Goal: Task Accomplishment & Management: Manage account settings

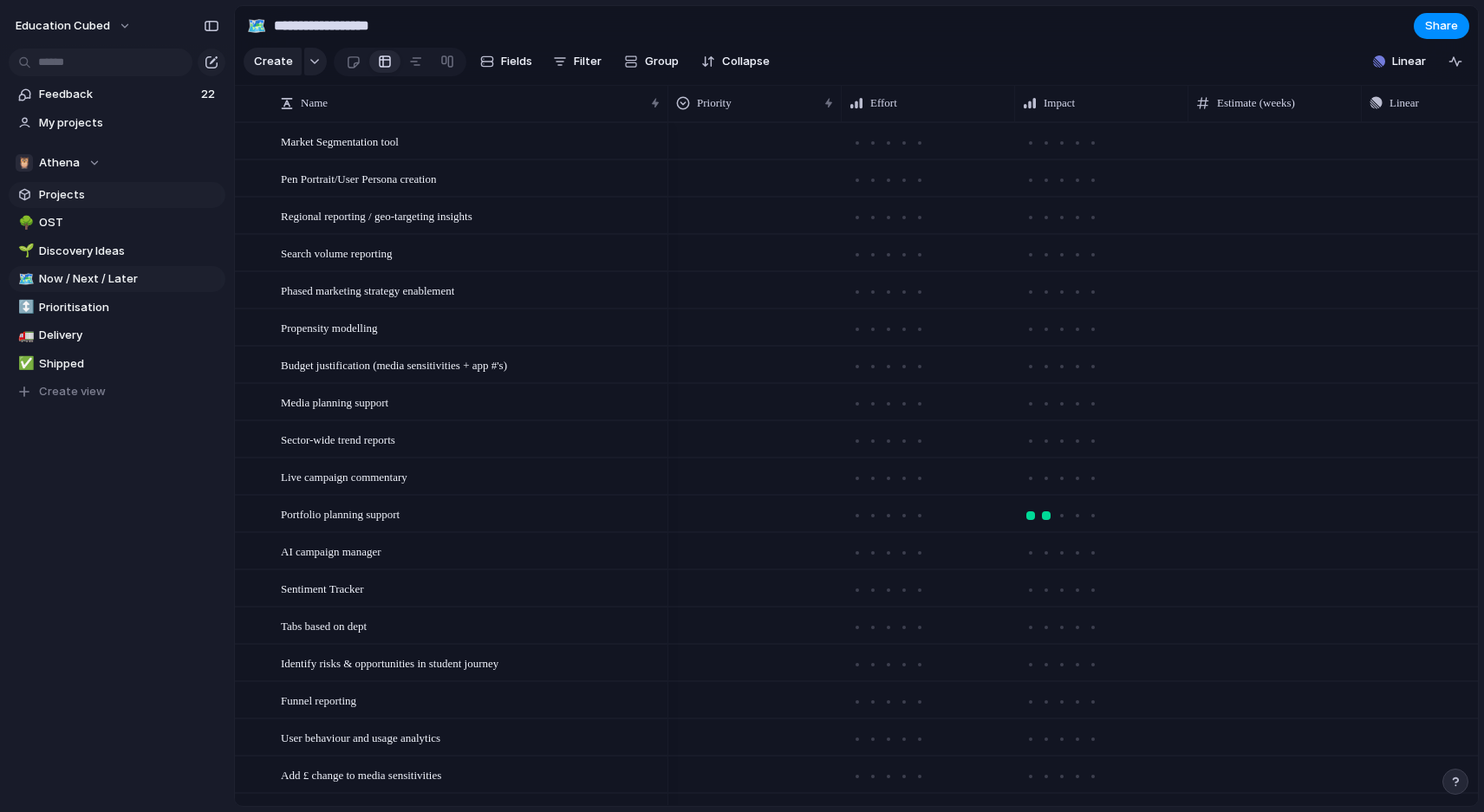
click at [63, 203] on link "Projects" at bounding box center [117, 195] width 216 height 26
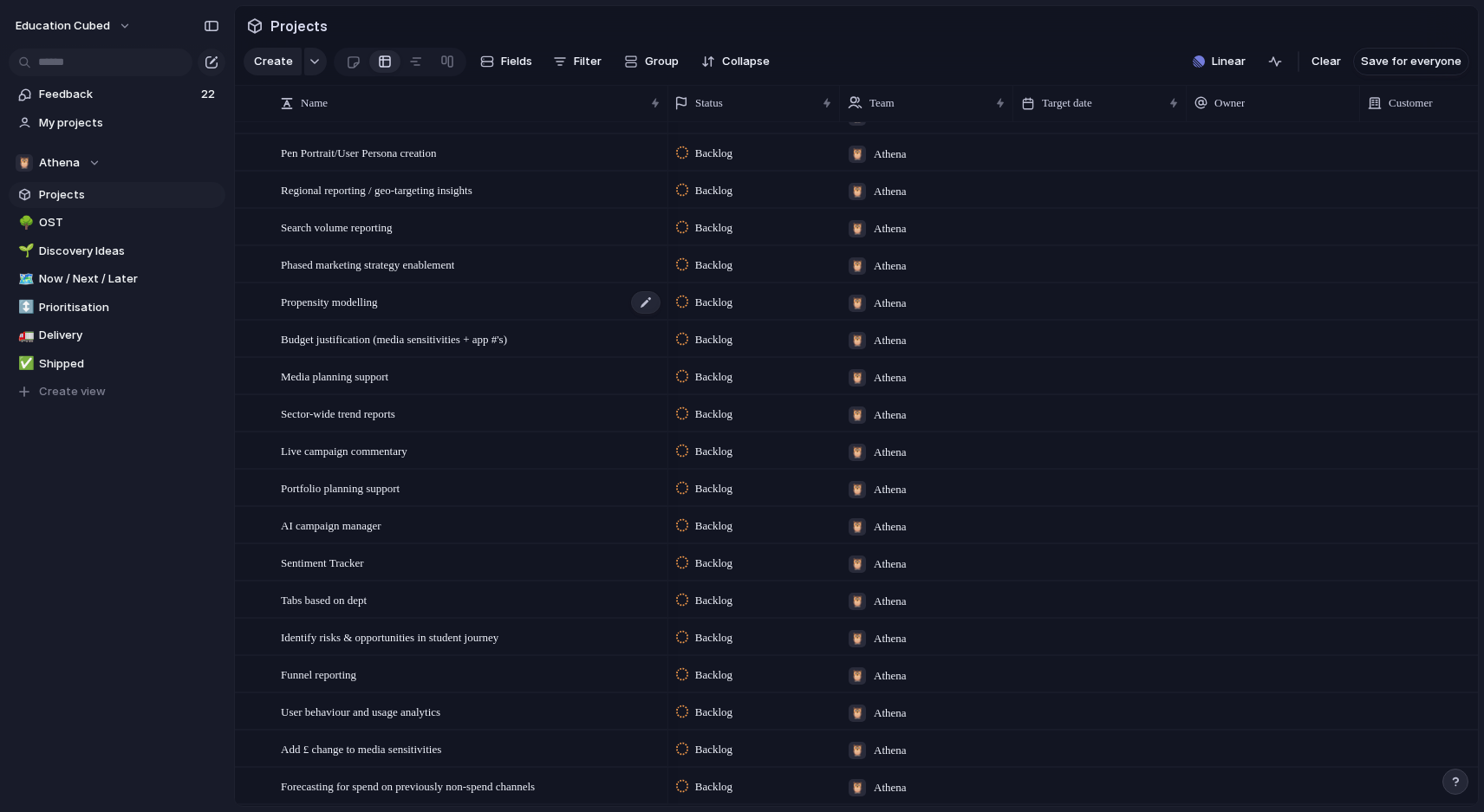
scroll to position [0, 2]
click at [77, 151] on button "🦉 Athena" at bounding box center [117, 162] width 216 height 26
click at [86, 179] on input "text" at bounding box center [97, 196] width 164 height 34
click at [115, 521] on div "Education Cubed 🦉 Athena 🔎 CS&I Create new team" at bounding box center [742, 406] width 1484 height 812
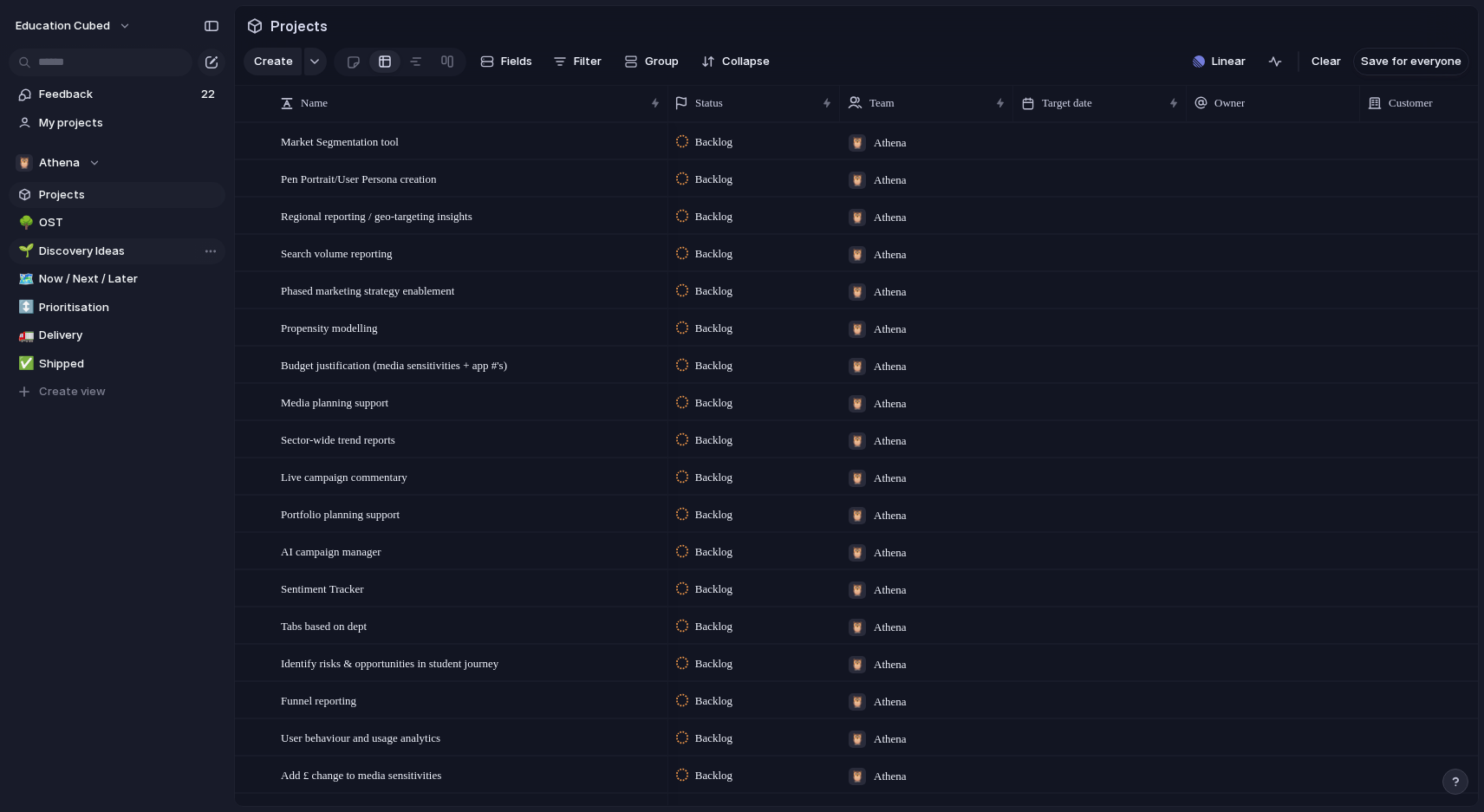
click at [79, 252] on span "Discovery Ideas" at bounding box center [129, 252] width 180 height 18
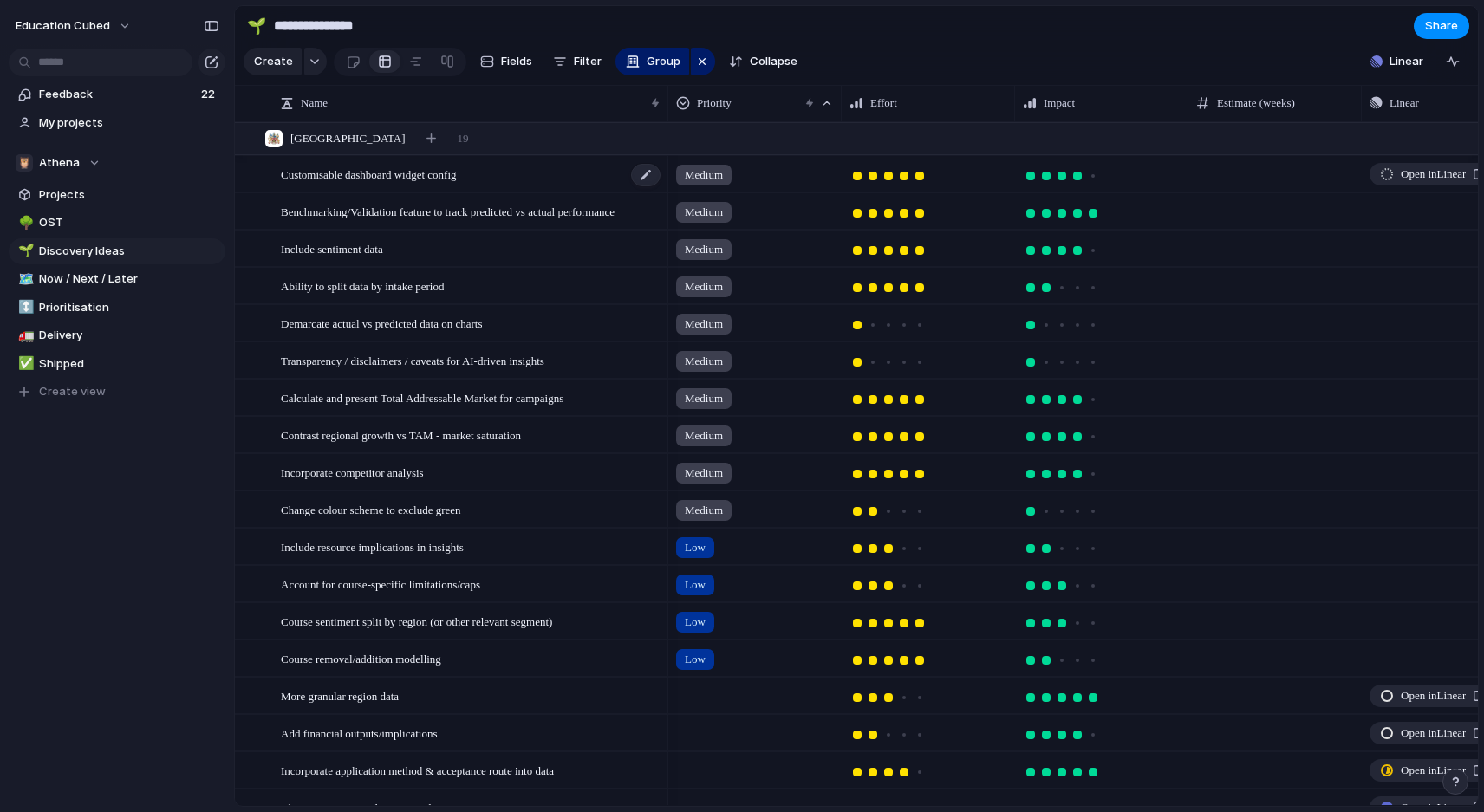
click at [456, 179] on span "Customisable dashboard widget config" at bounding box center [369, 174] width 176 height 20
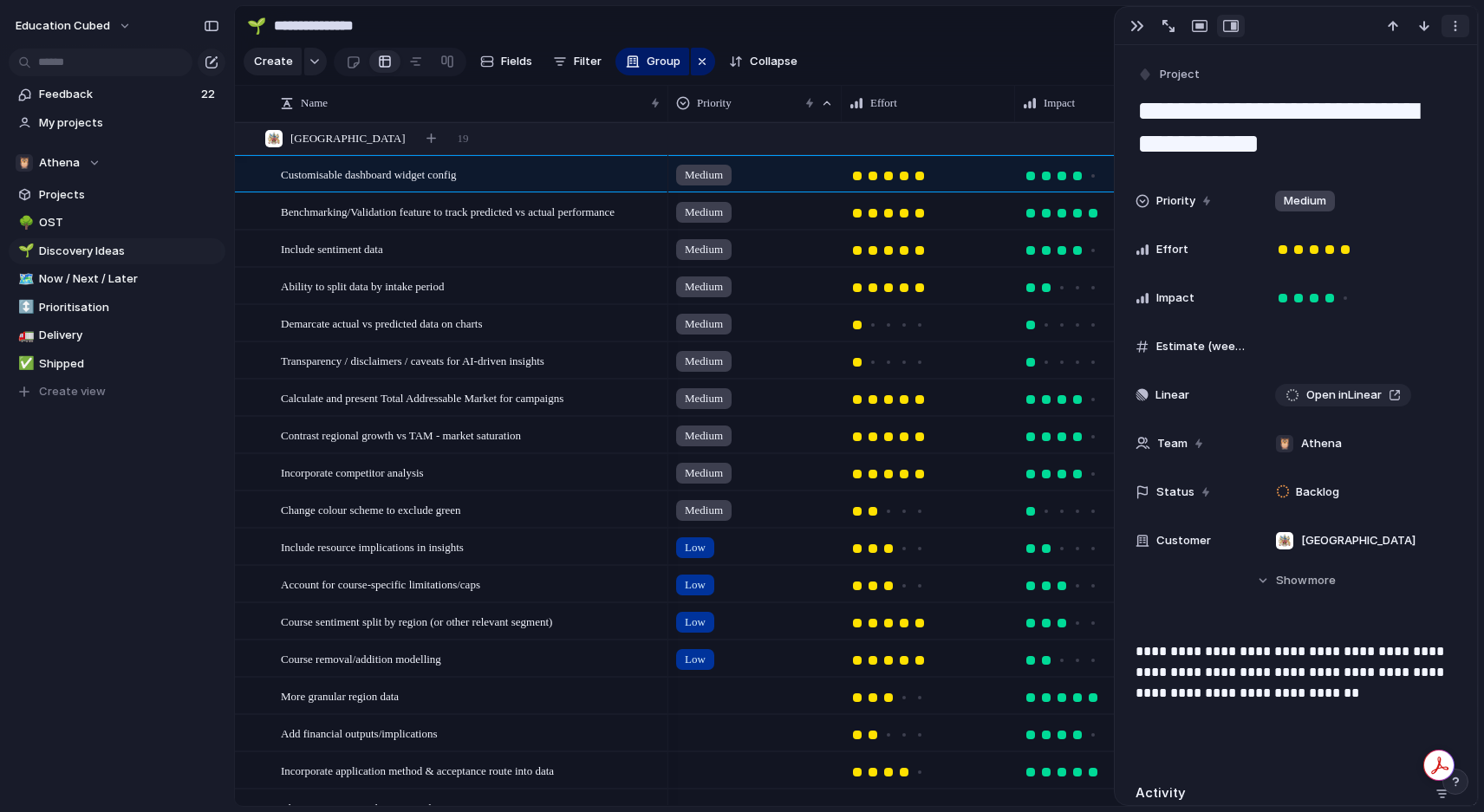
click at [1457, 27] on div "button" at bounding box center [1455, 26] width 14 height 14
click at [1457, 27] on div "Mark as duplicate Delete" at bounding box center [742, 406] width 1484 height 812
click at [1449, 25] on div "button" at bounding box center [1455, 26] width 14 height 14
click at [1448, 25] on div "Mark as duplicate Delete" at bounding box center [742, 406] width 1484 height 812
click at [1138, 27] on div "button" at bounding box center [1137, 26] width 14 height 14
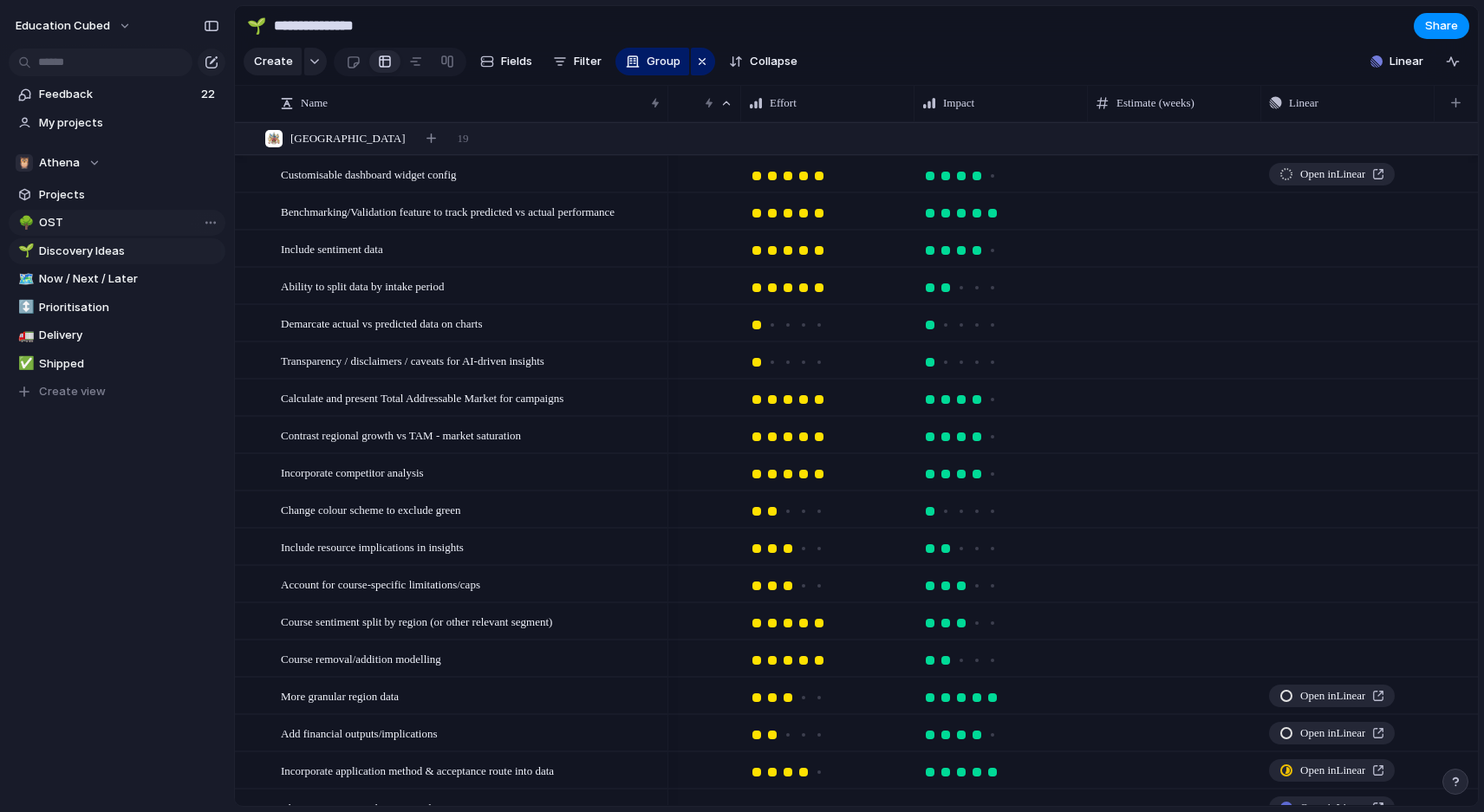
click at [57, 222] on span "OST" at bounding box center [129, 223] width 180 height 18
type input "***"
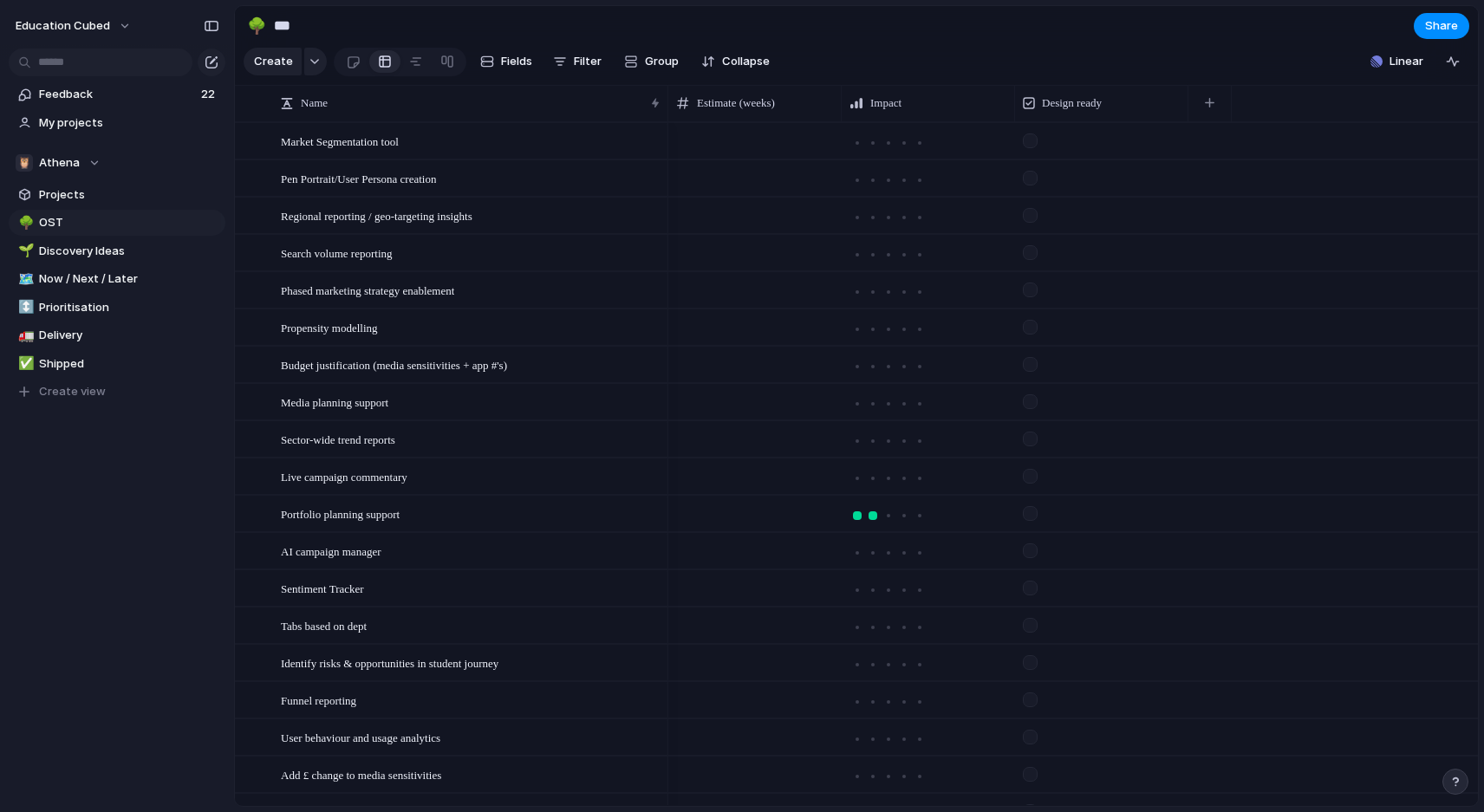
click at [321, 52] on div at bounding box center [315, 61] width 23 height 28
click at [318, 60] on div "button" at bounding box center [315, 61] width 12 height 7
click at [318, 60] on div "Goal Program Initiative Launch Workstream Objective Key result Project Opportun…" at bounding box center [742, 406] width 1484 height 812
click at [82, 96] on span "Feedback" at bounding box center [117, 94] width 156 height 18
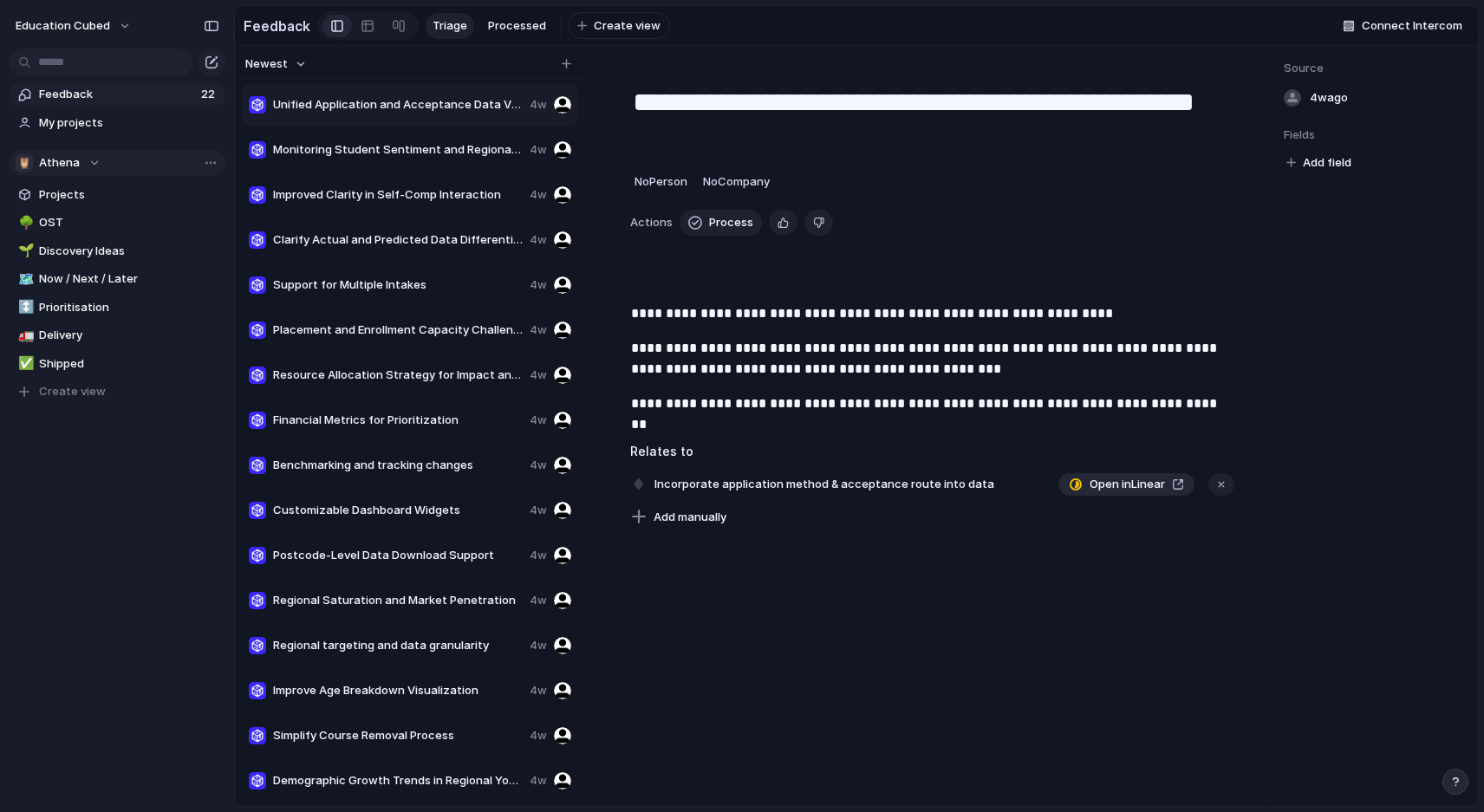
click at [69, 171] on button "🦉 Athena" at bounding box center [117, 162] width 216 height 26
click at [76, 232] on span "Education Cubed" at bounding box center [101, 233] width 94 height 18
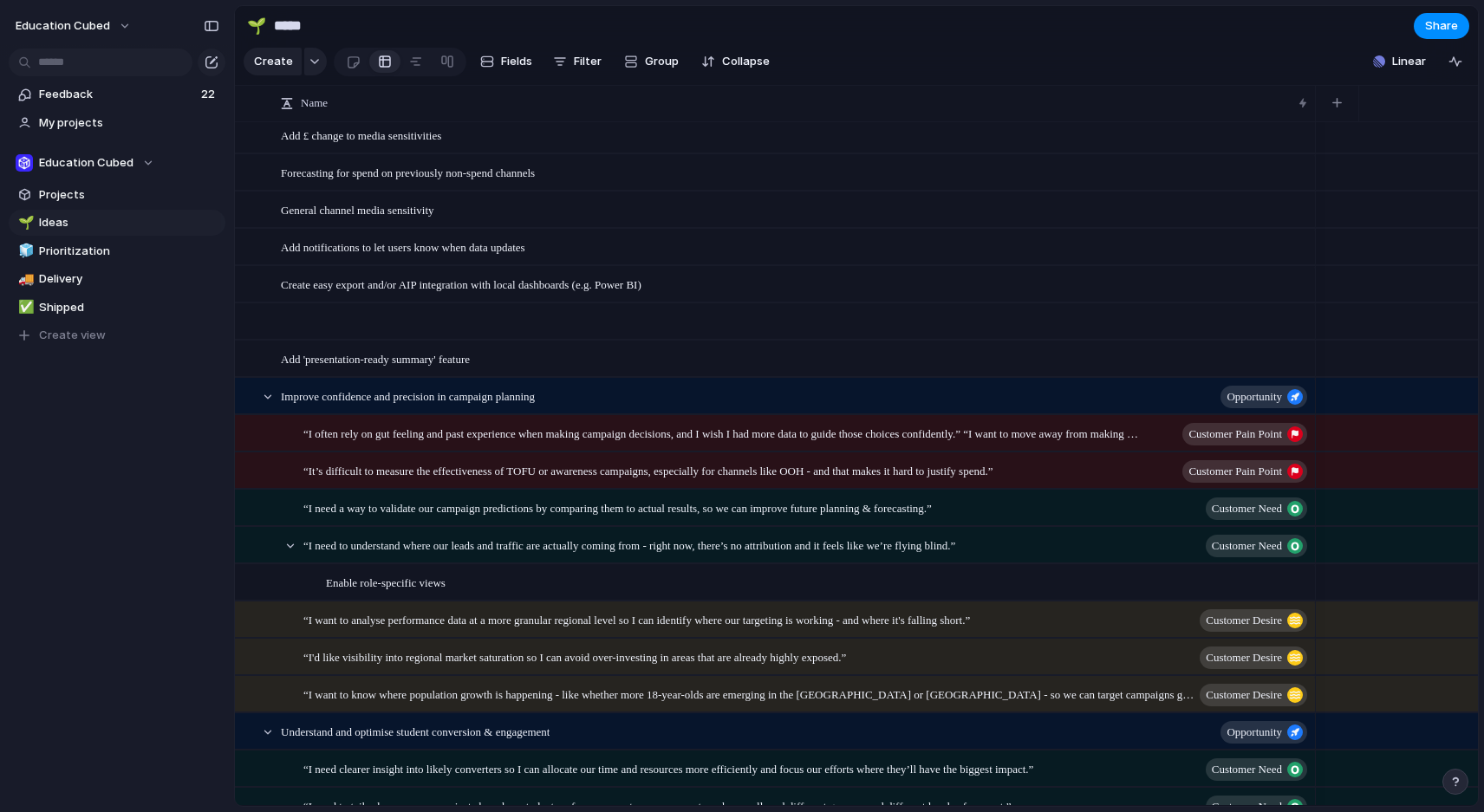
scroll to position [899, 0]
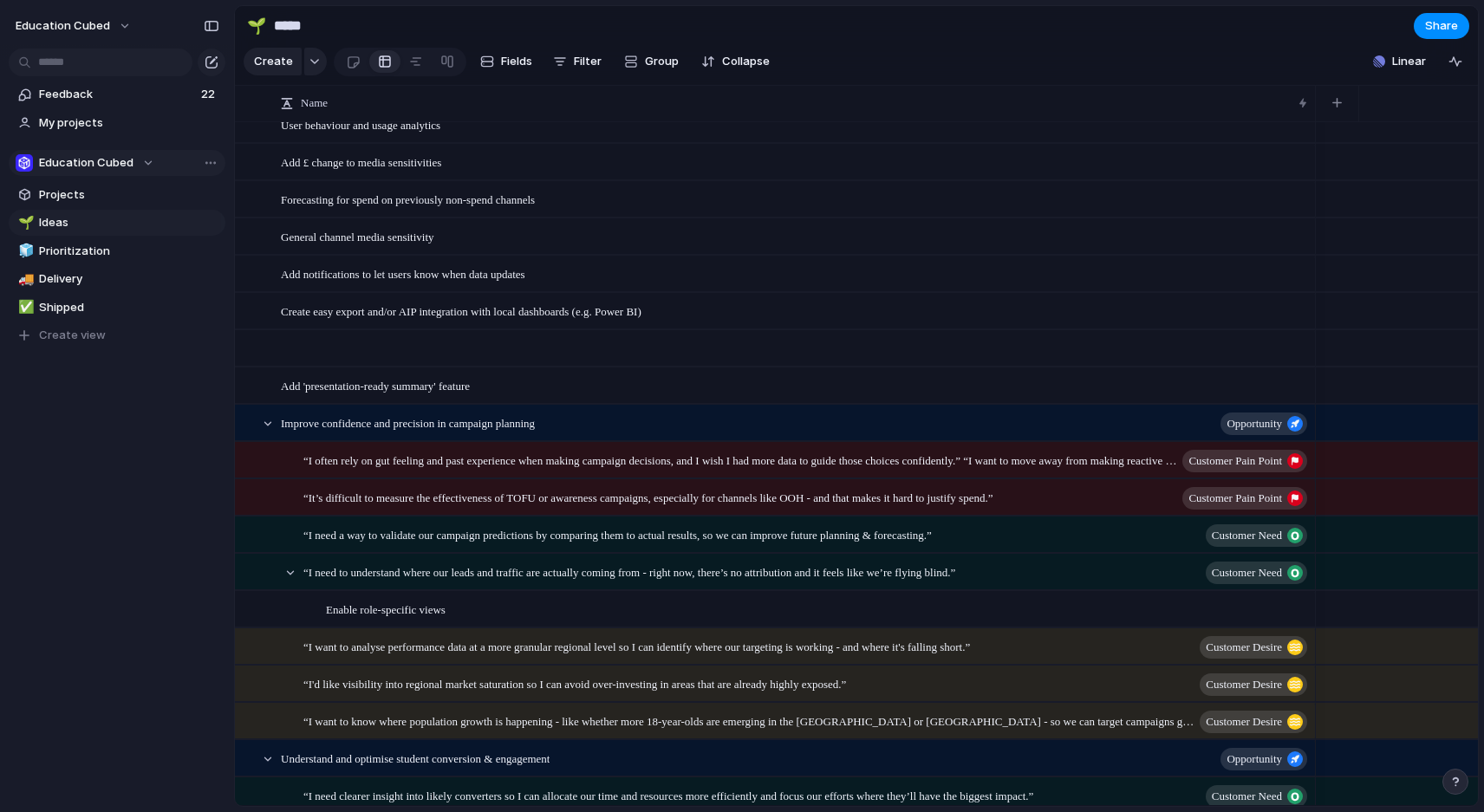
click at [128, 165] on span "Education Cubed" at bounding box center [87, 163] width 94 height 18
click at [103, 263] on li "🦉 Athena" at bounding box center [96, 262] width 156 height 29
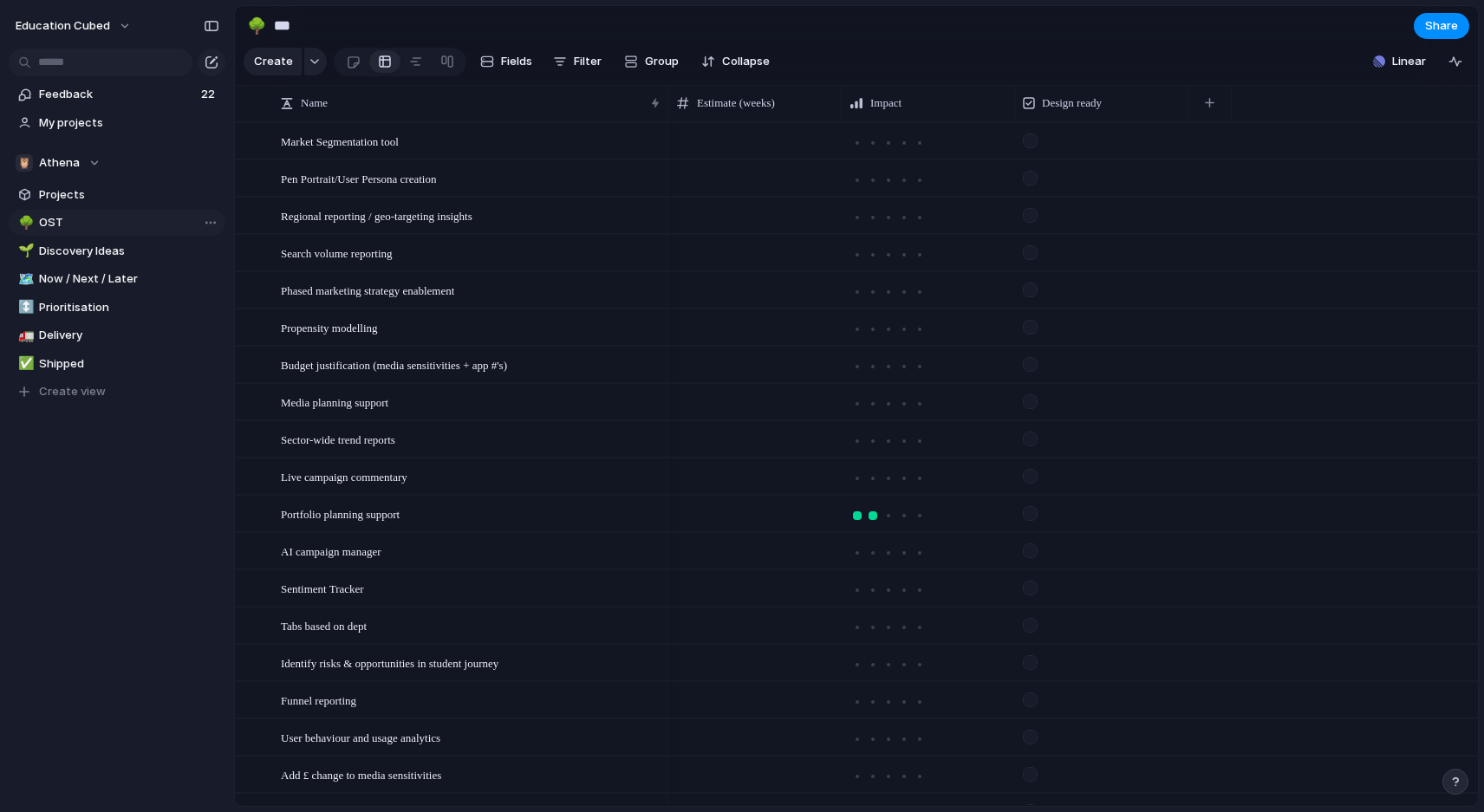
click at [118, 212] on link "🌳 OST" at bounding box center [117, 222] width 216 height 26
click at [105, 194] on span "Projects" at bounding box center [129, 195] width 180 height 18
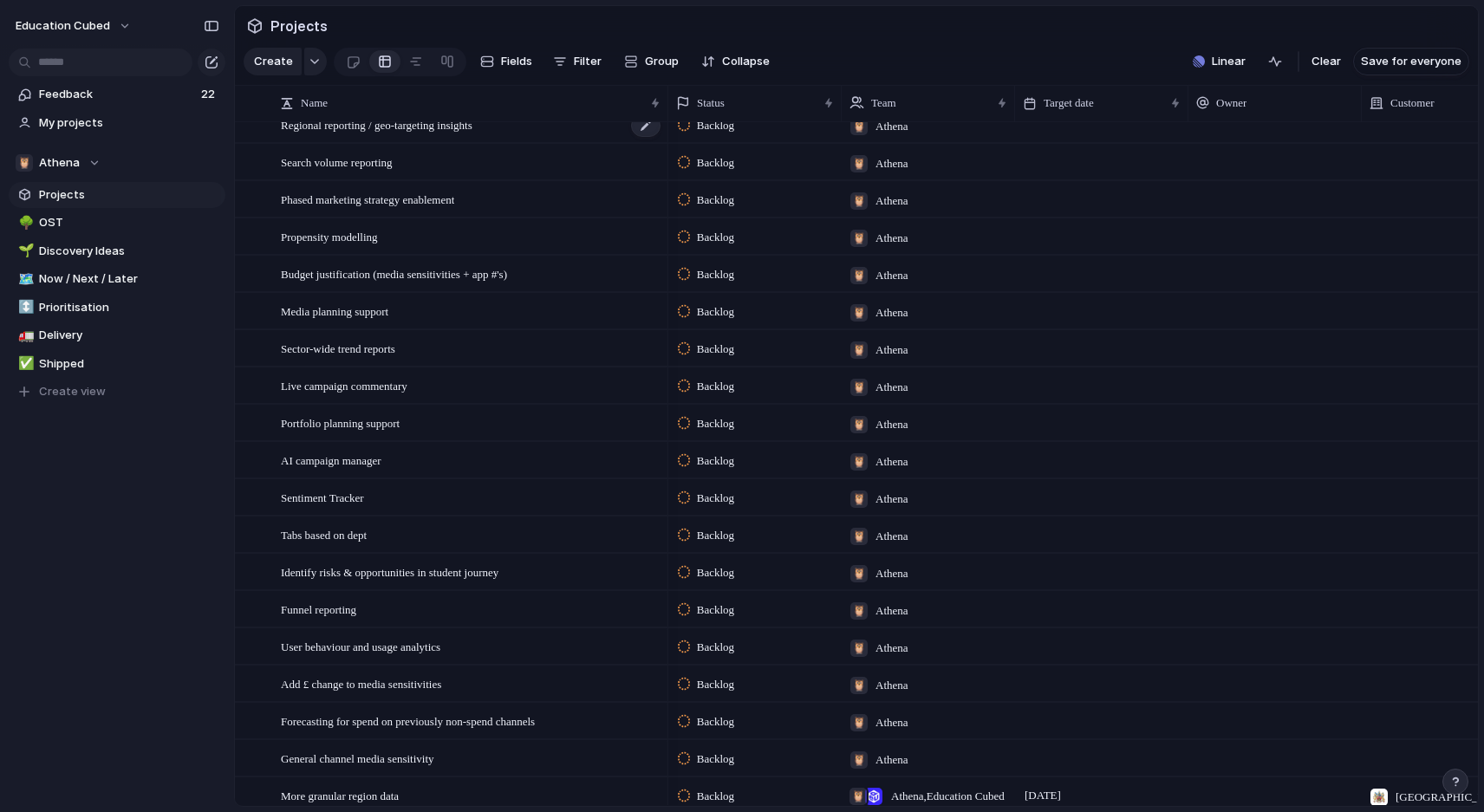
scroll to position [50, 0]
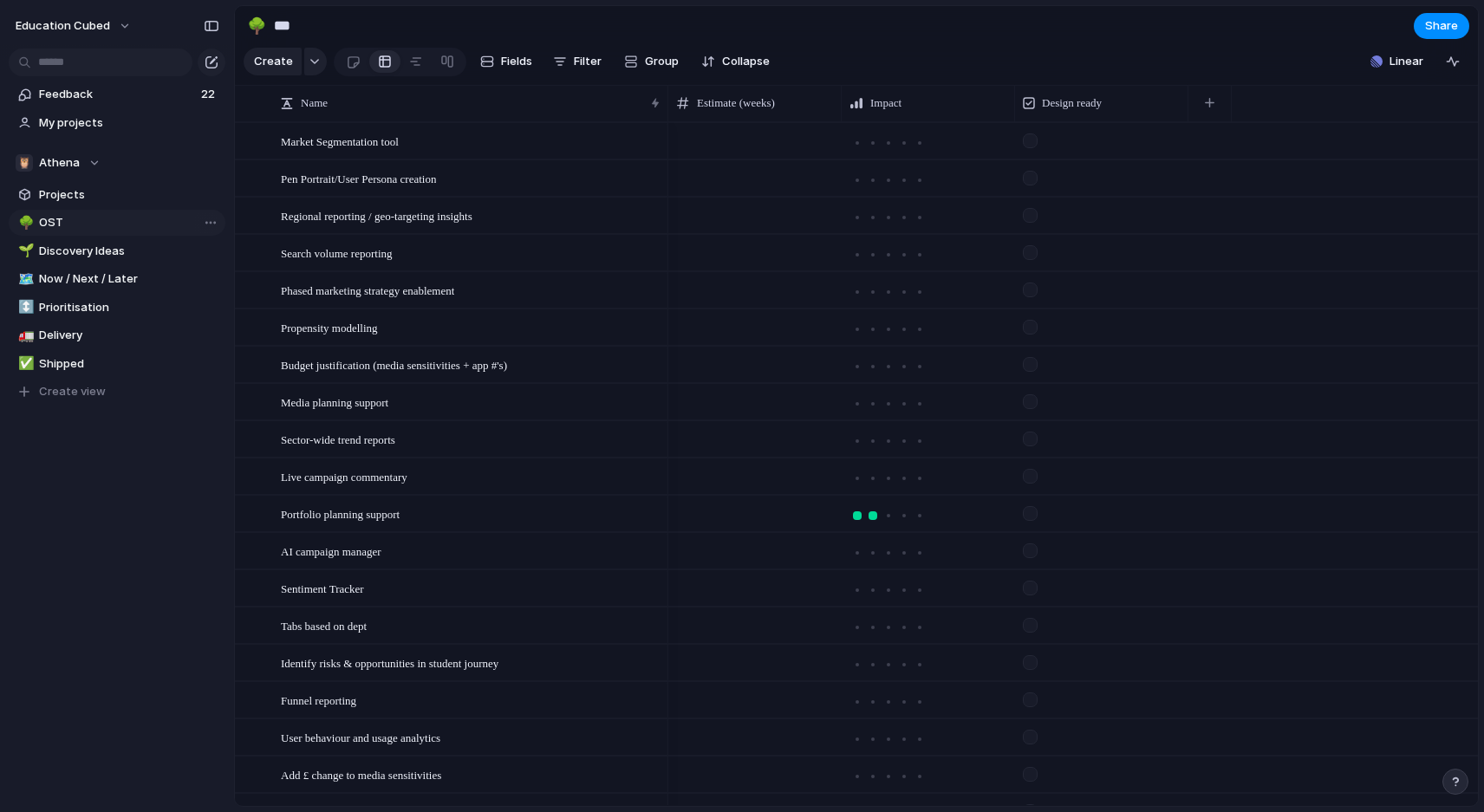
click at [76, 223] on span "OST" at bounding box center [129, 223] width 180 height 18
click at [76, 182] on link "Projects" at bounding box center [117, 195] width 216 height 26
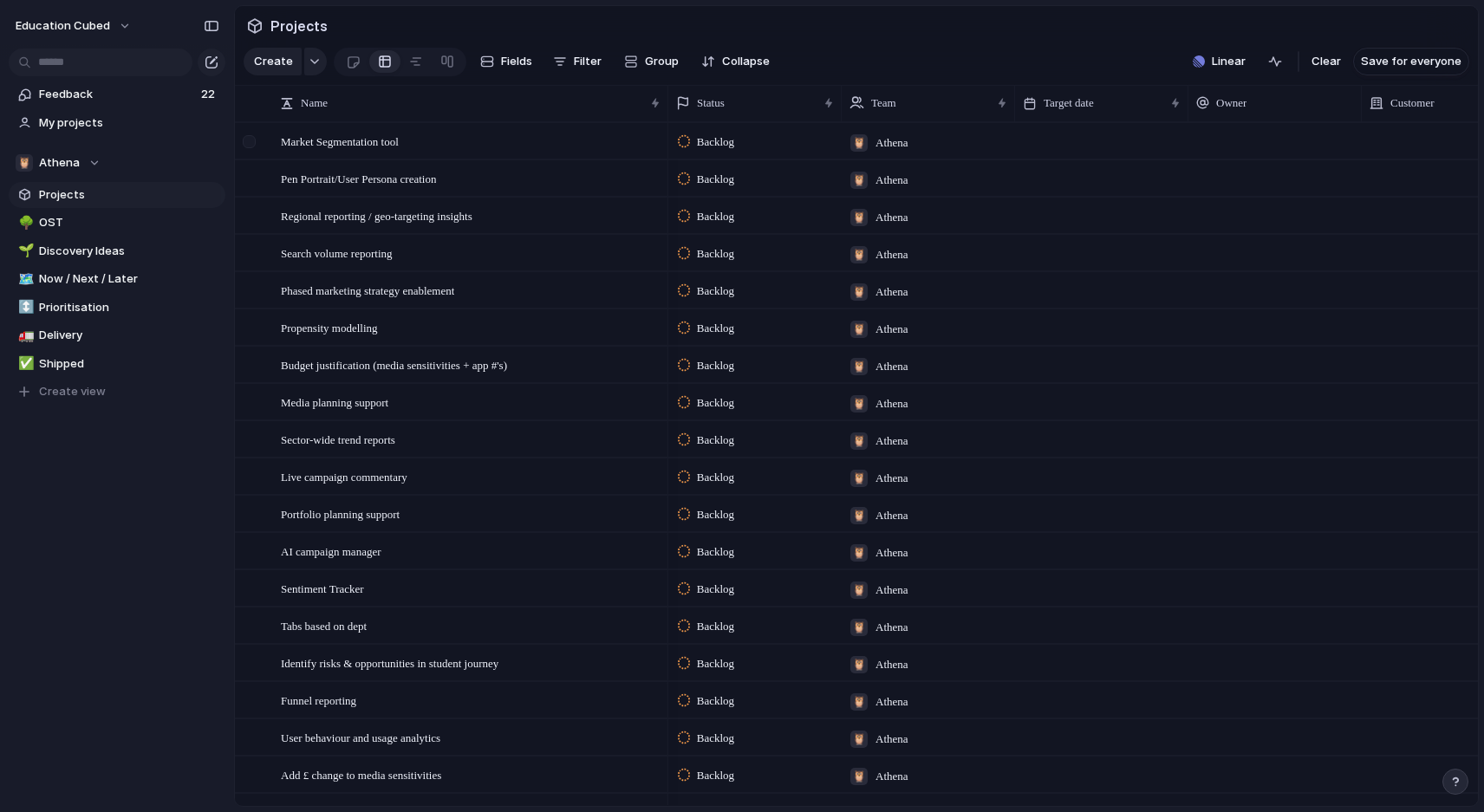
click at [247, 143] on div at bounding box center [249, 141] width 13 height 13
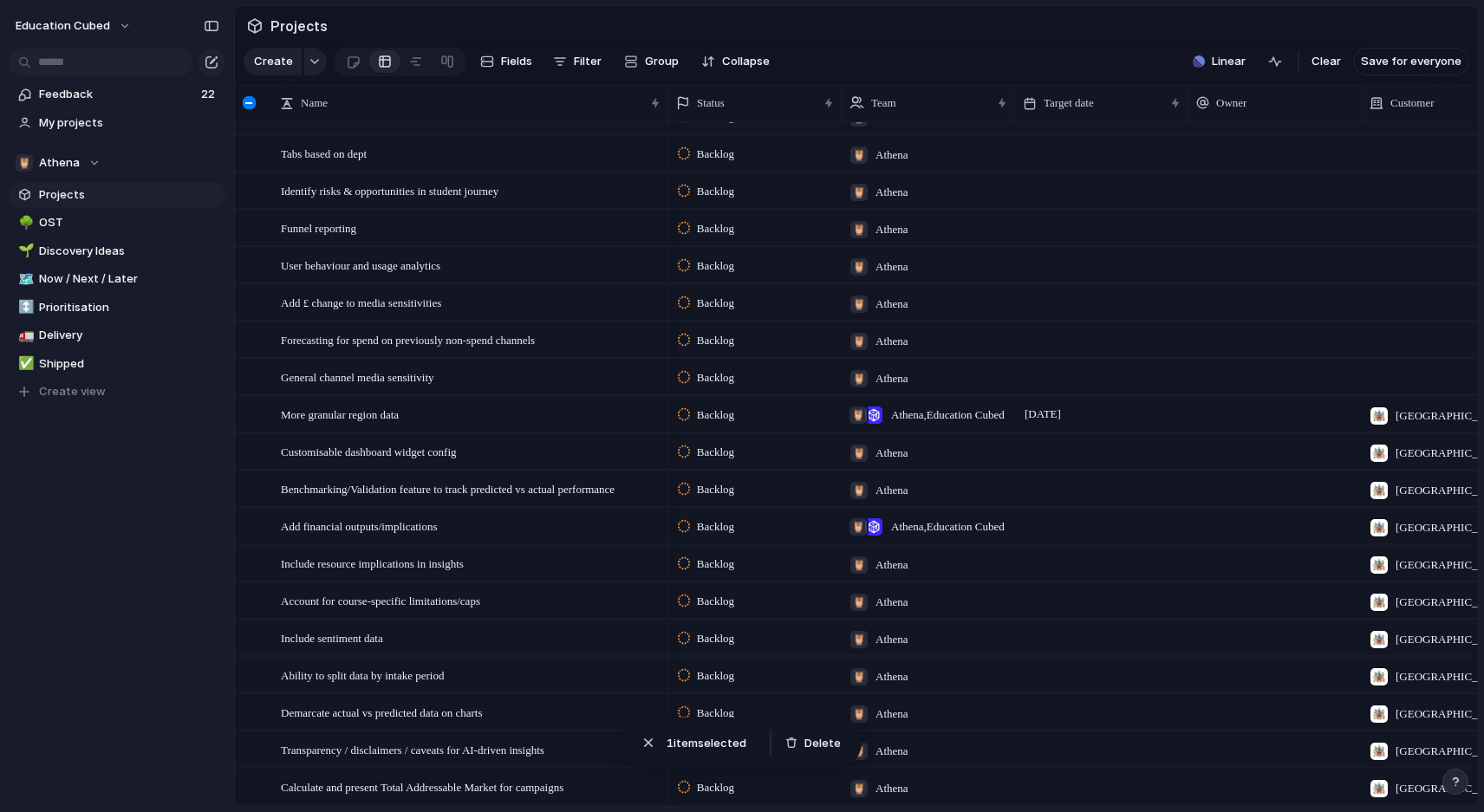
scroll to position [469, 0]
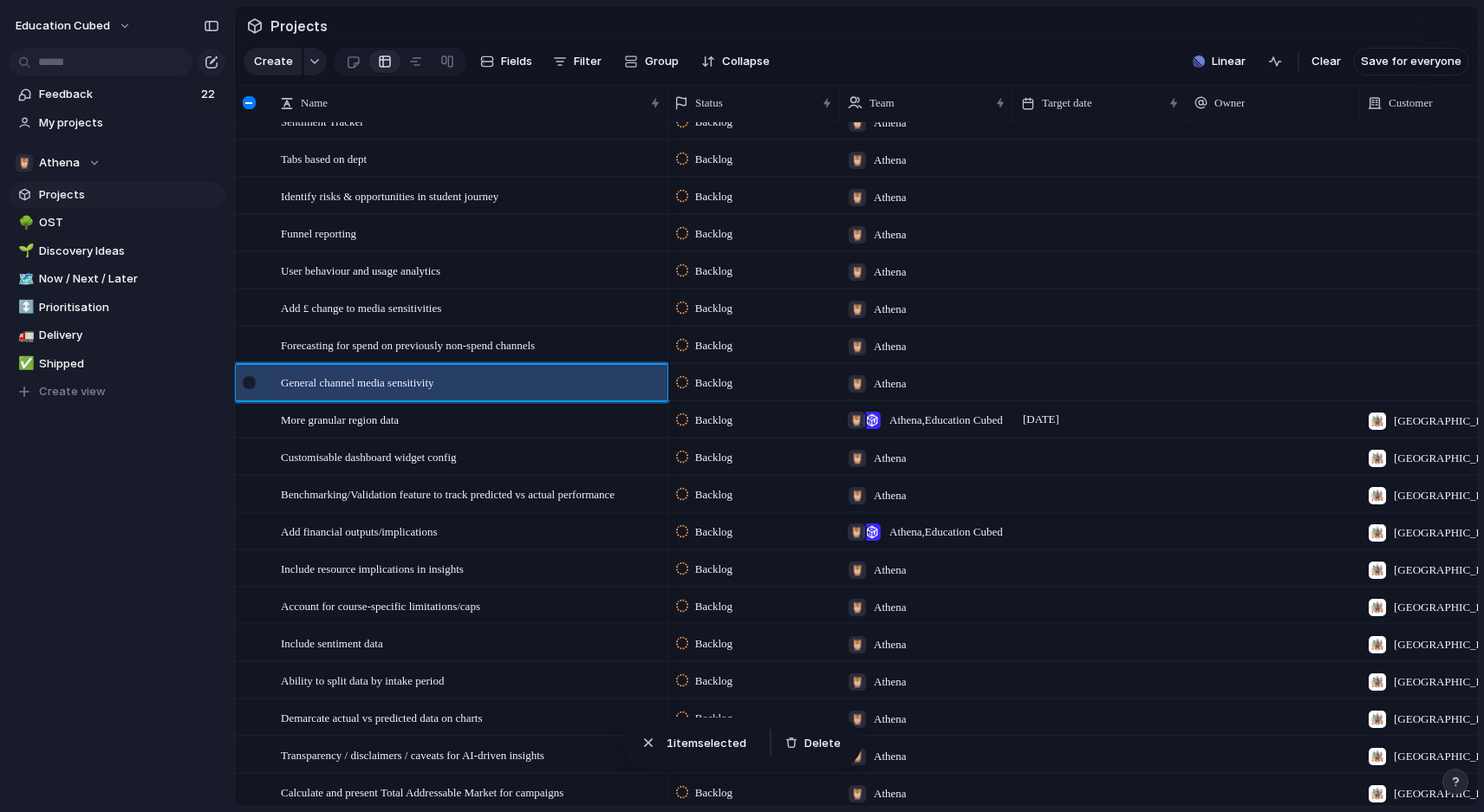
click at [252, 377] on div at bounding box center [249, 381] width 13 height 13
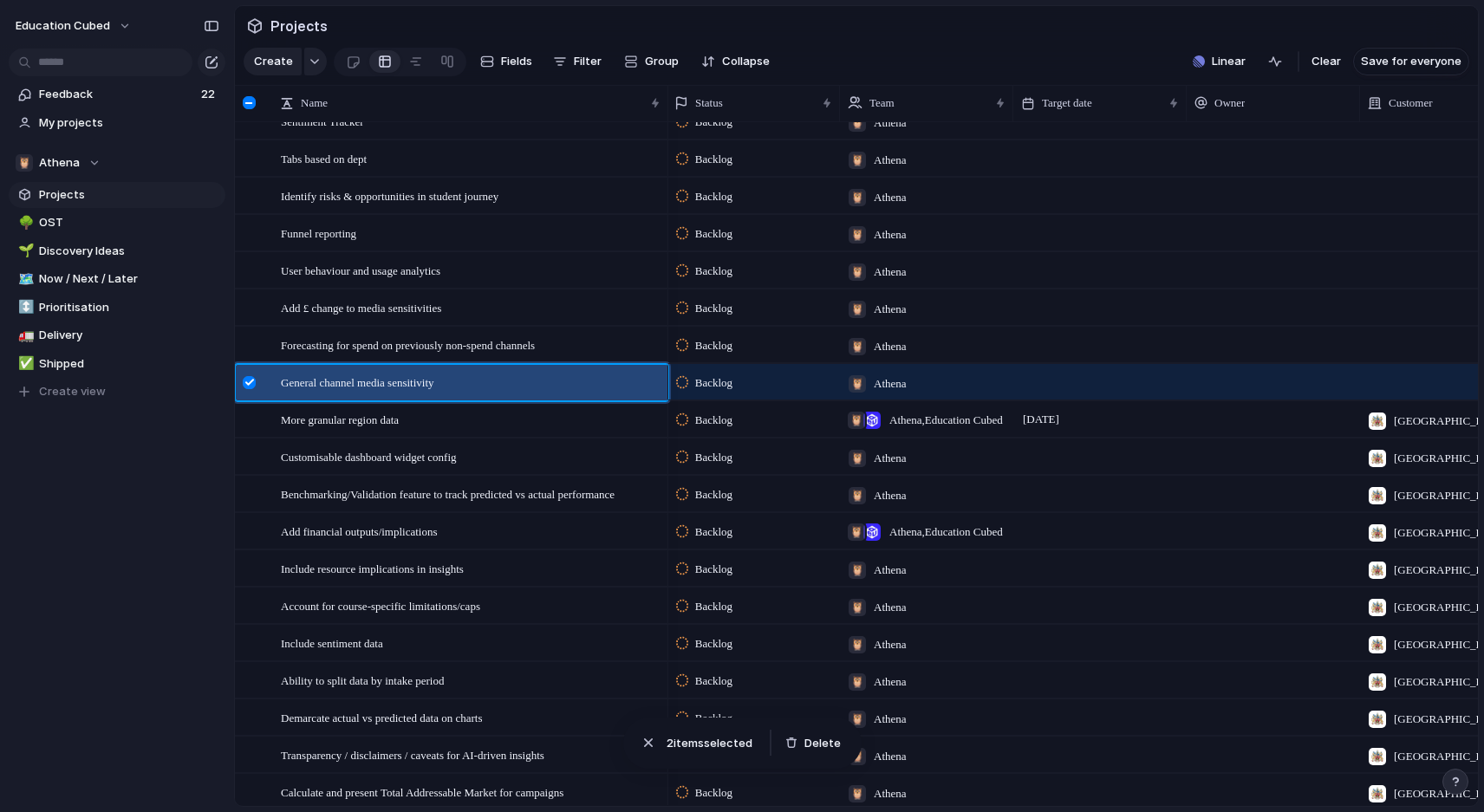
click at [252, 377] on div at bounding box center [249, 381] width 13 height 13
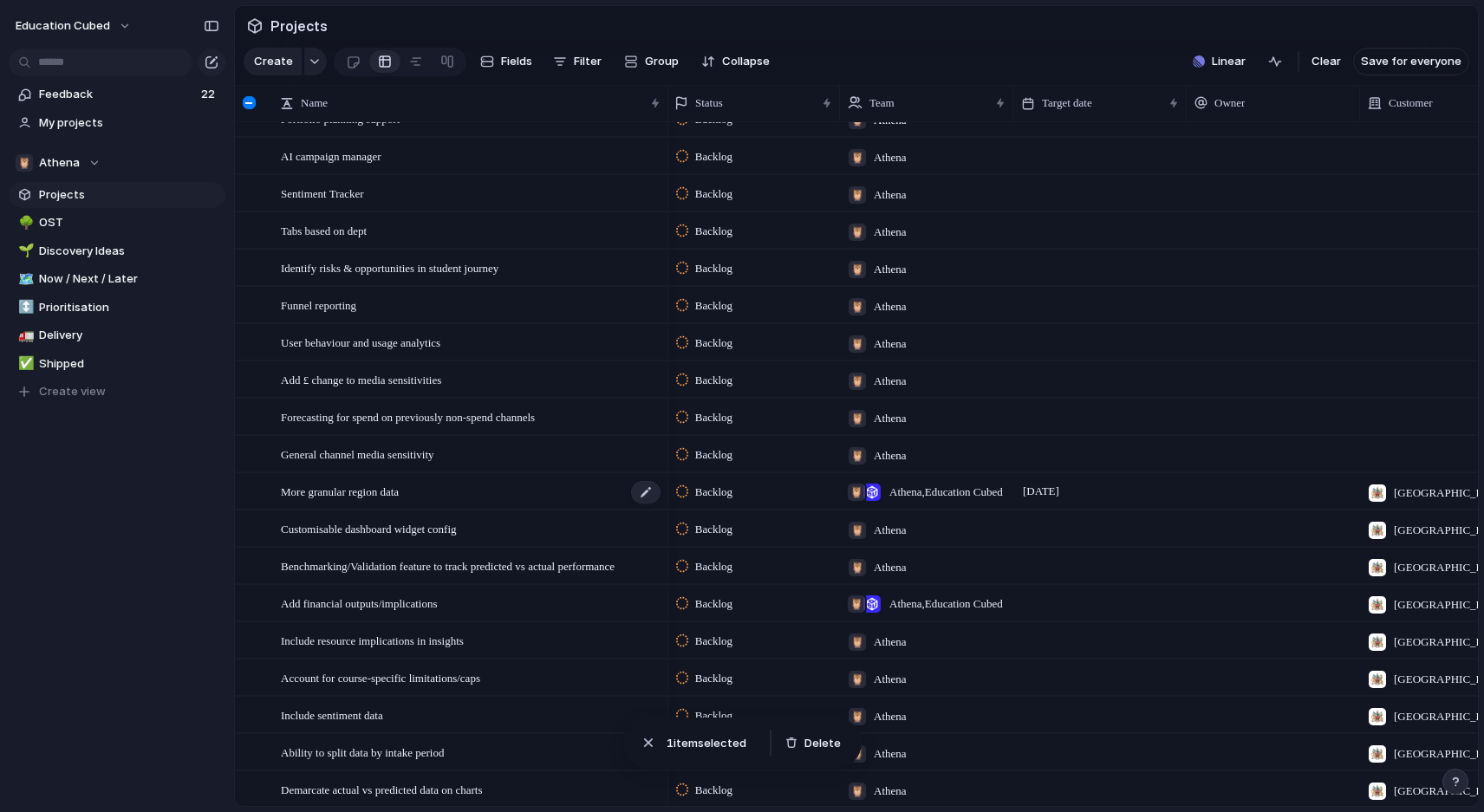
click at [438, 487] on div "More granular region data" at bounding box center [472, 492] width 382 height 35
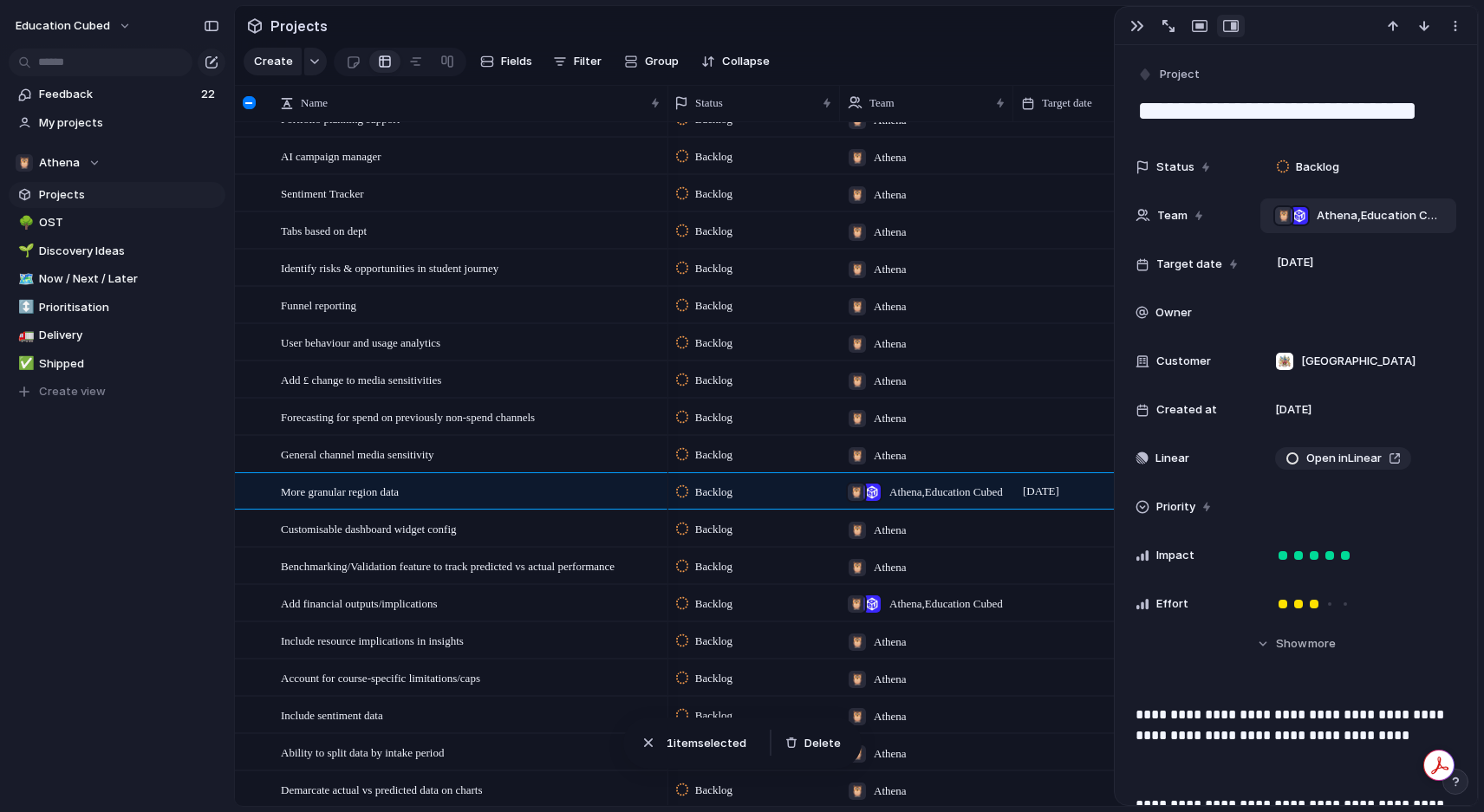
click at [1367, 216] on span "Athena , Education Cubed" at bounding box center [1379, 216] width 125 height 18
click at [1208, 144] on div "Education Cubed 🦉 Athena 🔎 CS&I" at bounding box center [742, 406] width 1484 height 812
click at [1132, 29] on div "button" at bounding box center [1137, 26] width 14 height 14
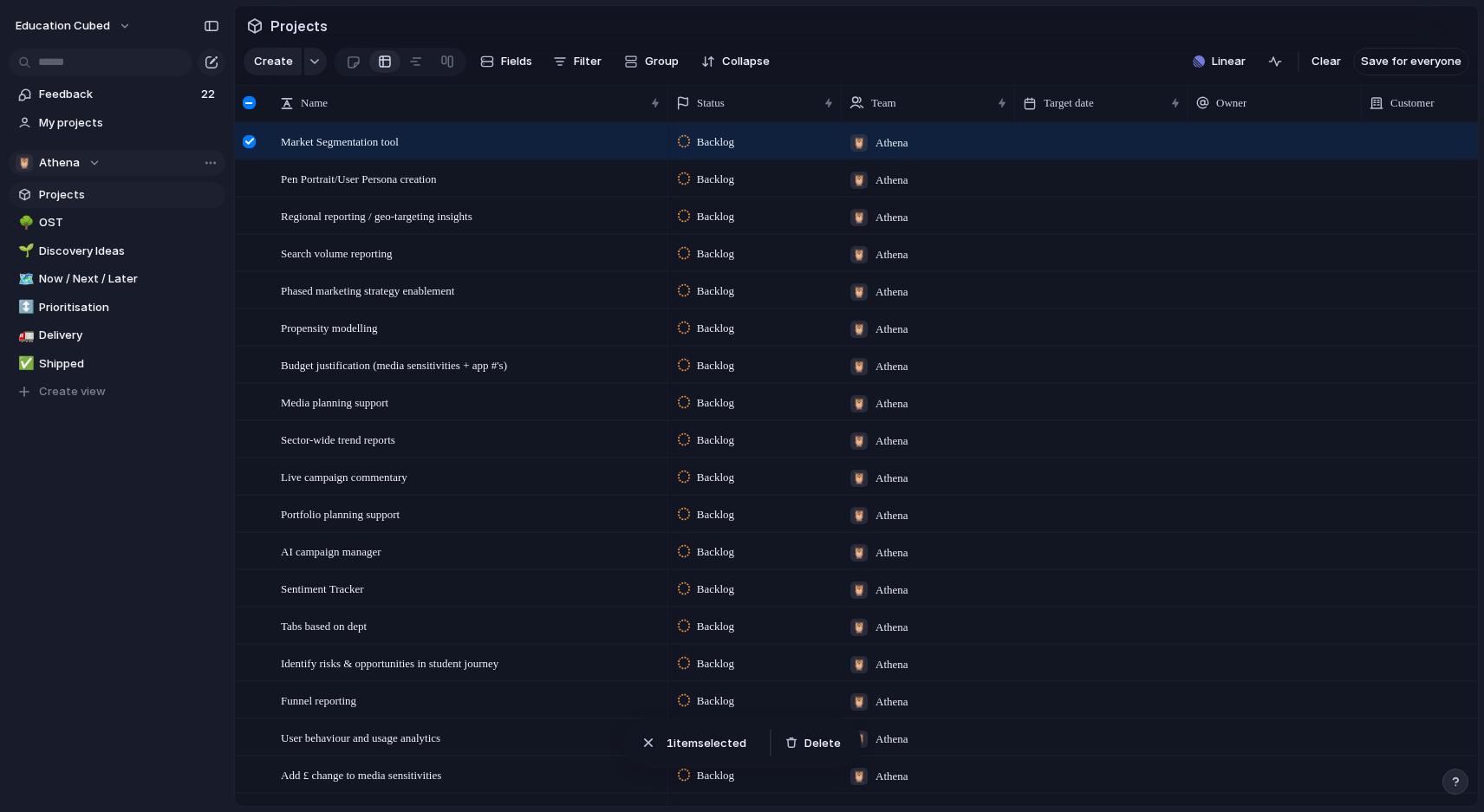
click at [86, 159] on div "🦉 Athena" at bounding box center [58, 163] width 85 height 18
click at [85, 163] on div "Education Cubed 🦉 Athena 🔎 CS&I Create new team" at bounding box center [742, 406] width 1484 height 812
click at [84, 113] on link "My projects" at bounding box center [117, 123] width 216 height 26
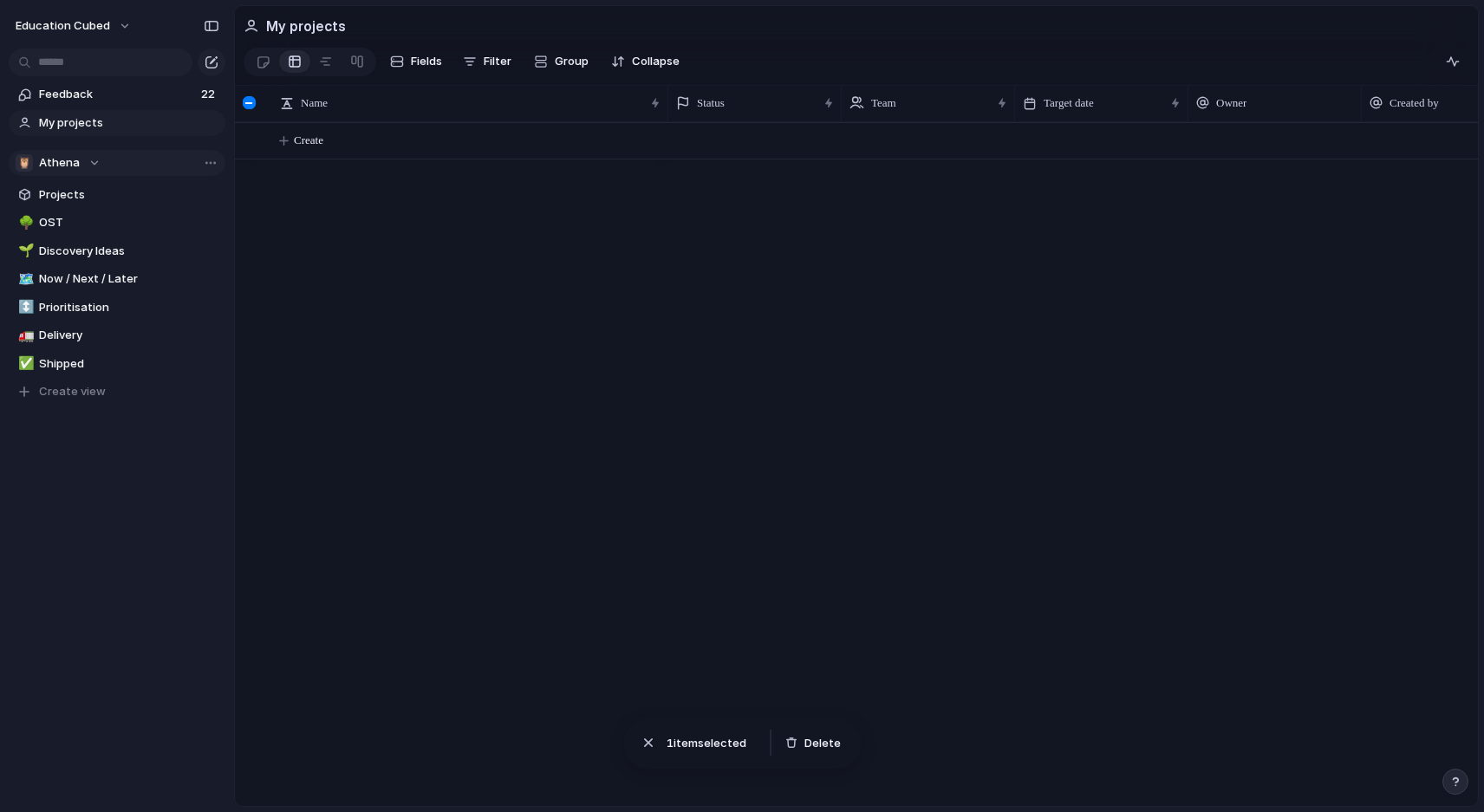
click at [99, 168] on button "🦉 Athena" at bounding box center [117, 162] width 216 height 26
click at [98, 237] on span "Education Cubed" at bounding box center [101, 233] width 94 height 18
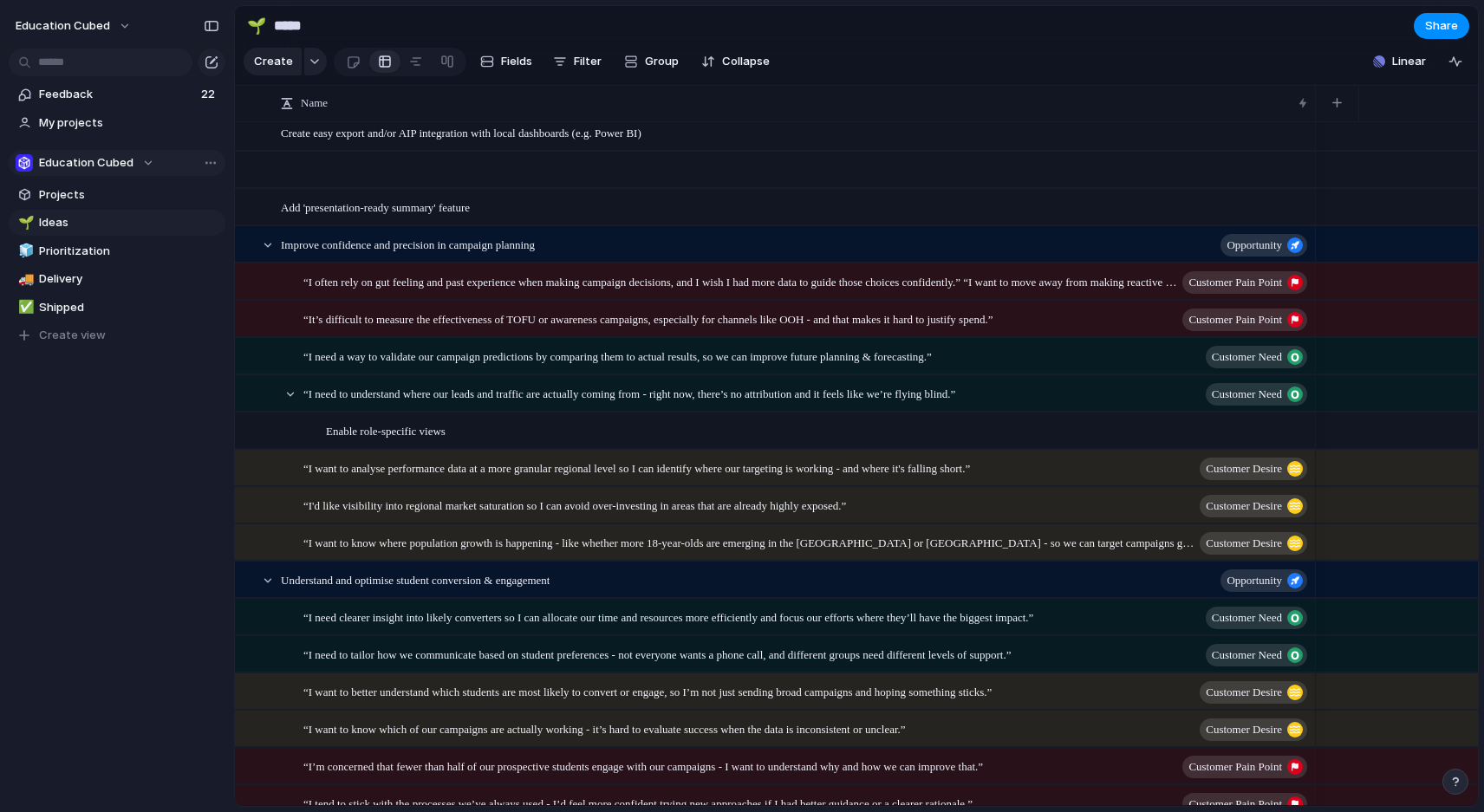
click at [150, 163] on div "Education Cubed" at bounding box center [85, 163] width 139 height 18
click at [96, 267] on li "🦉 Athena" at bounding box center [96, 262] width 156 height 29
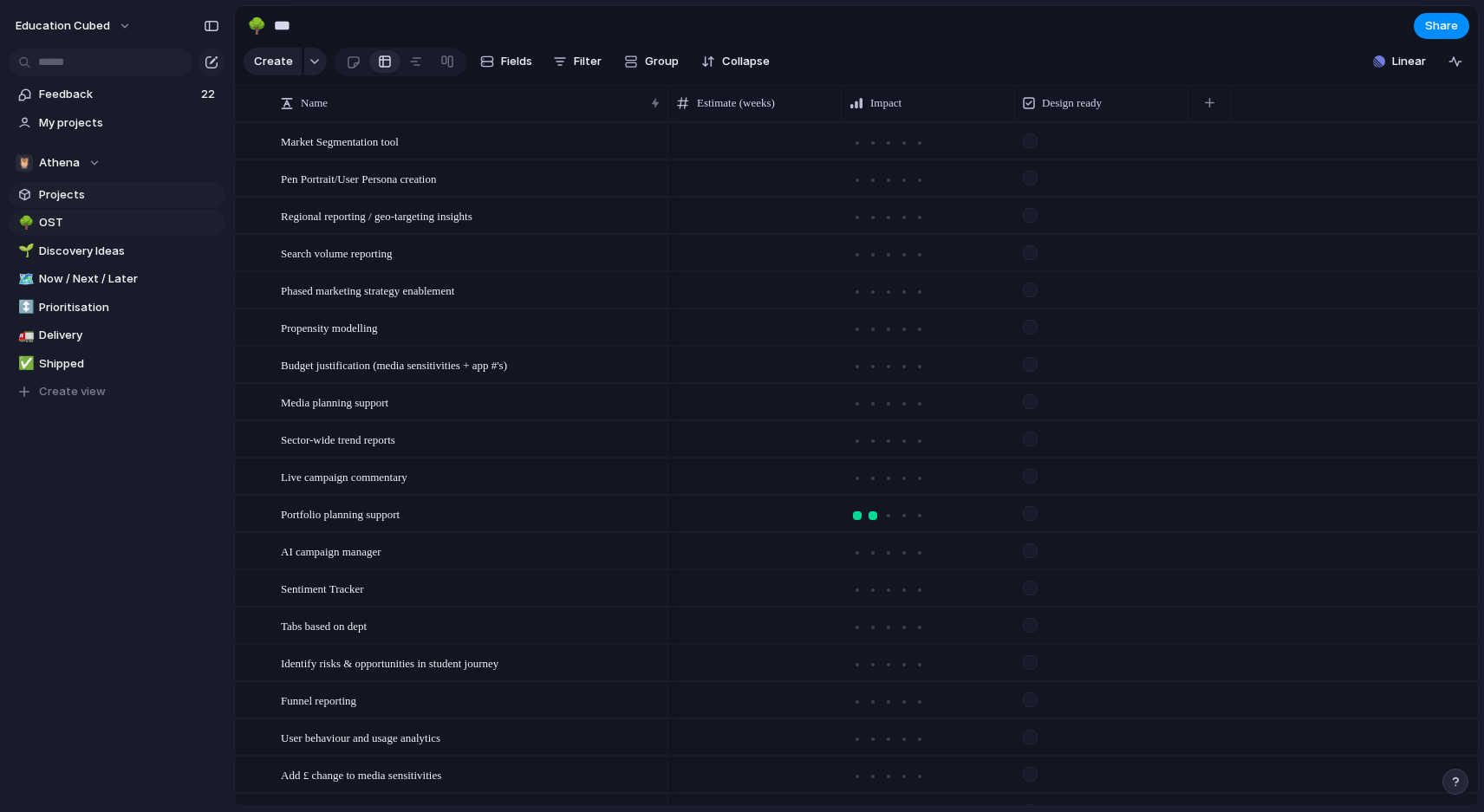
click at [57, 195] on span "Projects" at bounding box center [129, 195] width 180 height 18
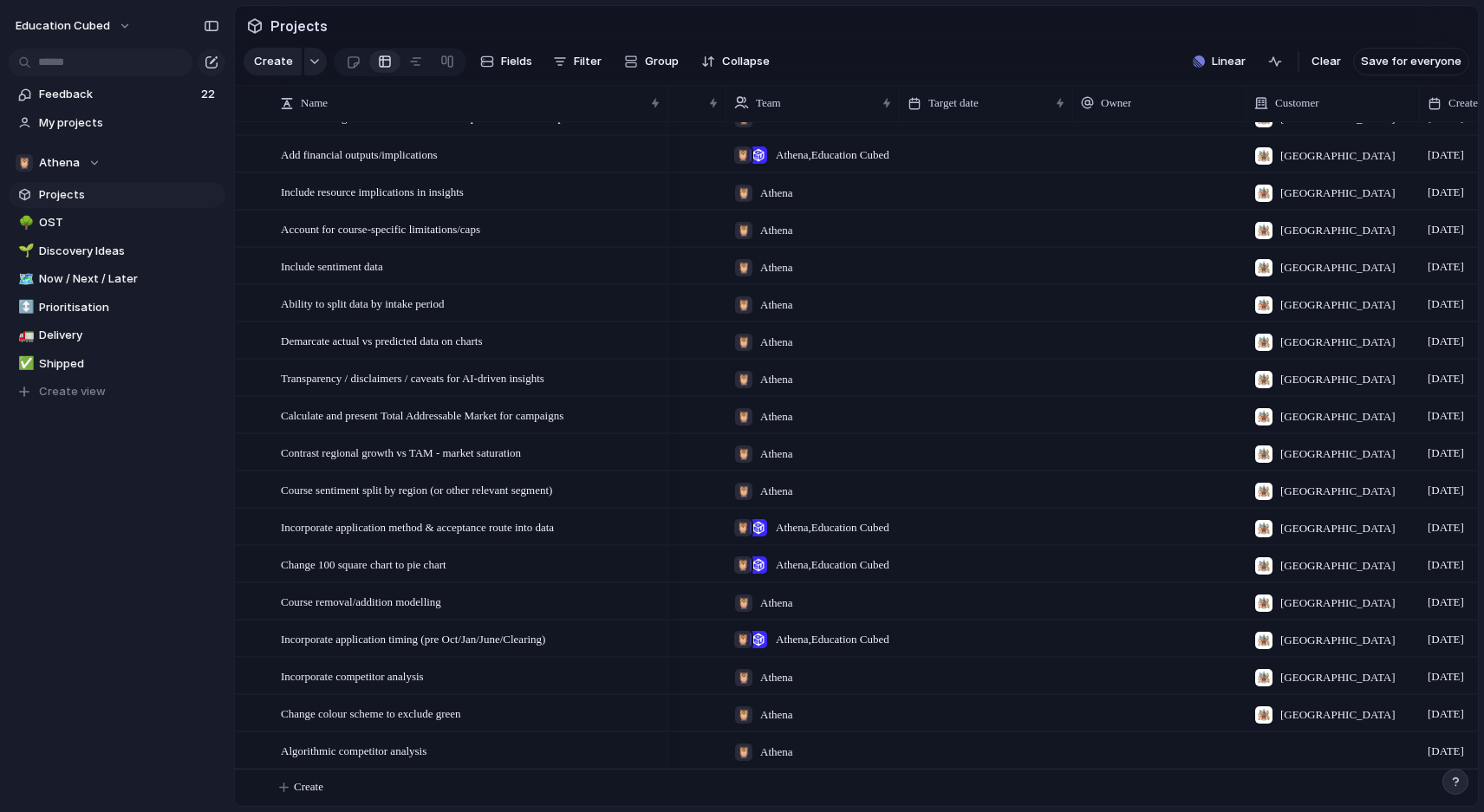
scroll to position [0, 274]
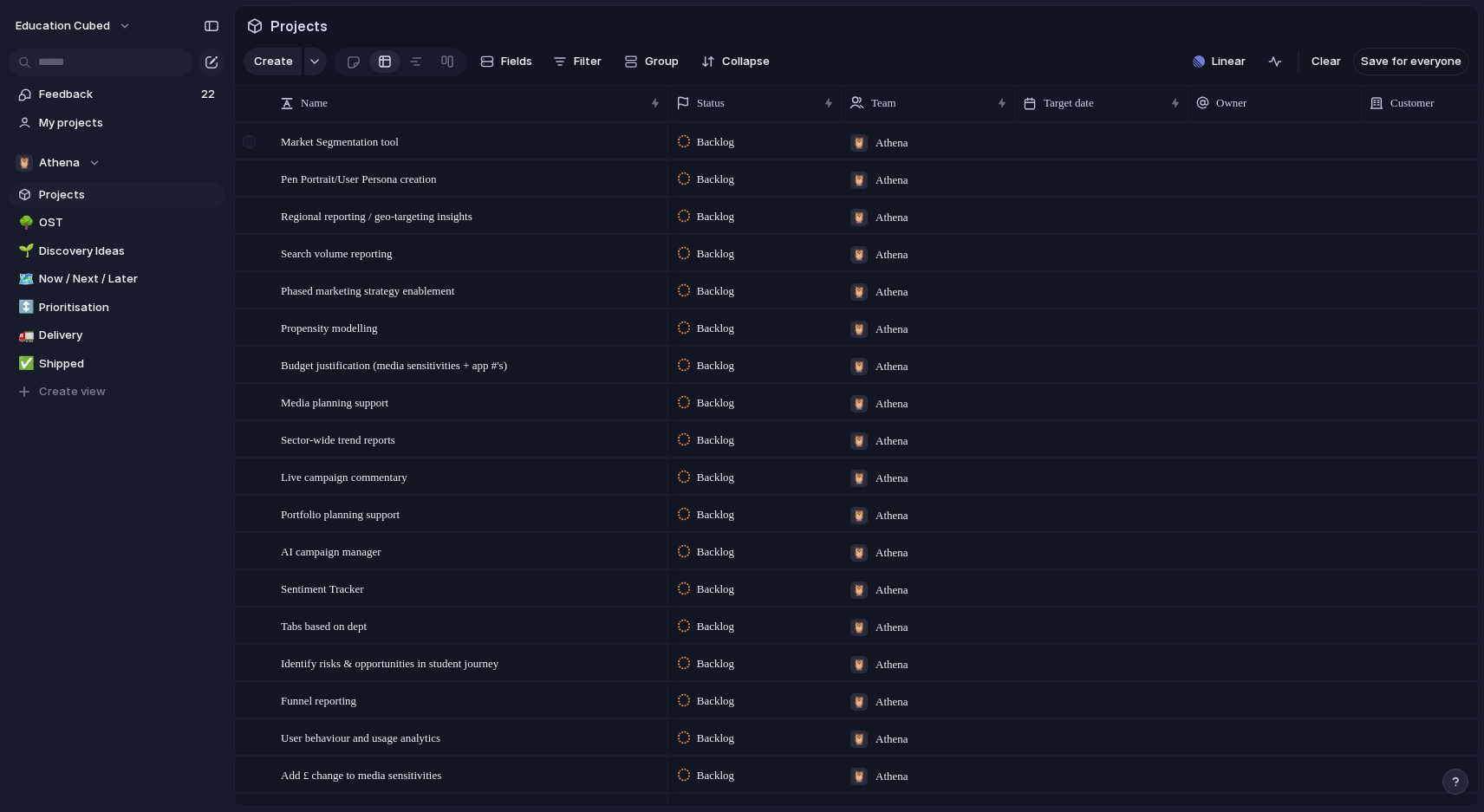
click at [256, 144] on div at bounding box center [249, 141] width 13 height 13
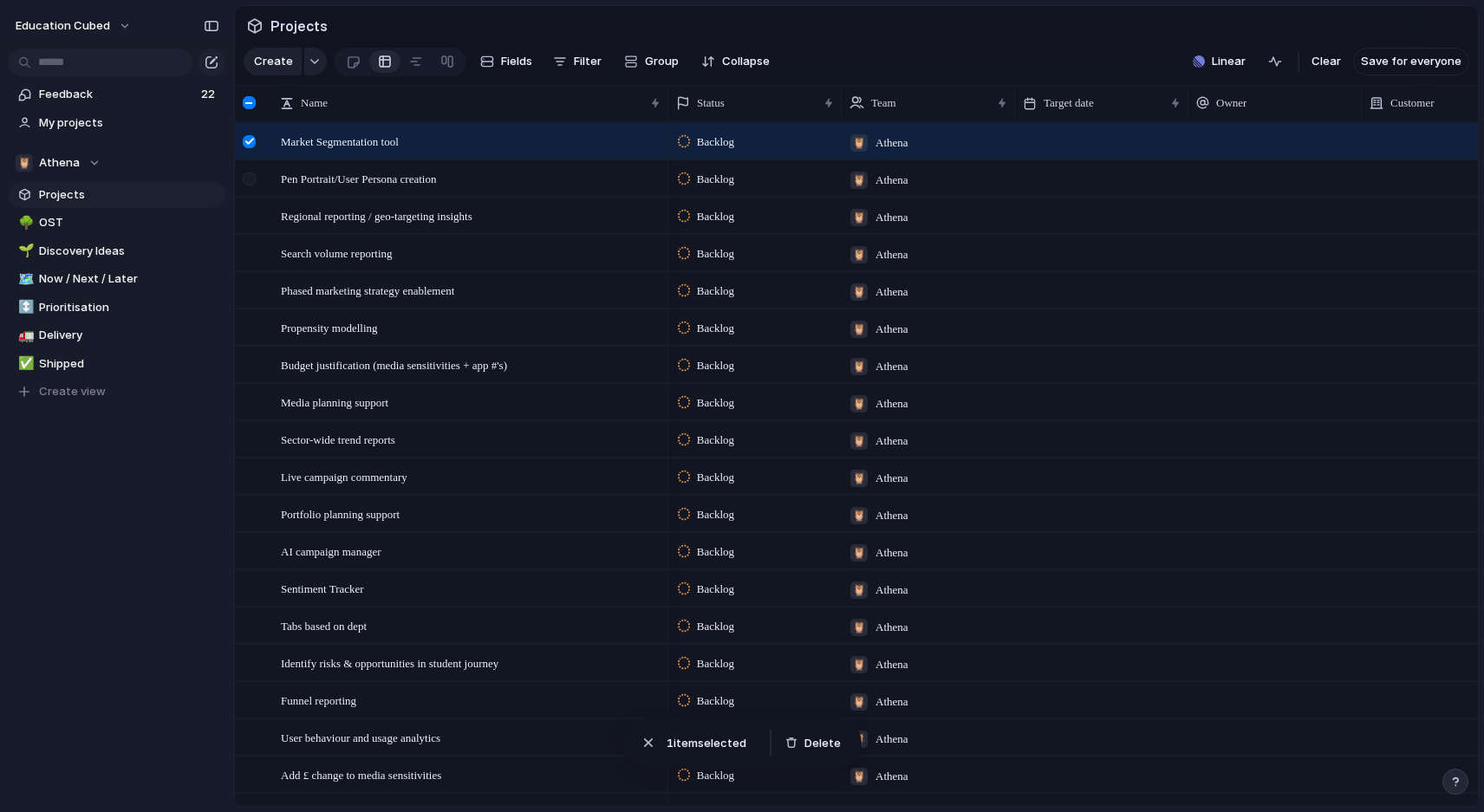
click at [247, 178] on div at bounding box center [249, 178] width 13 height 13
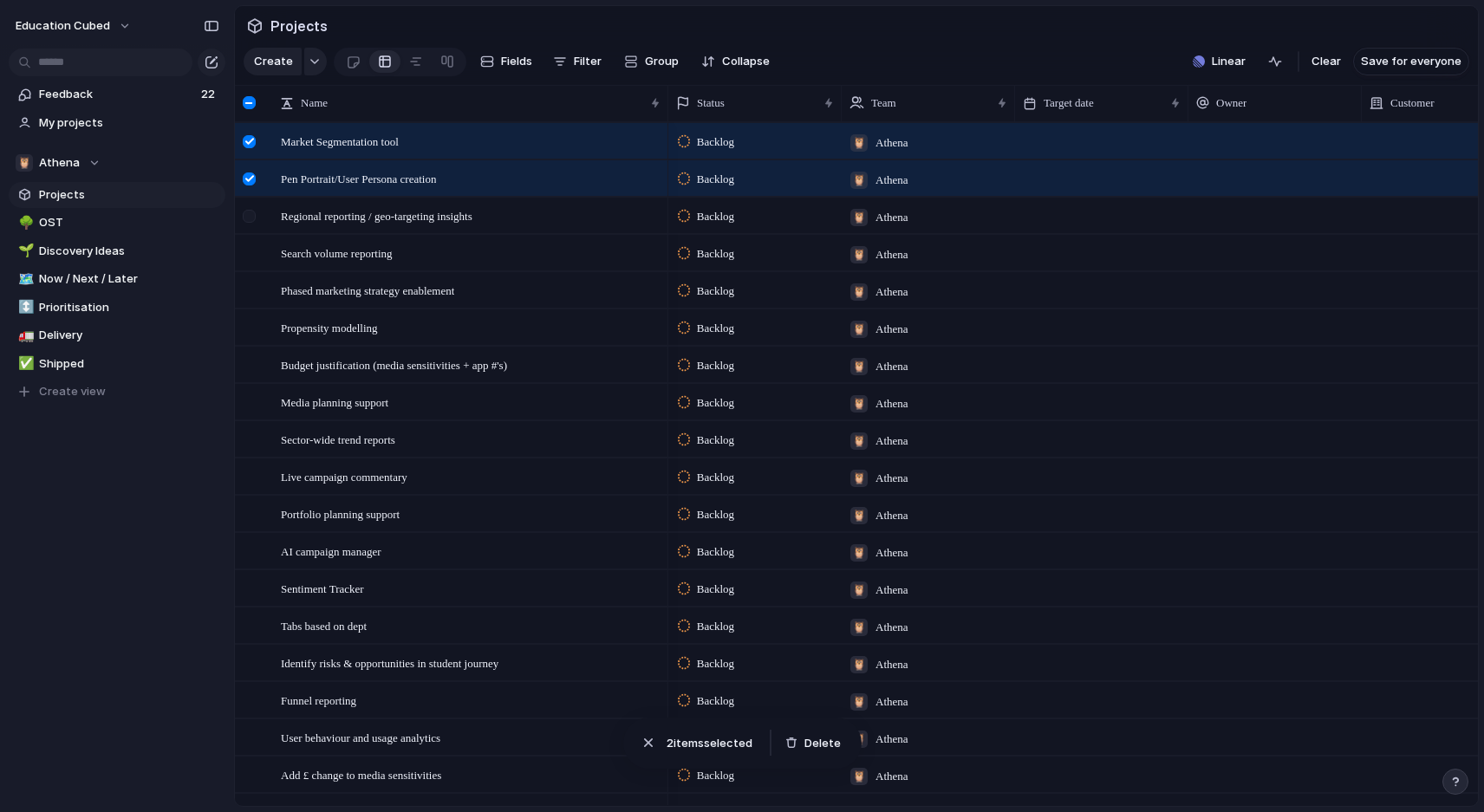
click at [252, 205] on div at bounding box center [252, 222] width 31 height 47
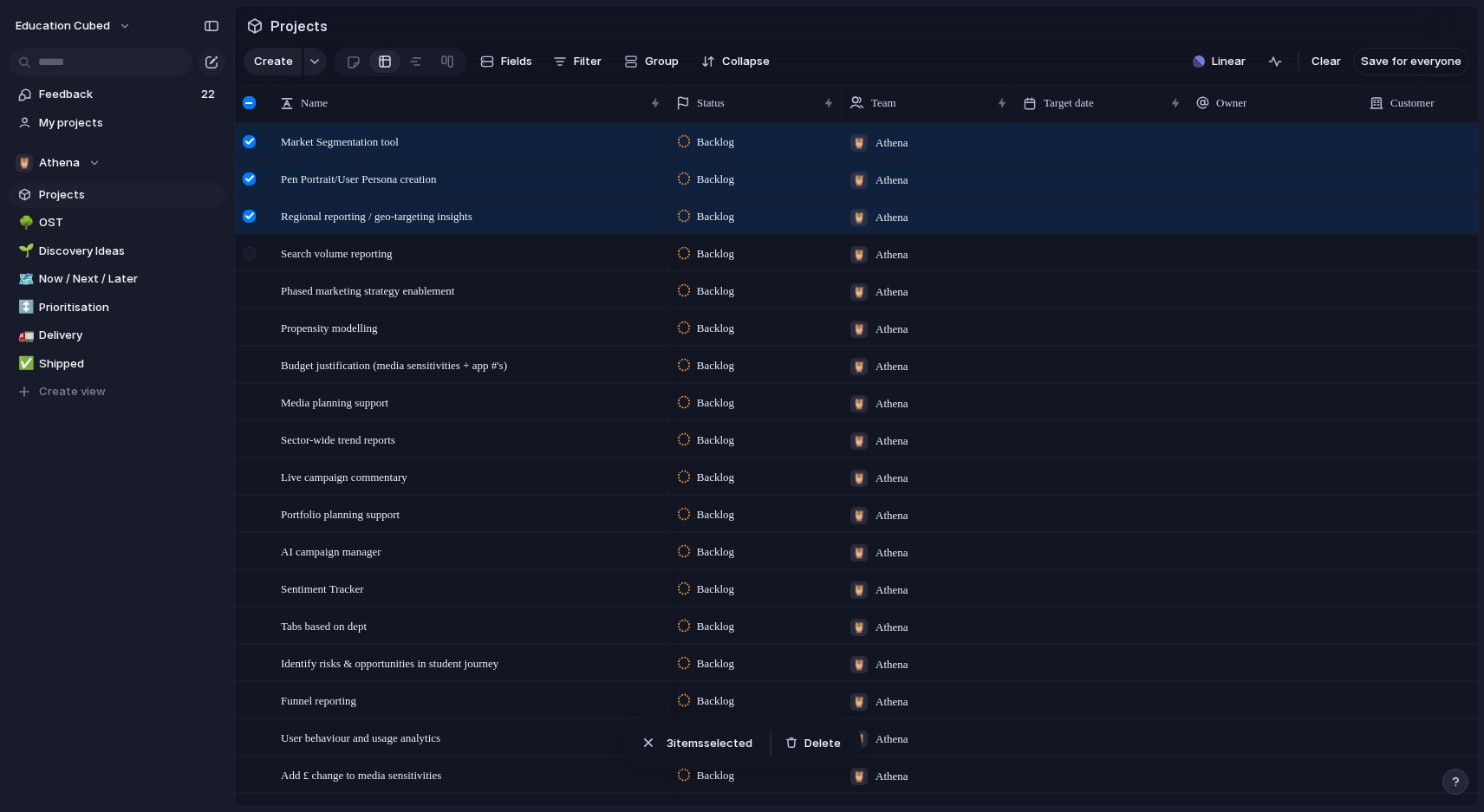
click at [252, 241] on div at bounding box center [252, 260] width 31 height 47
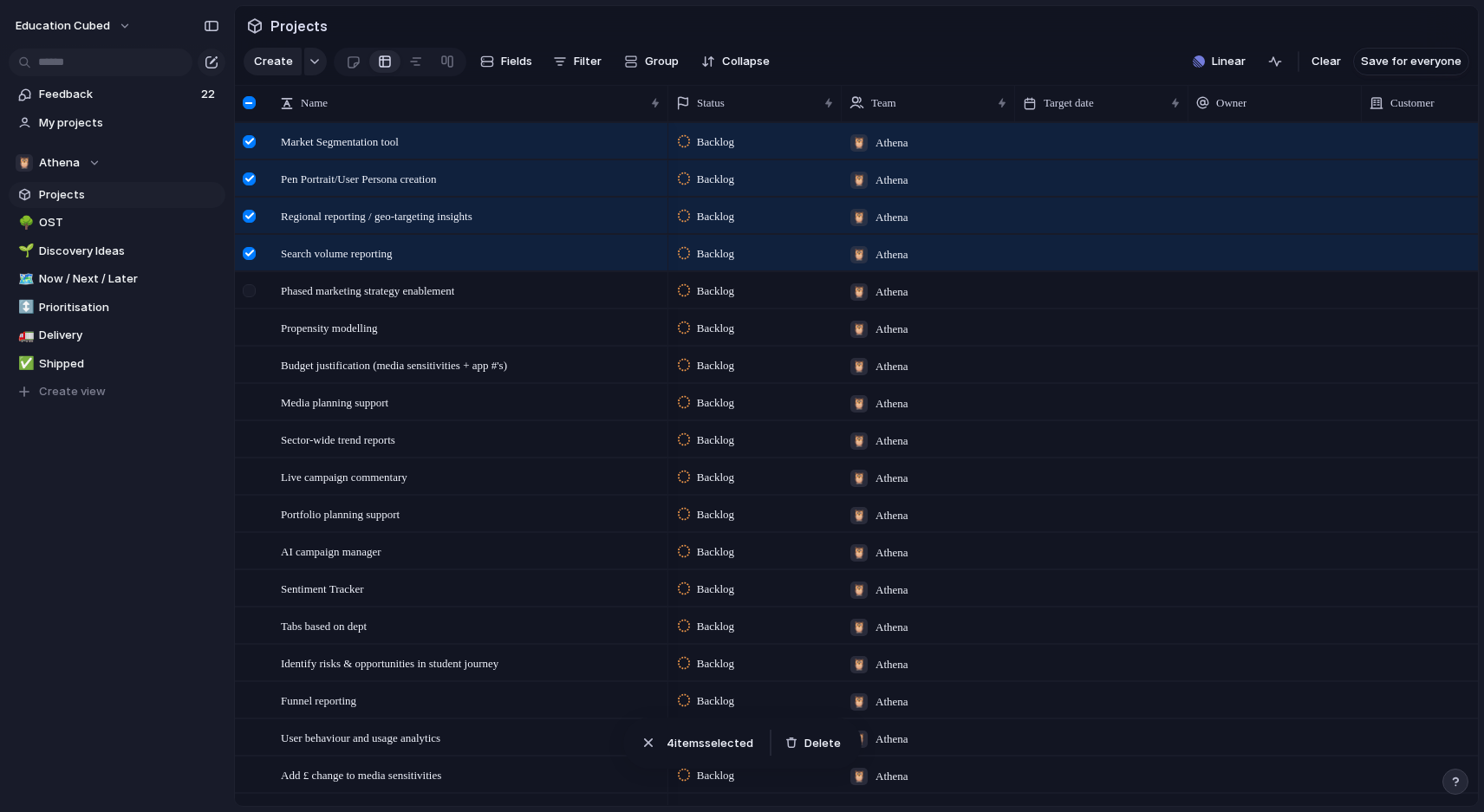
click at [253, 294] on div at bounding box center [249, 290] width 13 height 13
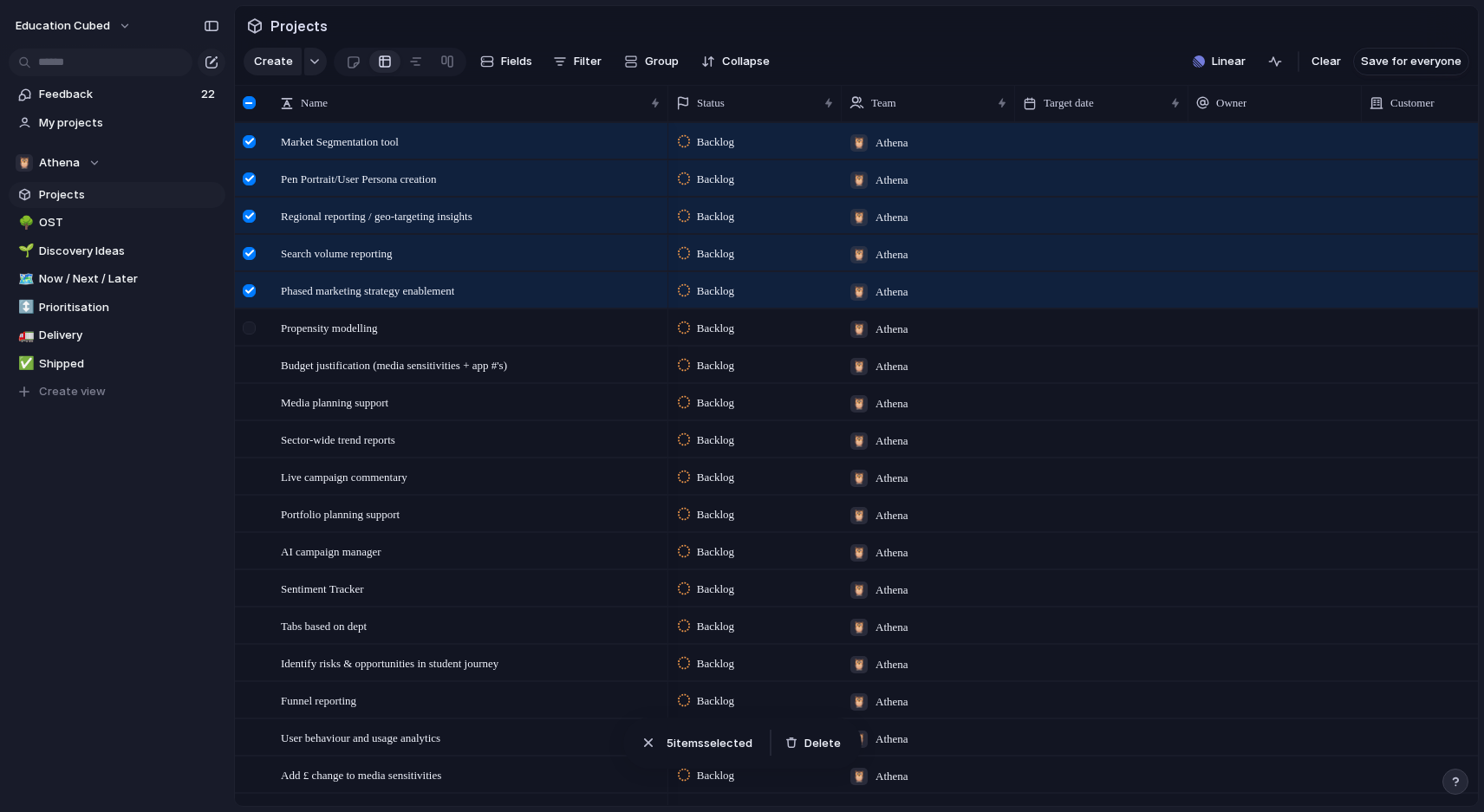
click at [253, 327] on div at bounding box center [249, 327] width 13 height 13
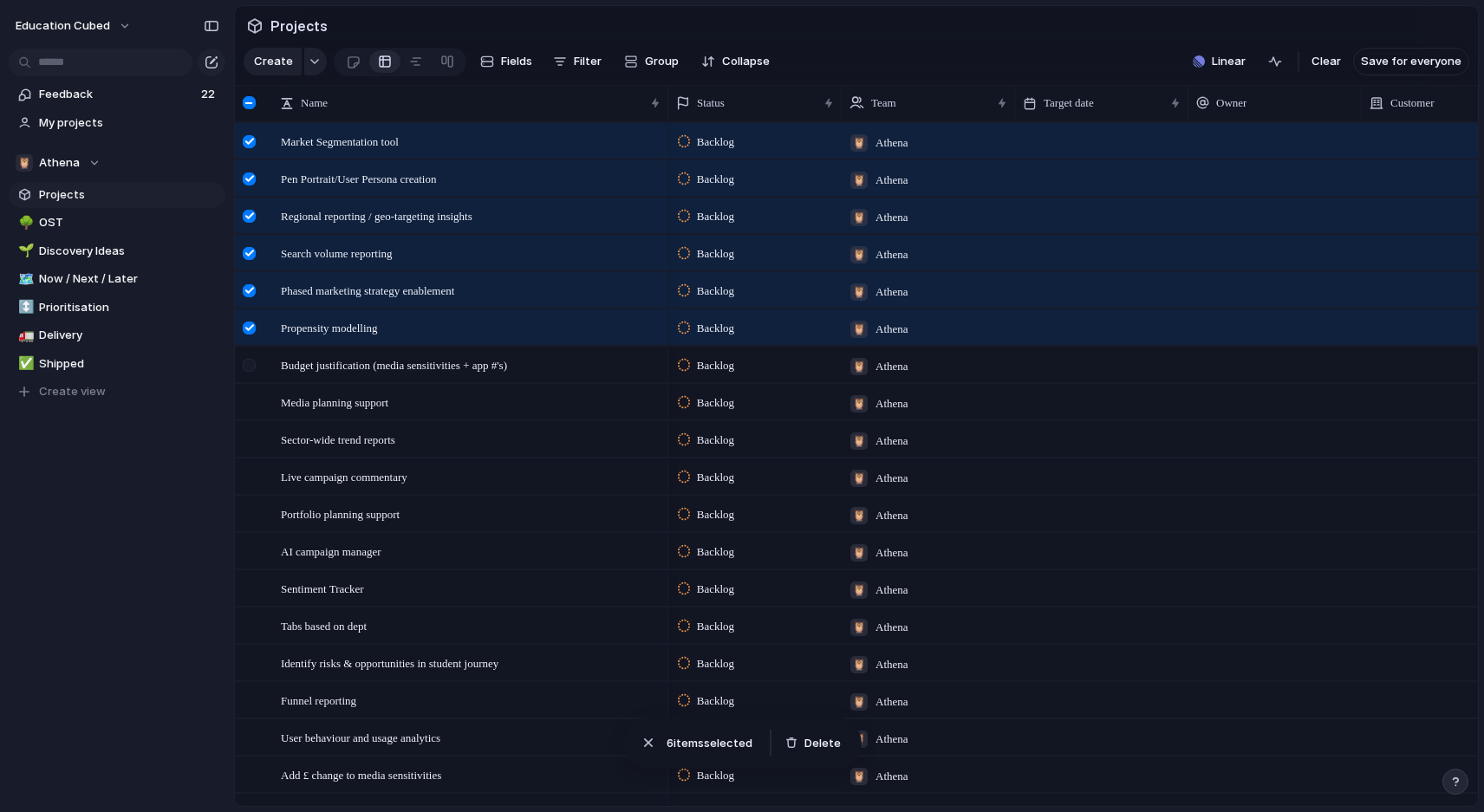
click at [253, 362] on div at bounding box center [249, 365] width 13 height 13
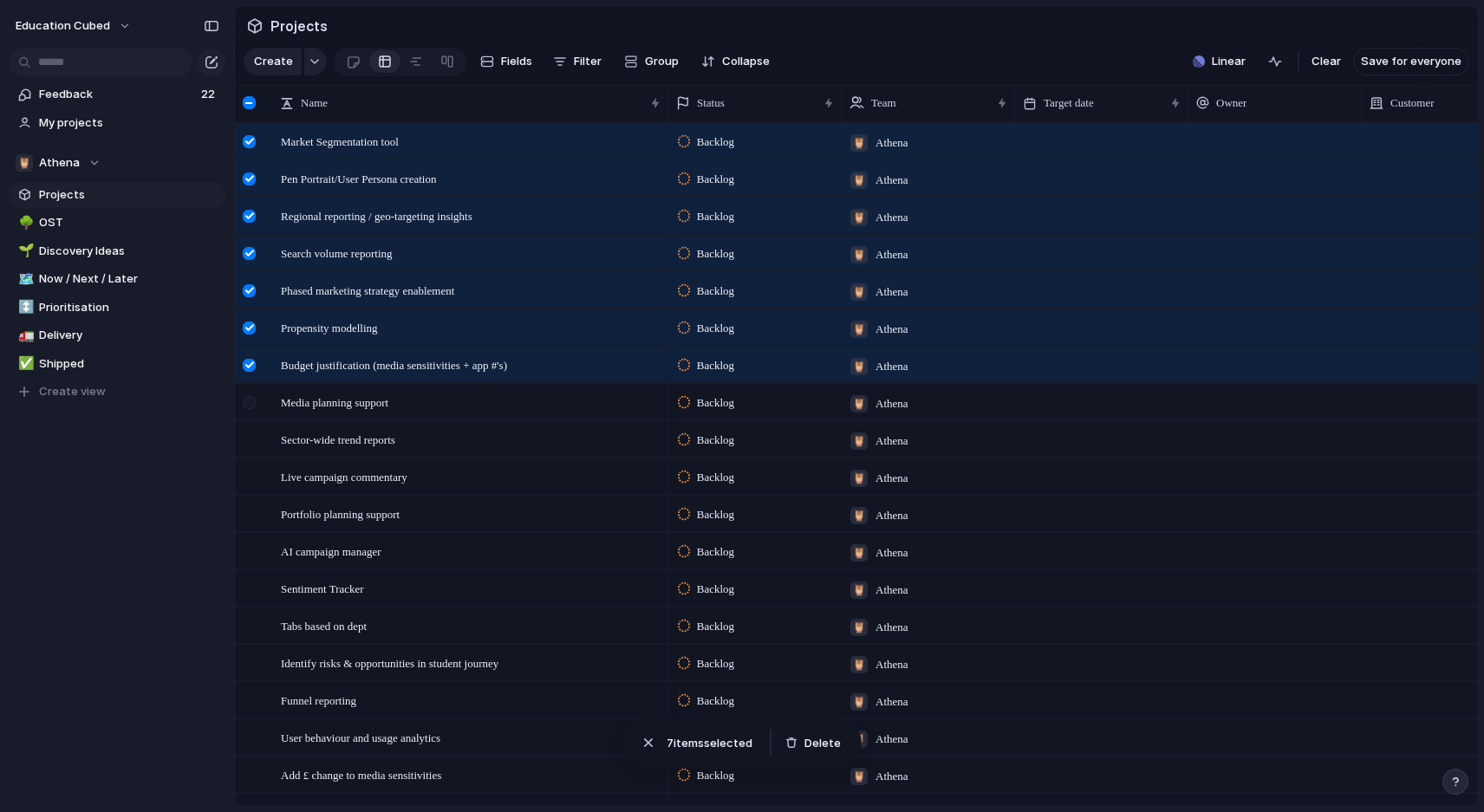
click at [253, 394] on div at bounding box center [252, 408] width 31 height 47
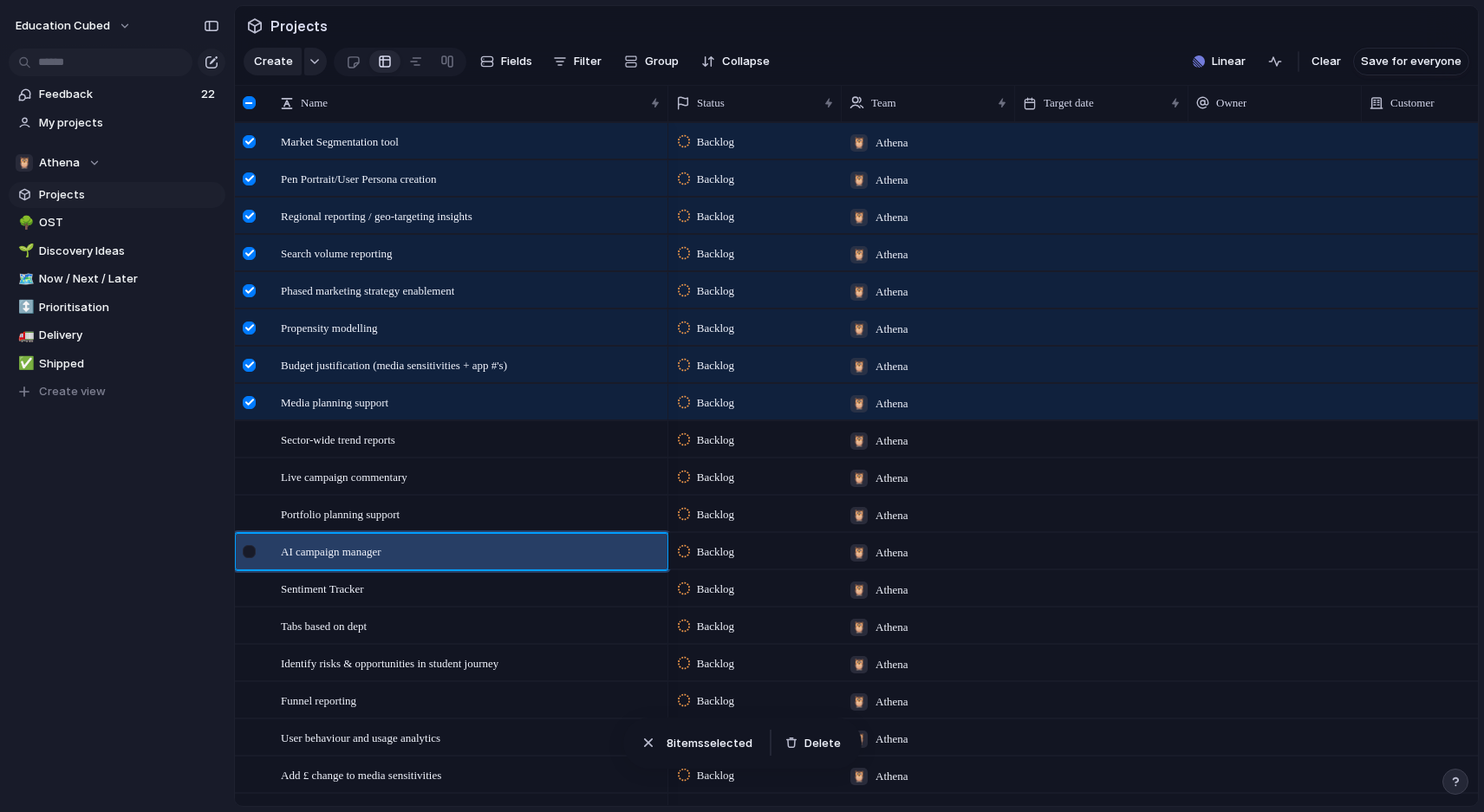
click at [253, 552] on div at bounding box center [249, 551] width 13 height 13
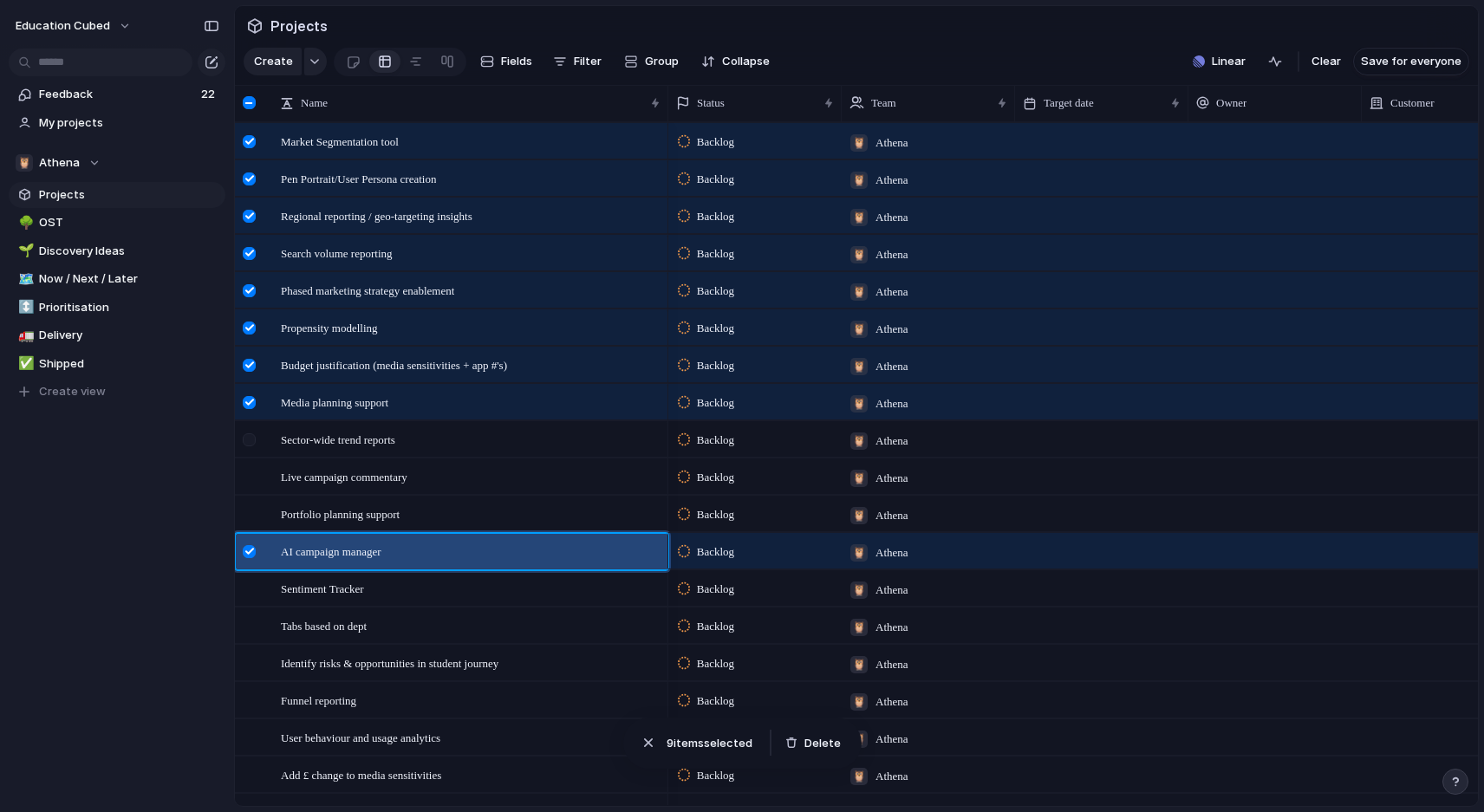
click at [245, 448] on div at bounding box center [252, 445] width 31 height 47
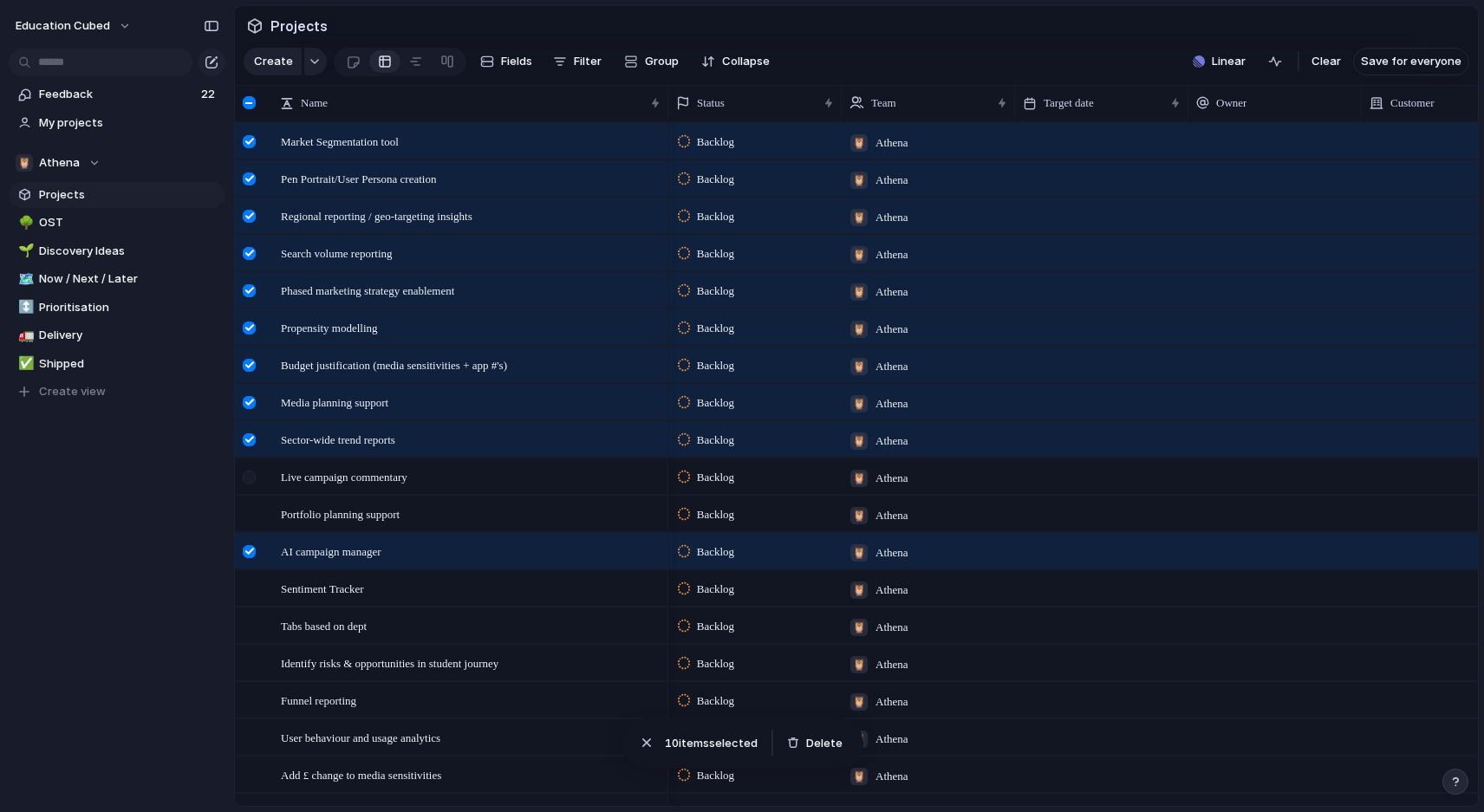
click at [250, 489] on div at bounding box center [252, 483] width 31 height 47
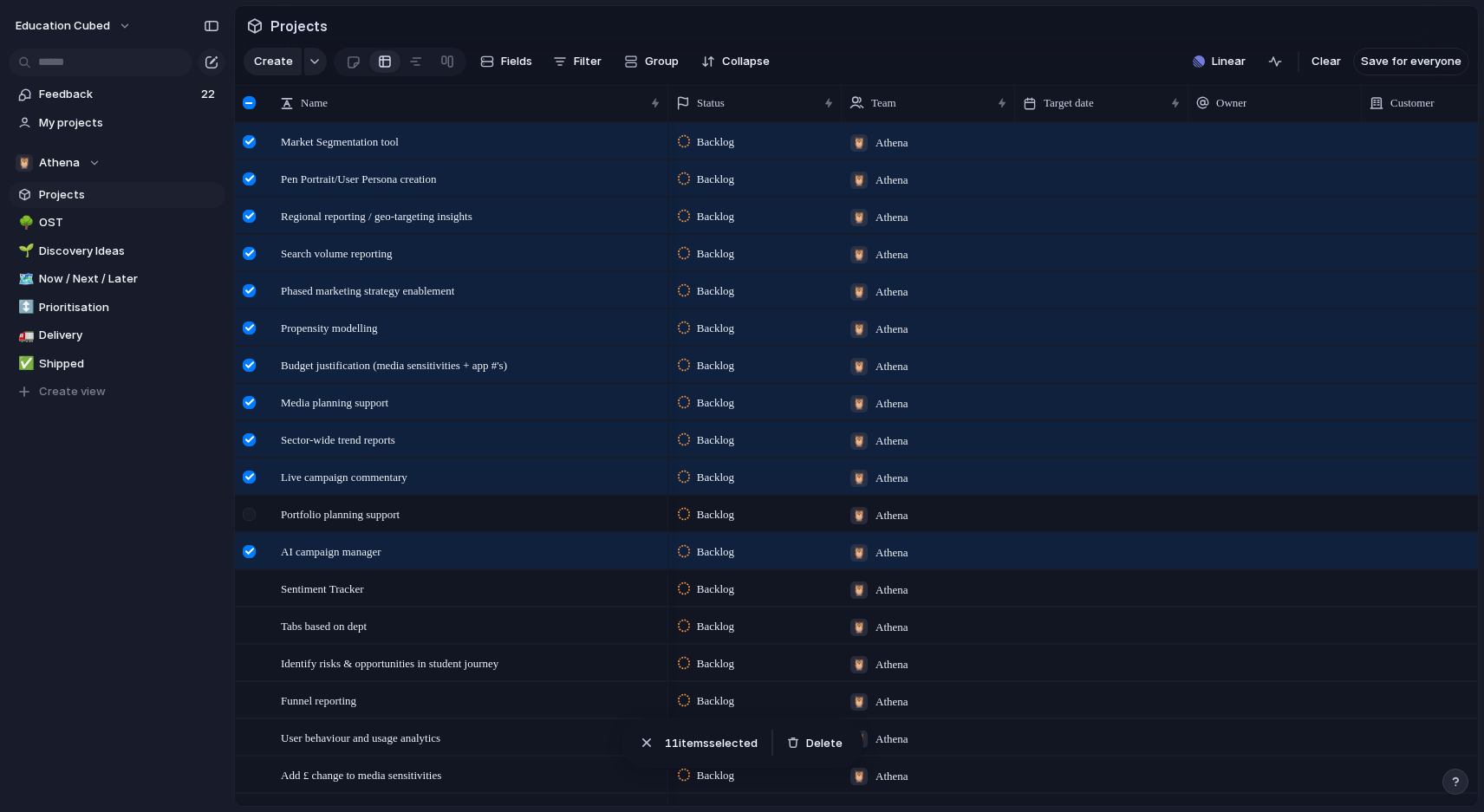
click at [250, 517] on div at bounding box center [249, 513] width 13 height 13
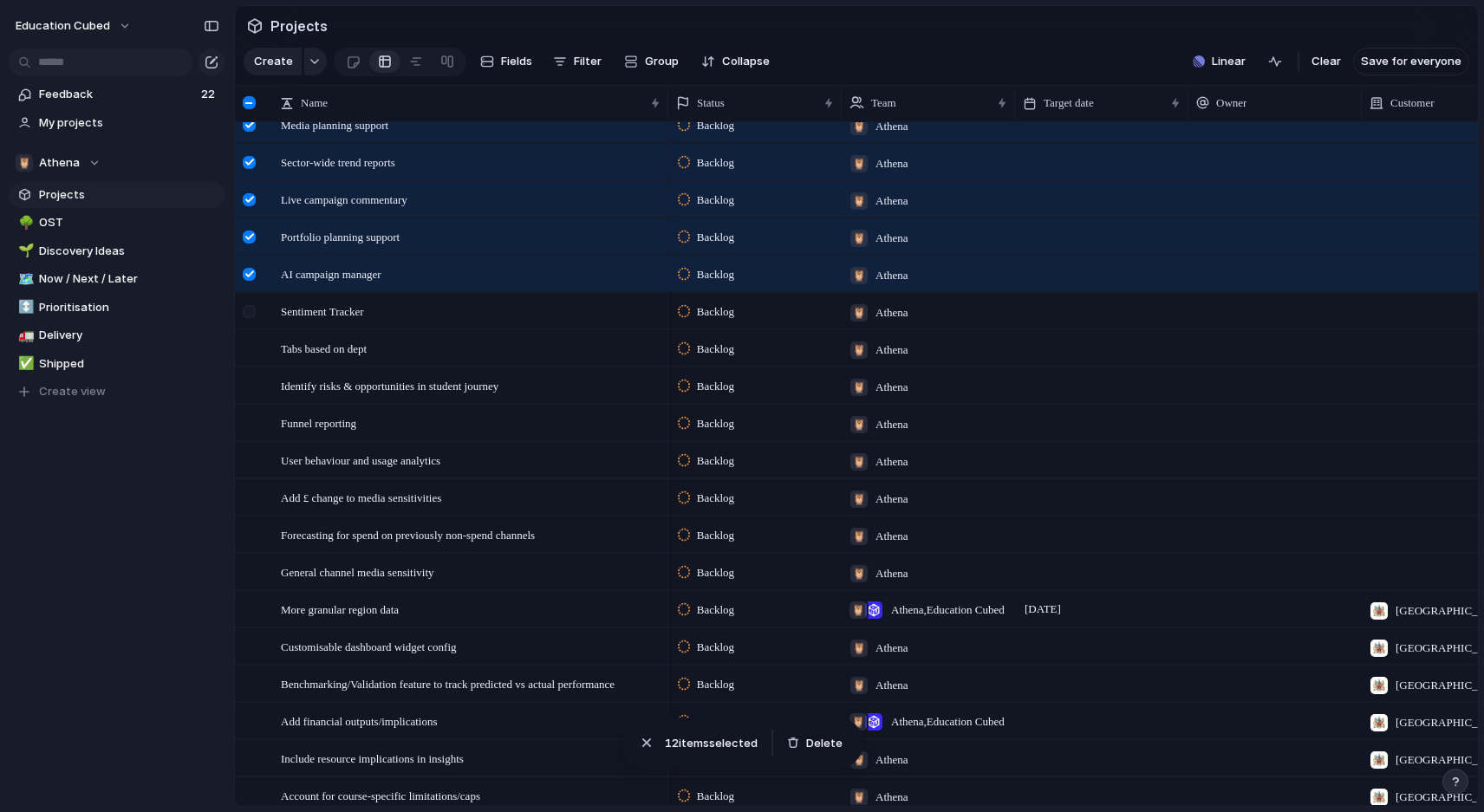
click at [243, 310] on div at bounding box center [249, 311] width 13 height 13
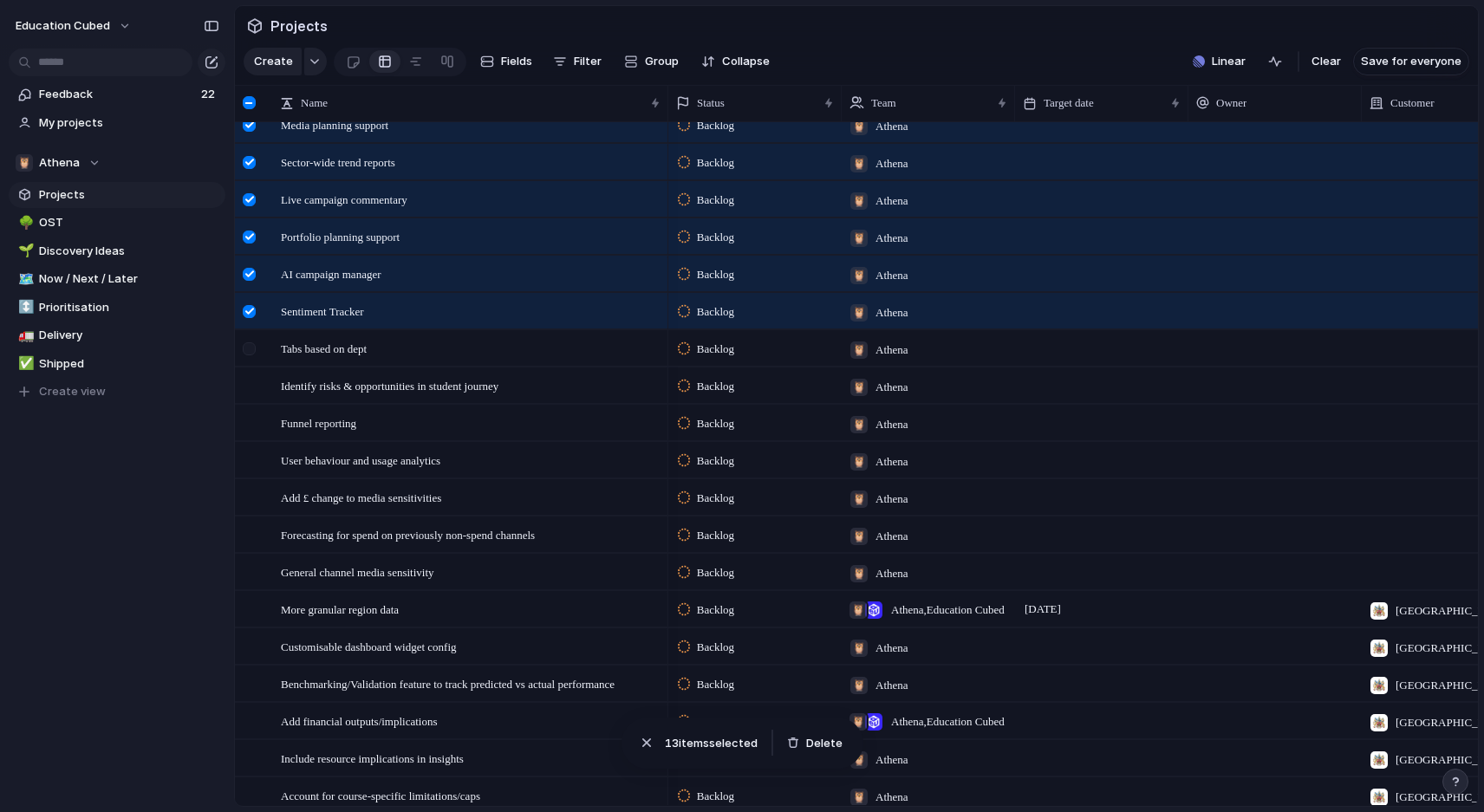
click at [253, 353] on div at bounding box center [249, 348] width 13 height 13
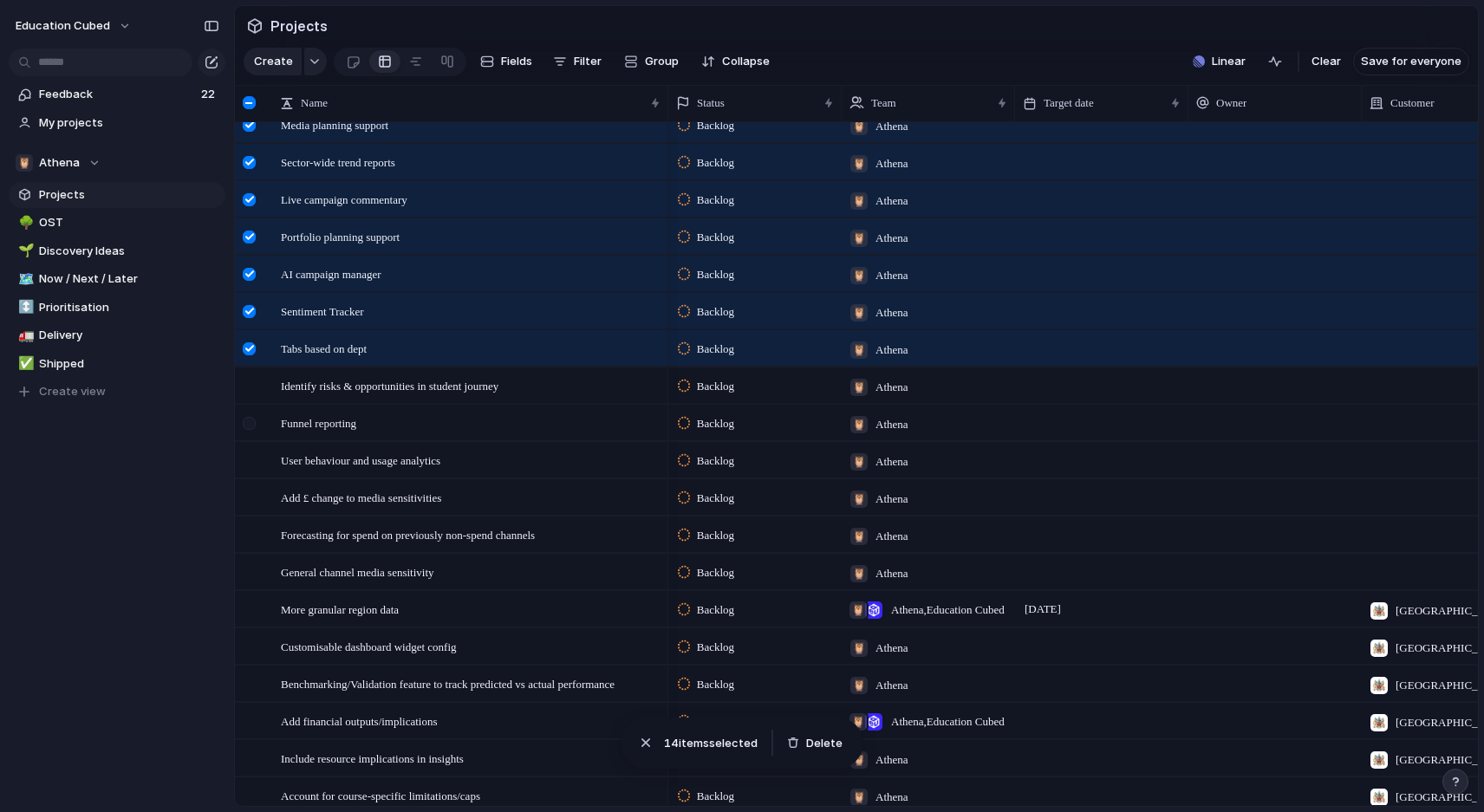
click at [248, 407] on div at bounding box center [252, 429] width 31 height 47
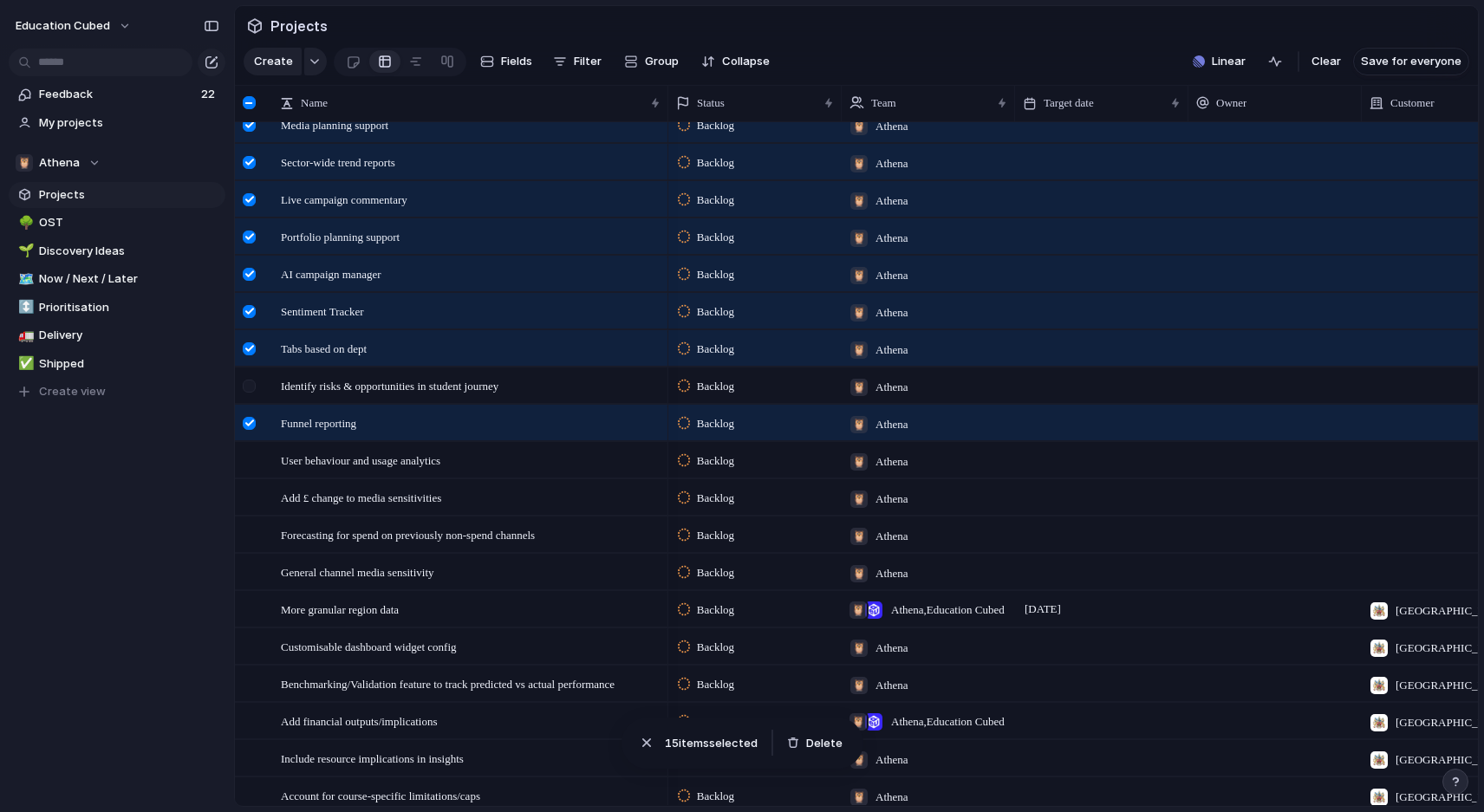
click at [249, 381] on div at bounding box center [249, 385] width 13 height 13
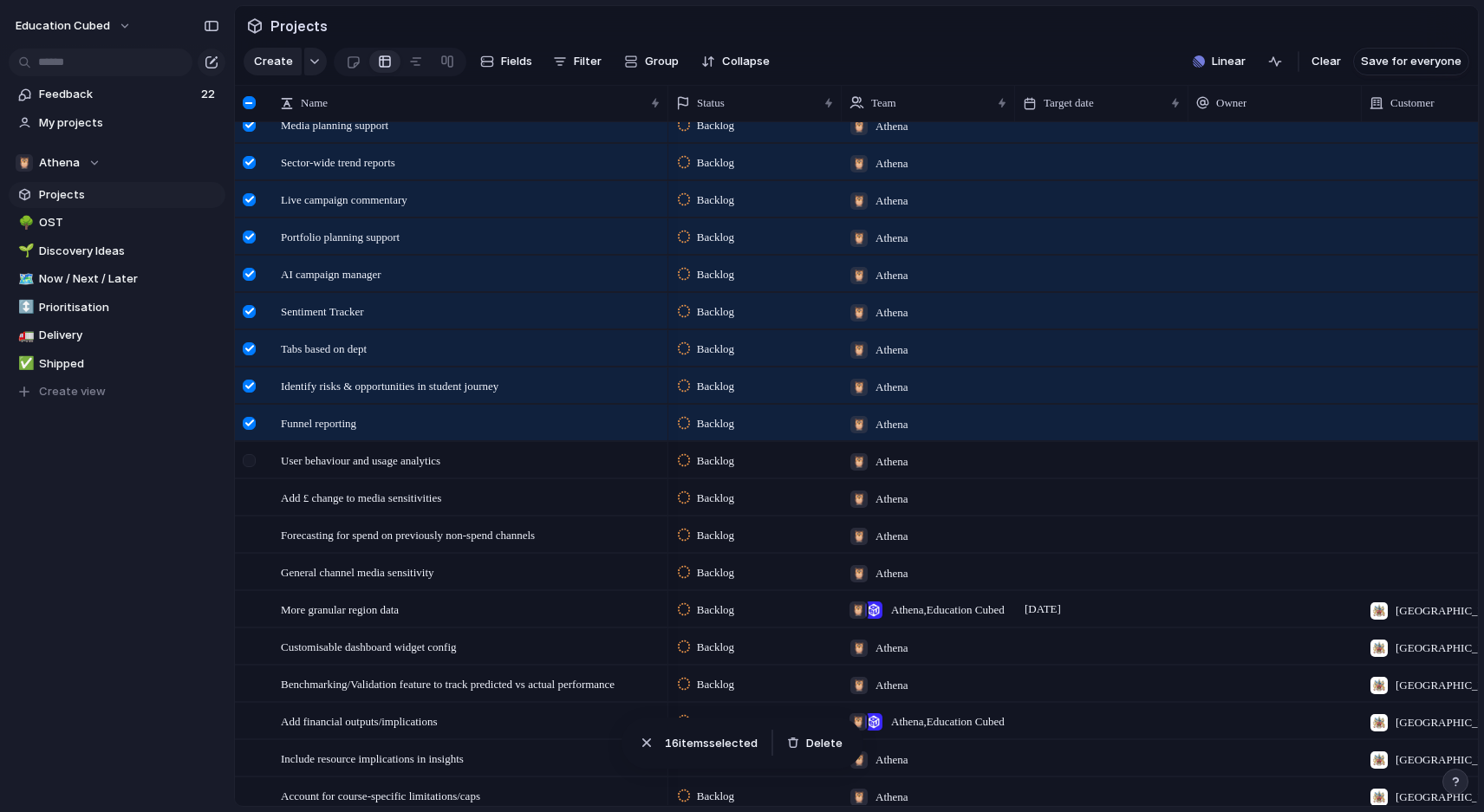
click at [248, 459] on div at bounding box center [249, 460] width 13 height 13
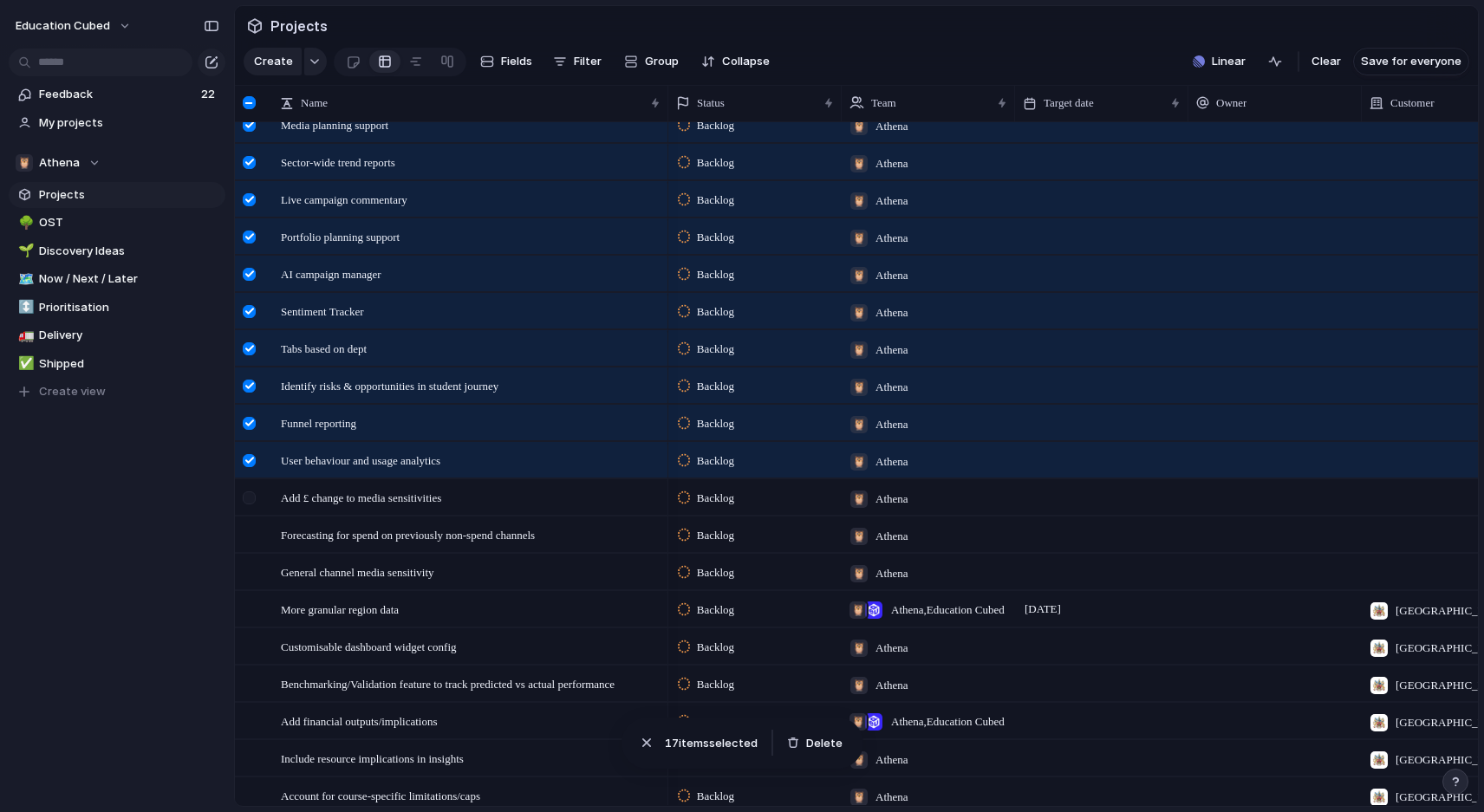
click at [250, 509] on div at bounding box center [252, 503] width 31 height 47
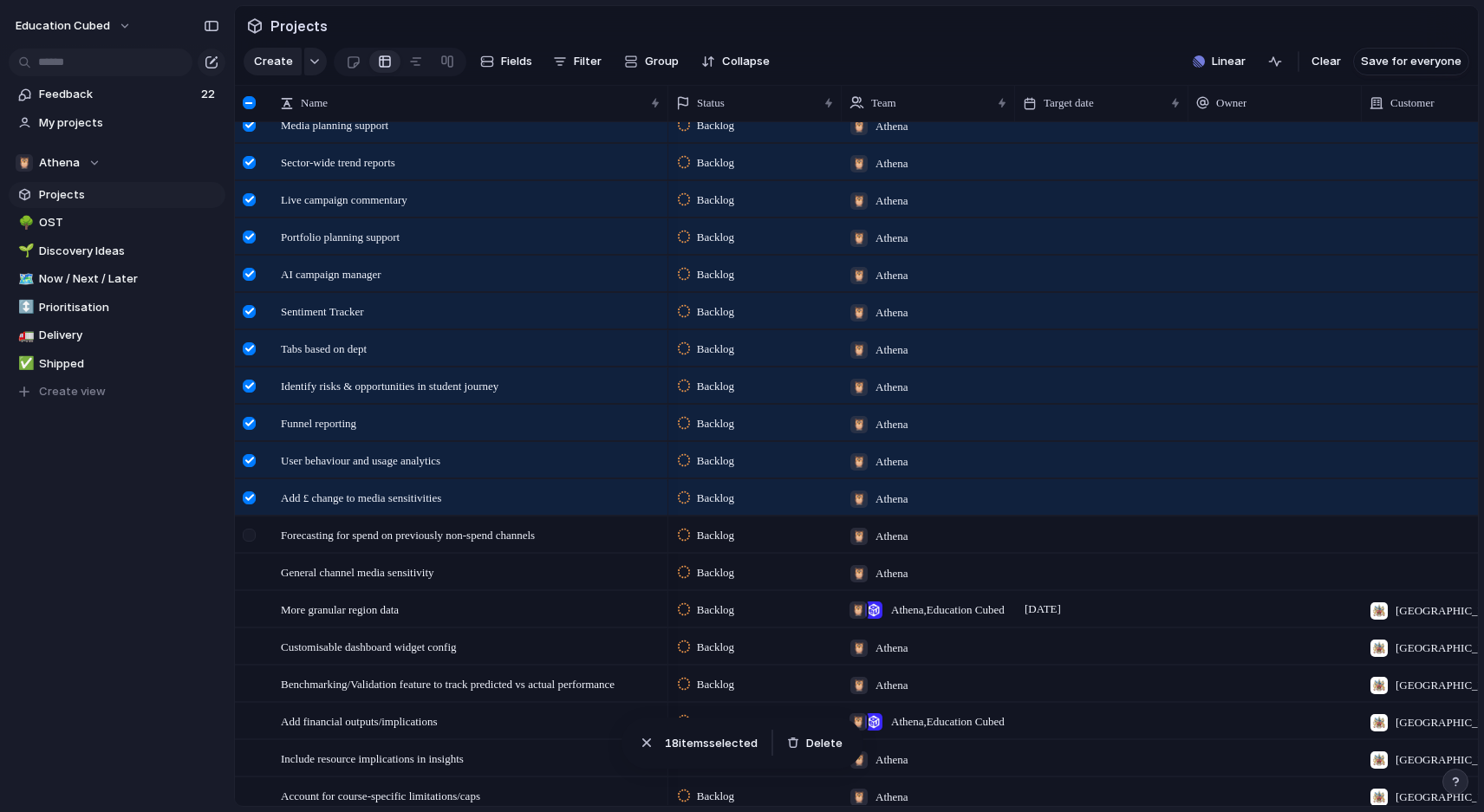
click at [249, 537] on div at bounding box center [249, 535] width 13 height 13
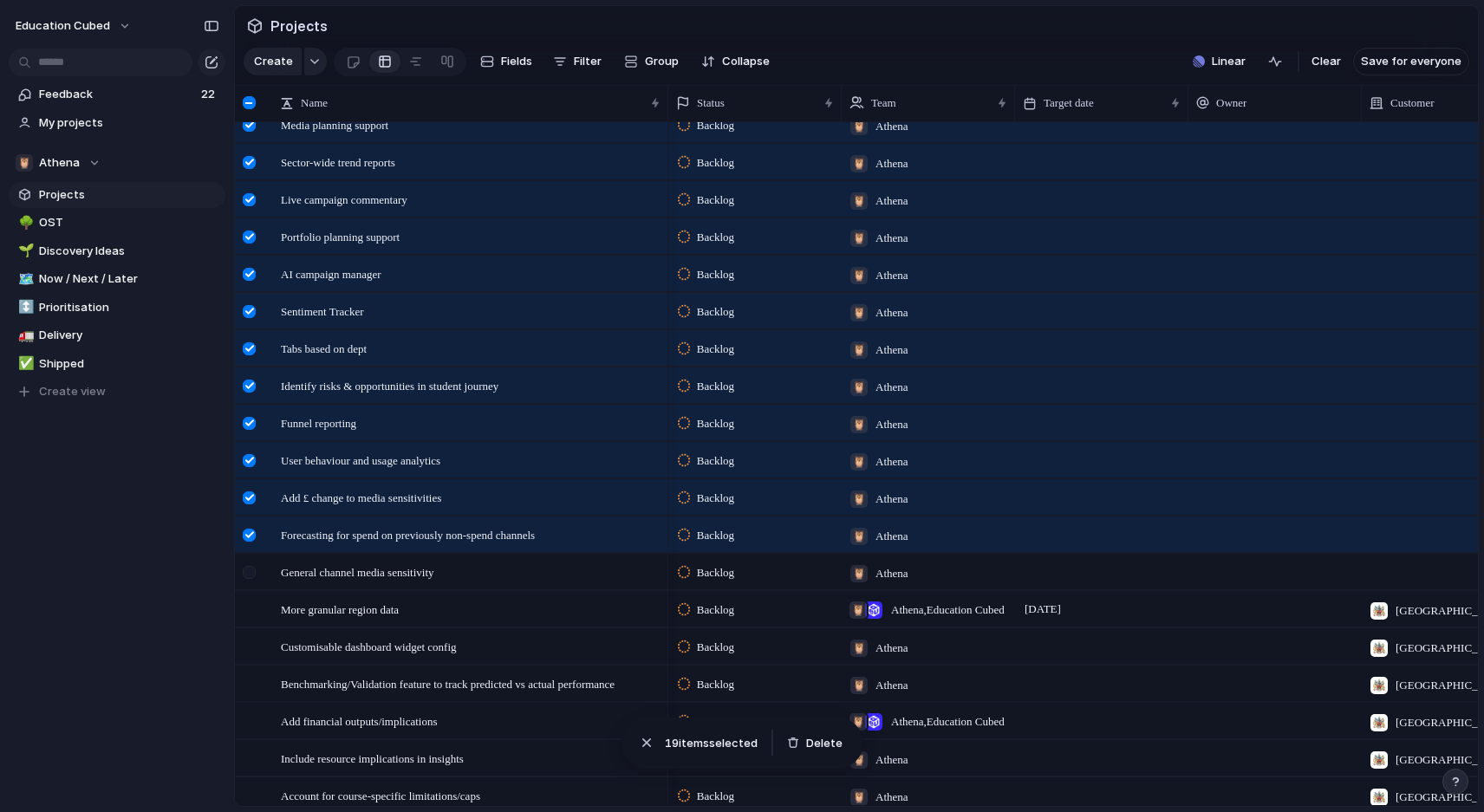
click at [249, 561] on div at bounding box center [252, 578] width 31 height 47
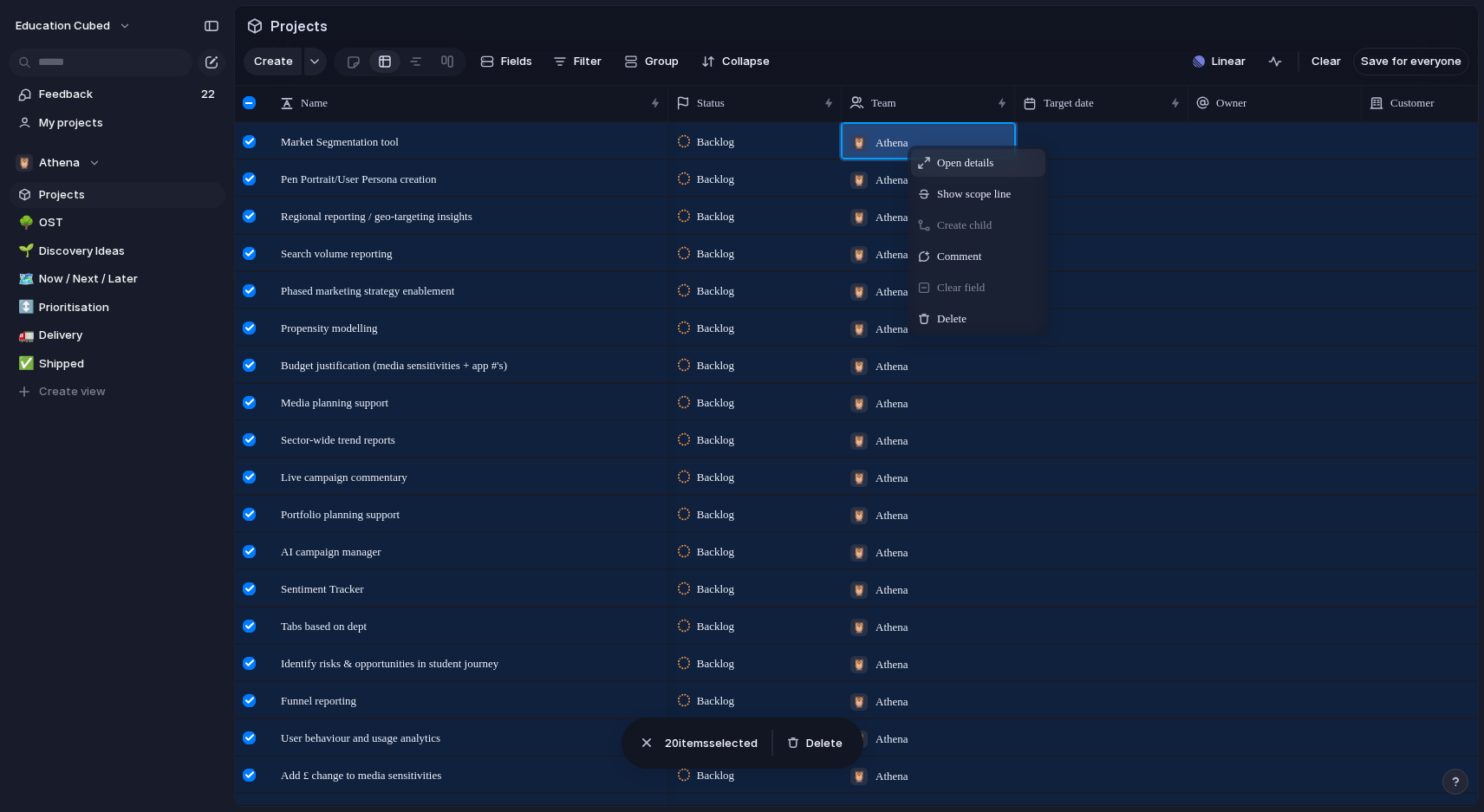
click at [939, 163] on span "Open details" at bounding box center [965, 163] width 56 height 18
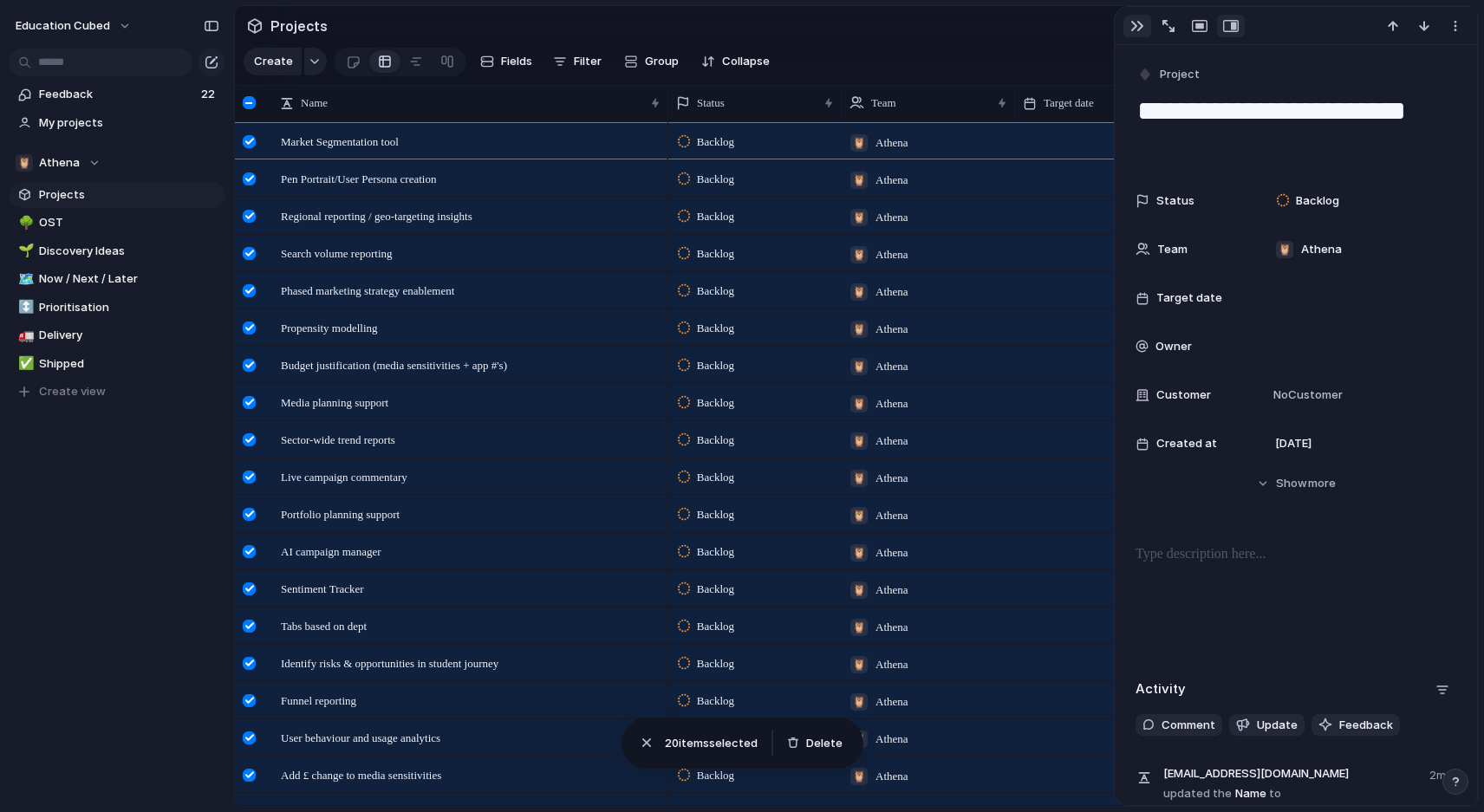
click at [1135, 28] on div "button" at bounding box center [1137, 26] width 14 height 14
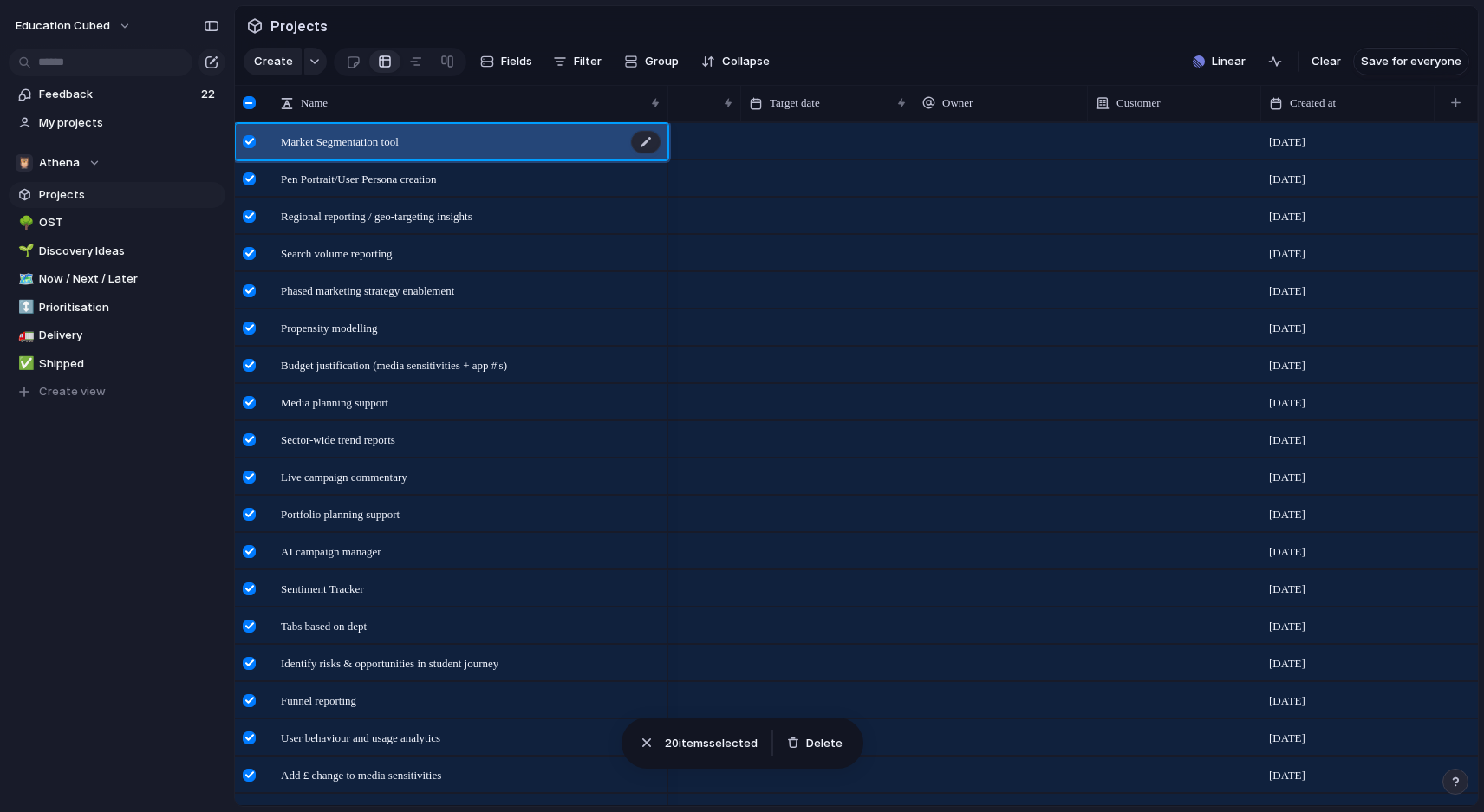
click at [612, 148] on div "Market Segmentation tool" at bounding box center [472, 142] width 382 height 35
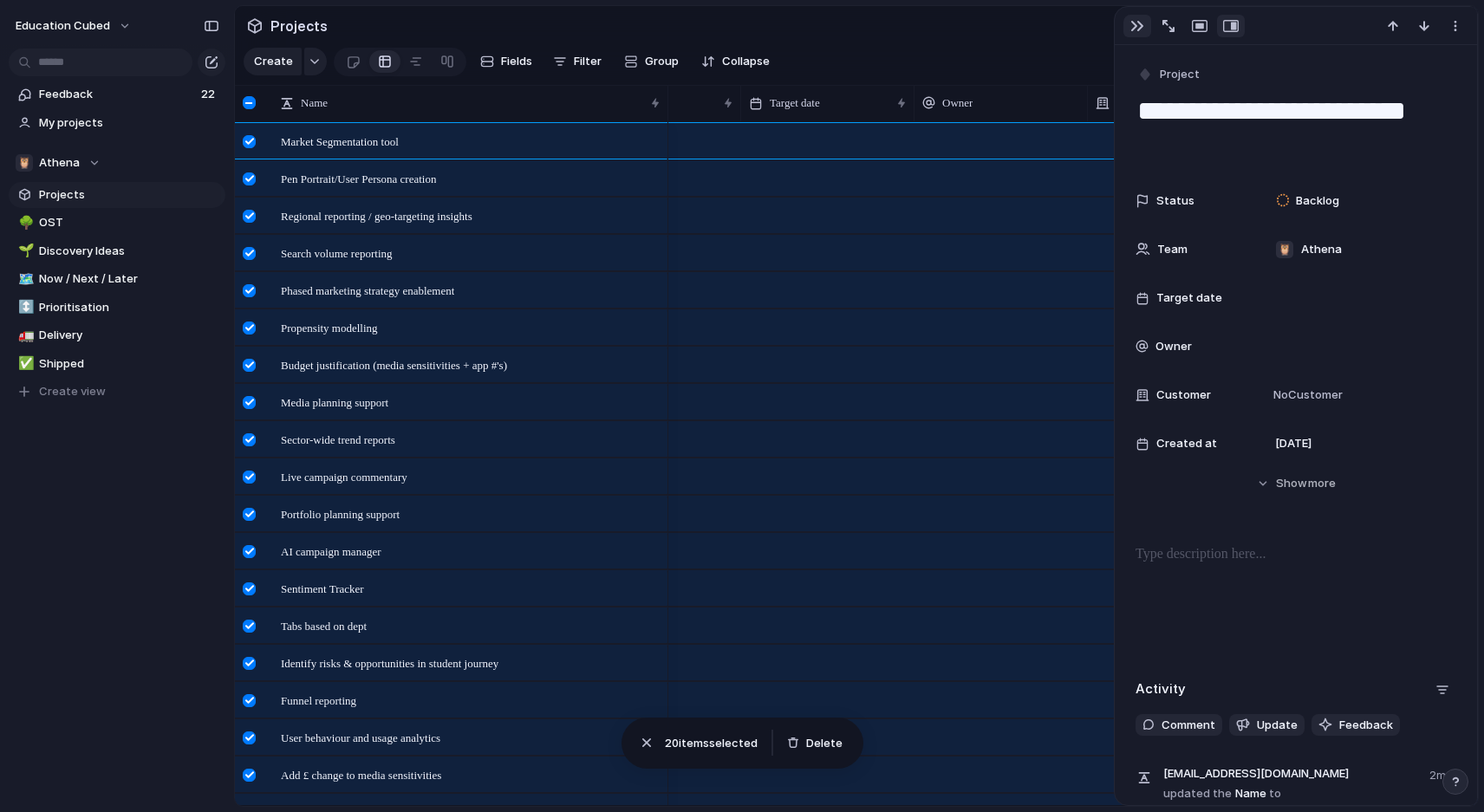
click at [1141, 26] on div "button" at bounding box center [1137, 26] width 14 height 14
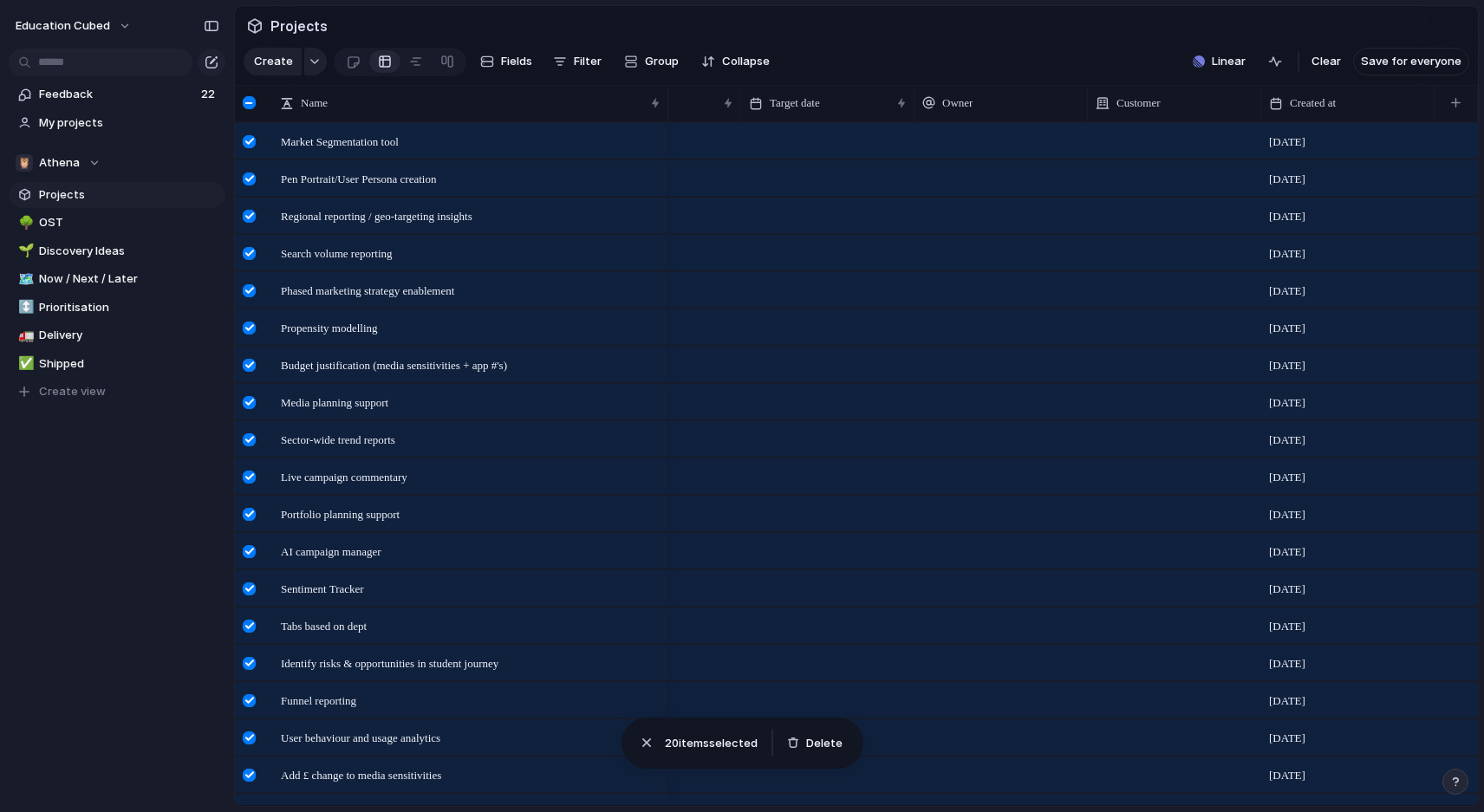
click at [1455, 782] on div "button" at bounding box center [1454, 782] width 12 height 12
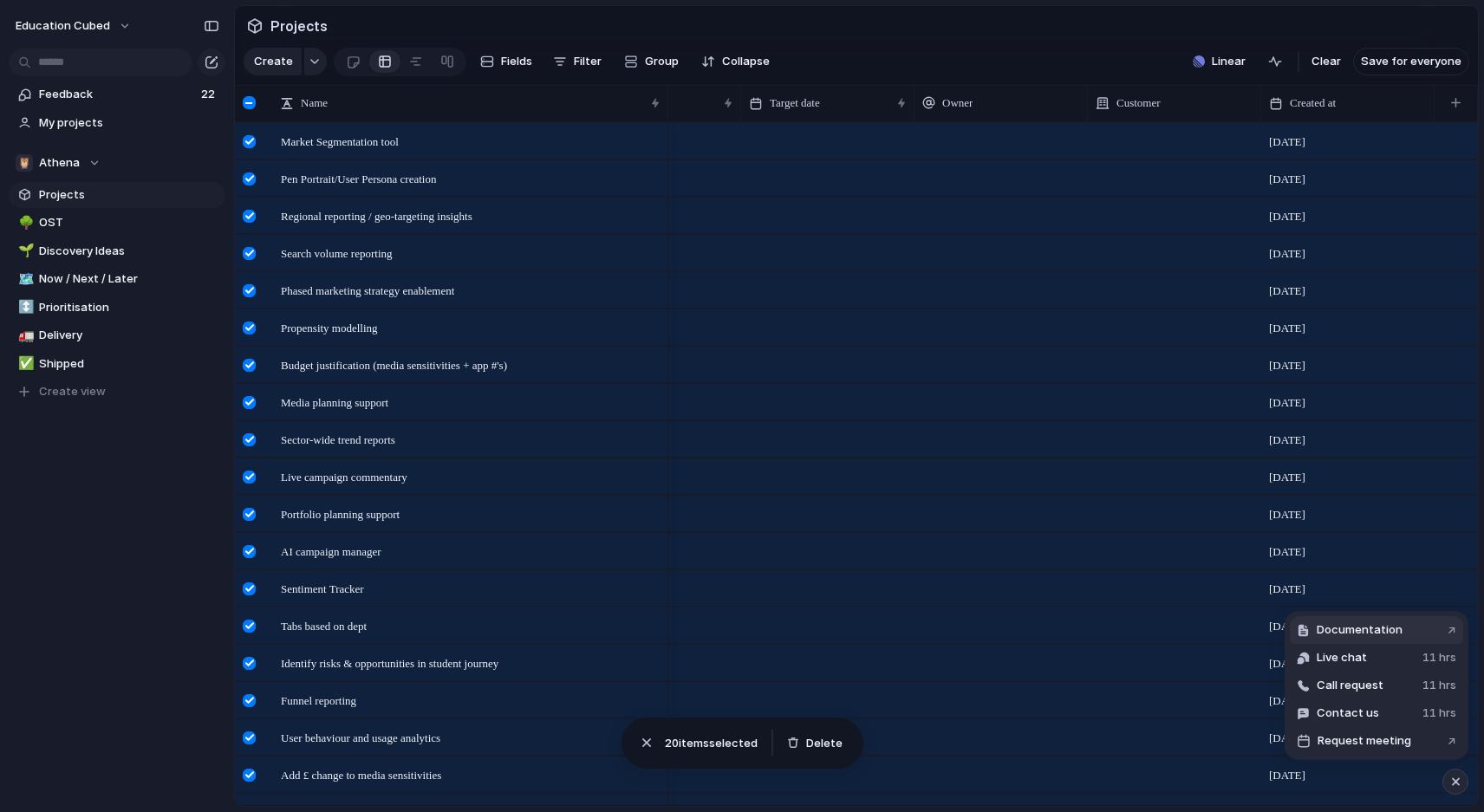
click at [1394, 627] on span "Documentation" at bounding box center [1359, 630] width 86 height 18
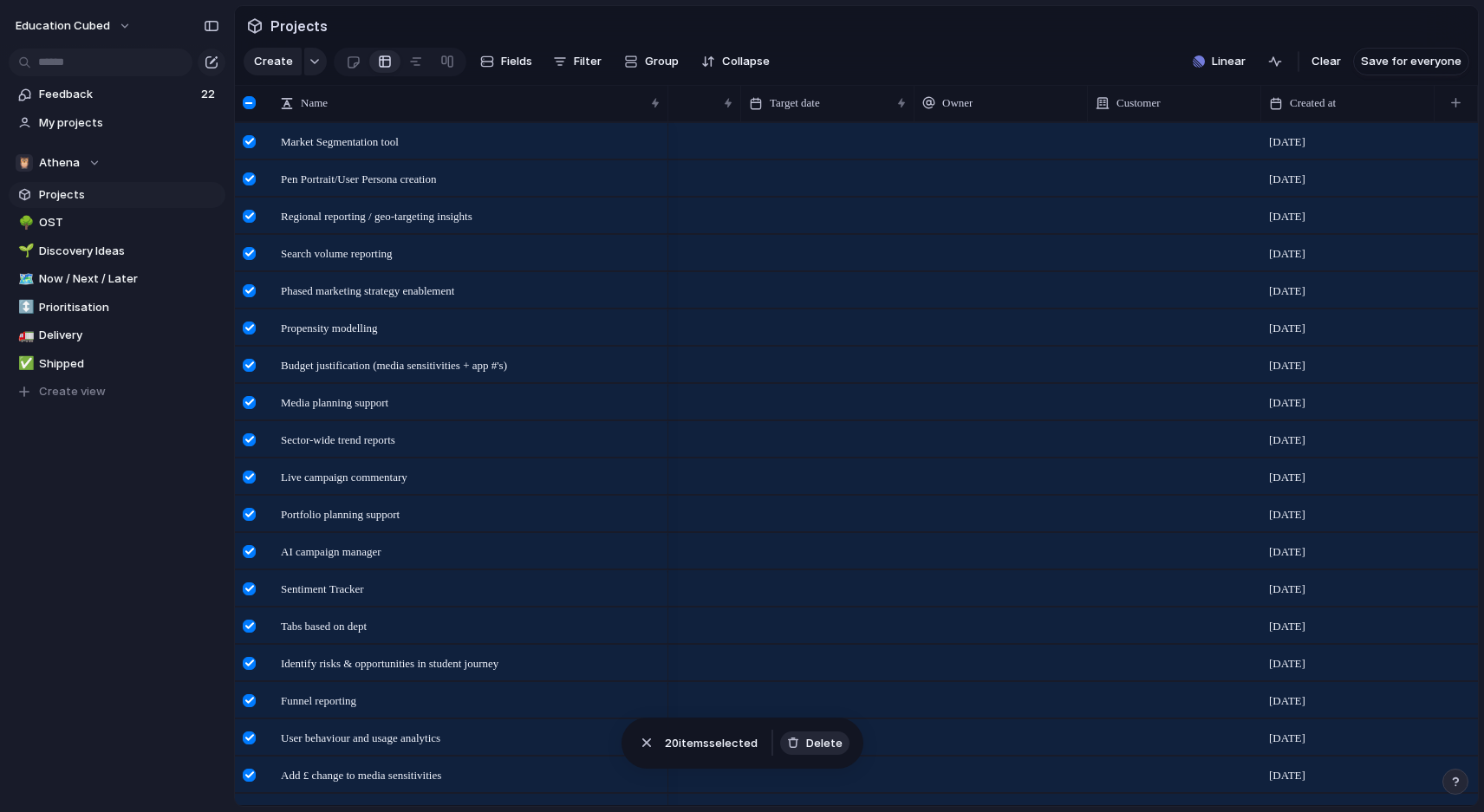
click at [814, 743] on span "Delete" at bounding box center [824, 743] width 36 height 18
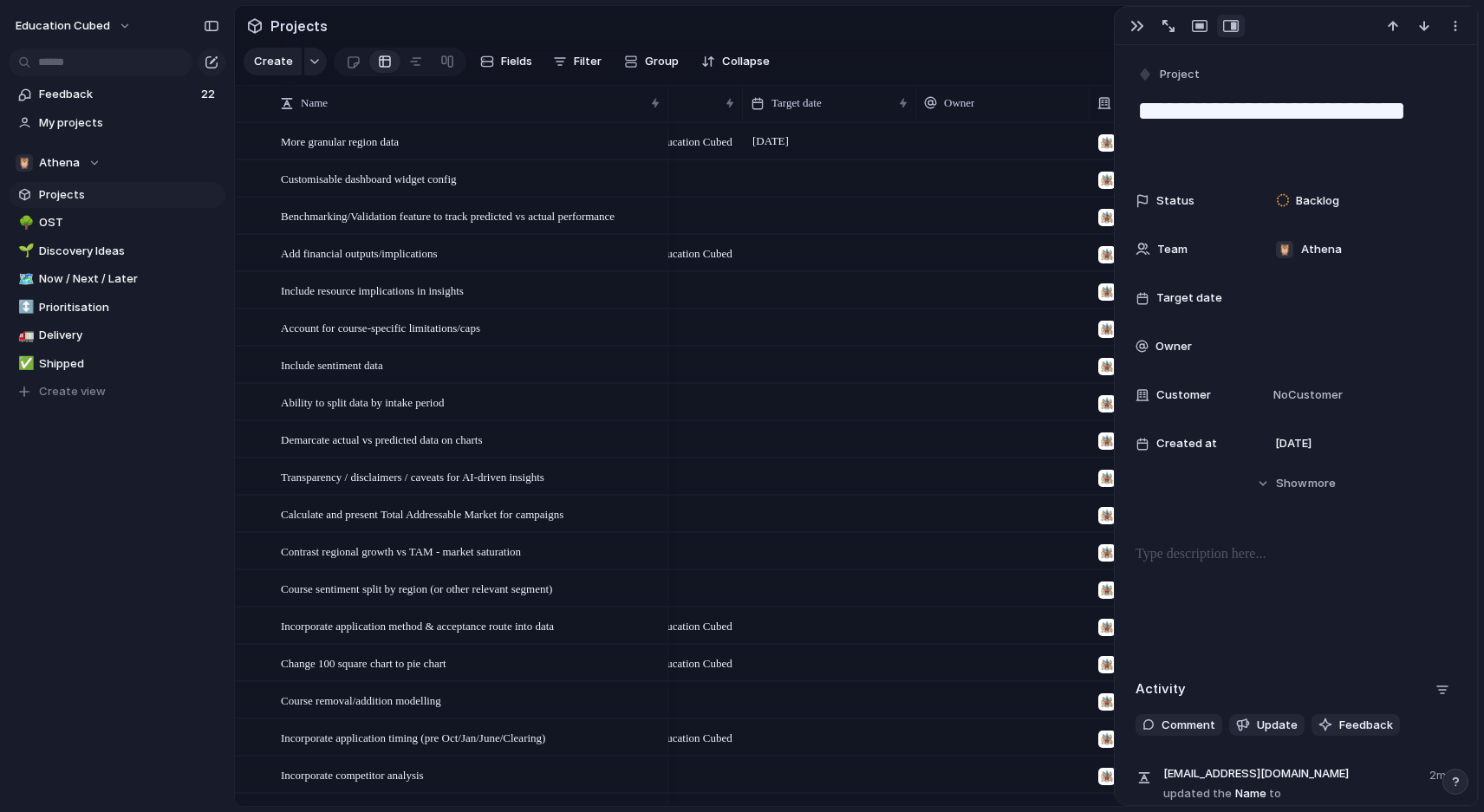
scroll to position [0, 274]
click at [1136, 19] on div "button" at bounding box center [1137, 26] width 14 height 14
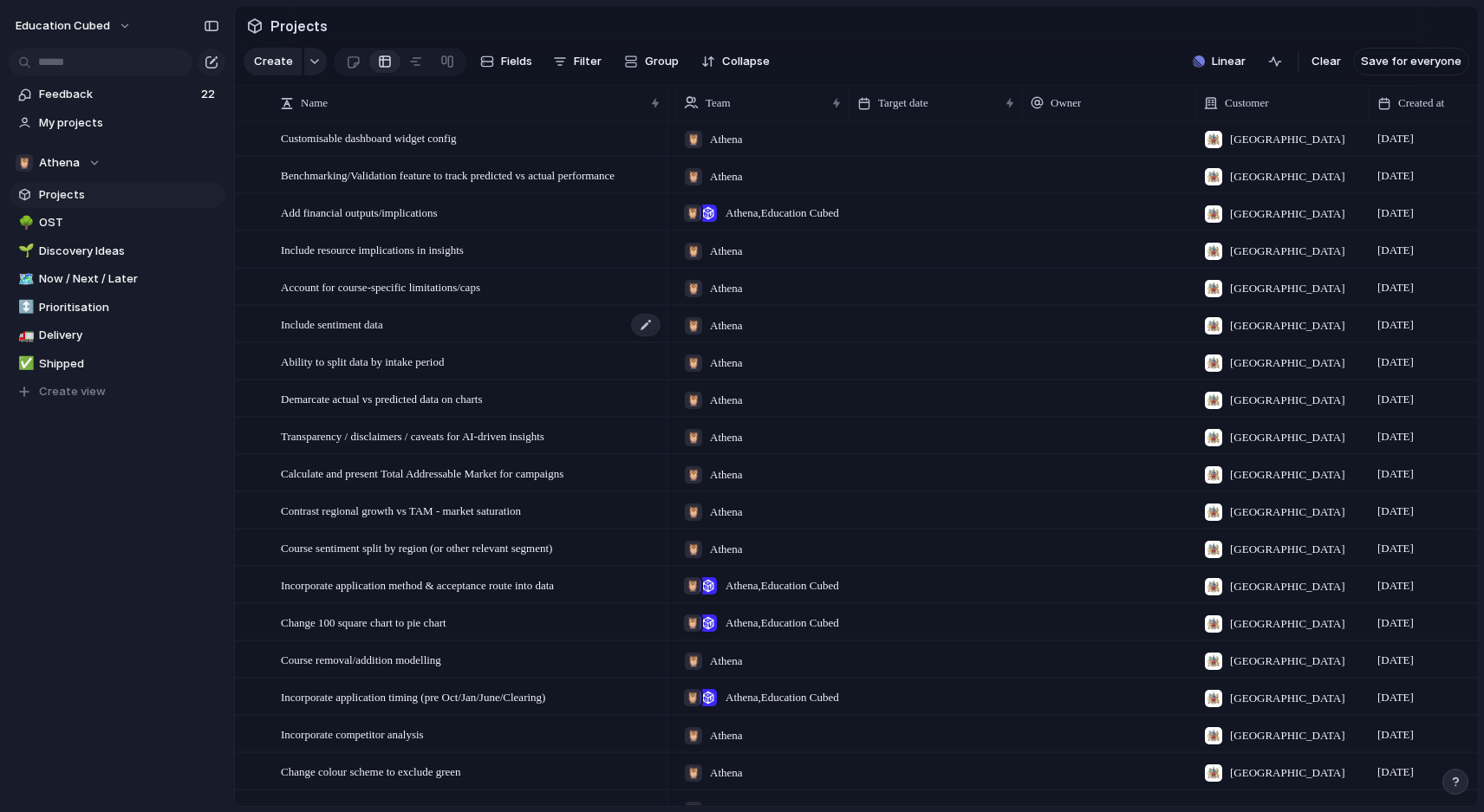
scroll to position [58, 0]
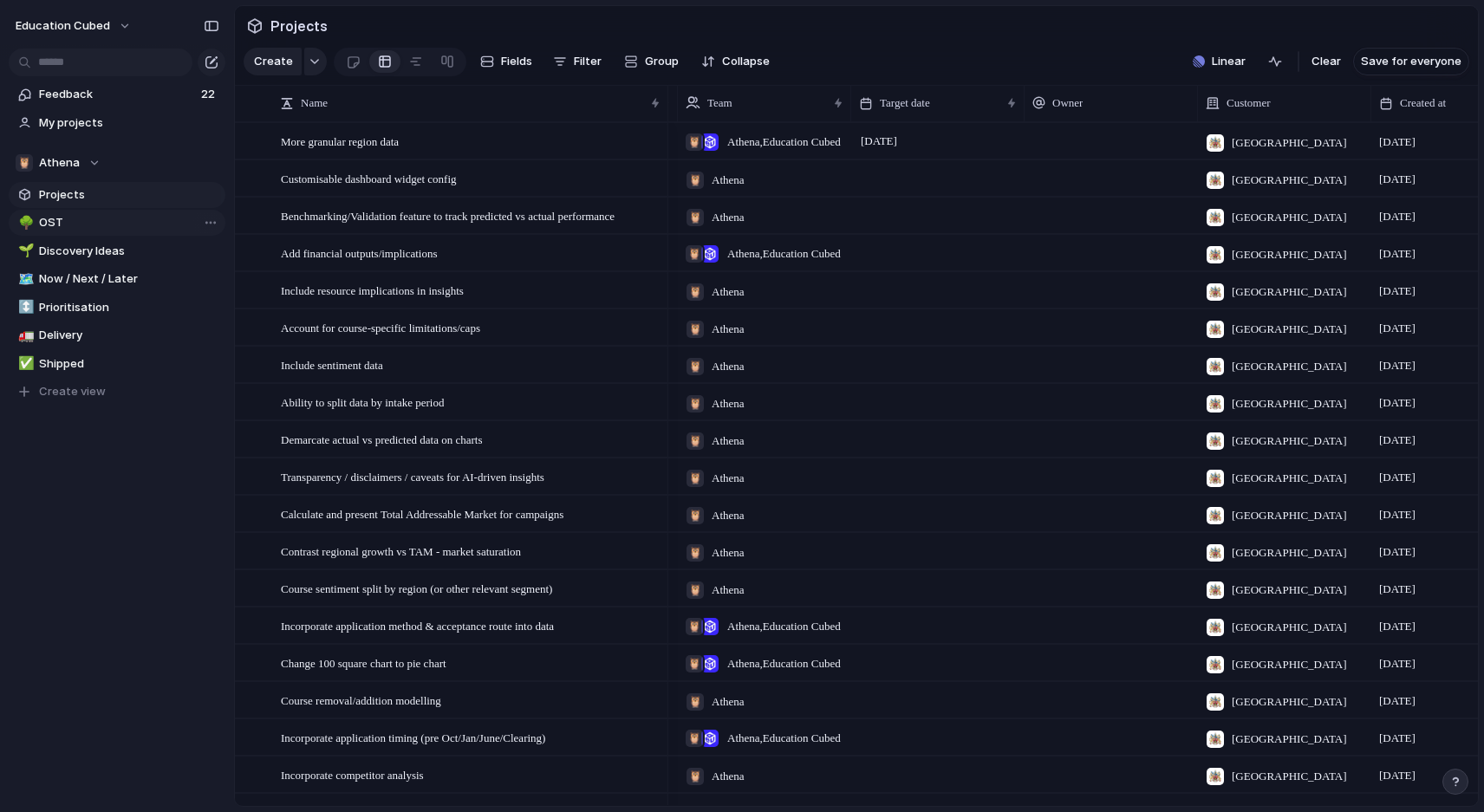
click at [58, 230] on span "OST" at bounding box center [129, 223] width 180 height 18
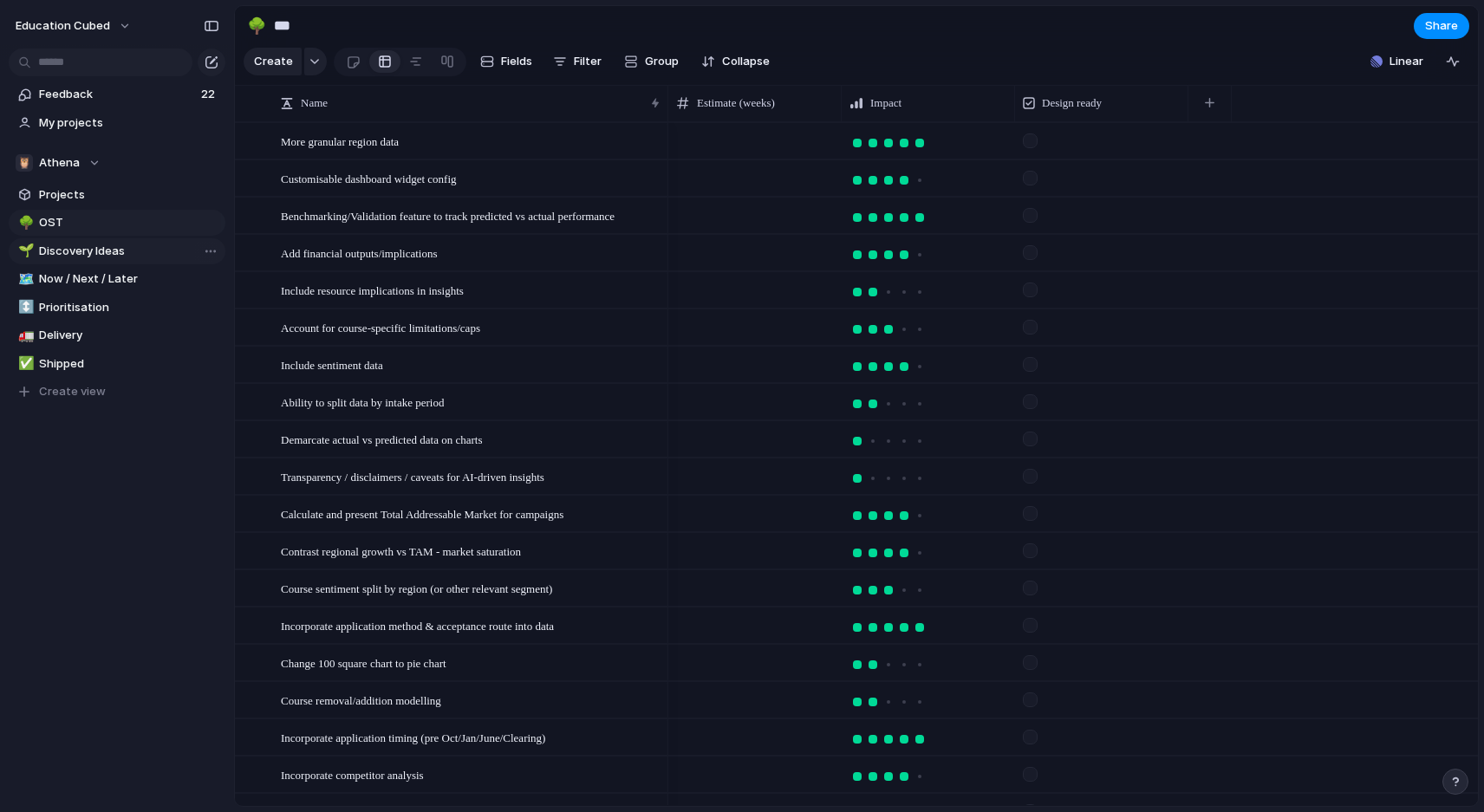
click at [76, 252] on span "Discovery Ideas" at bounding box center [129, 252] width 180 height 18
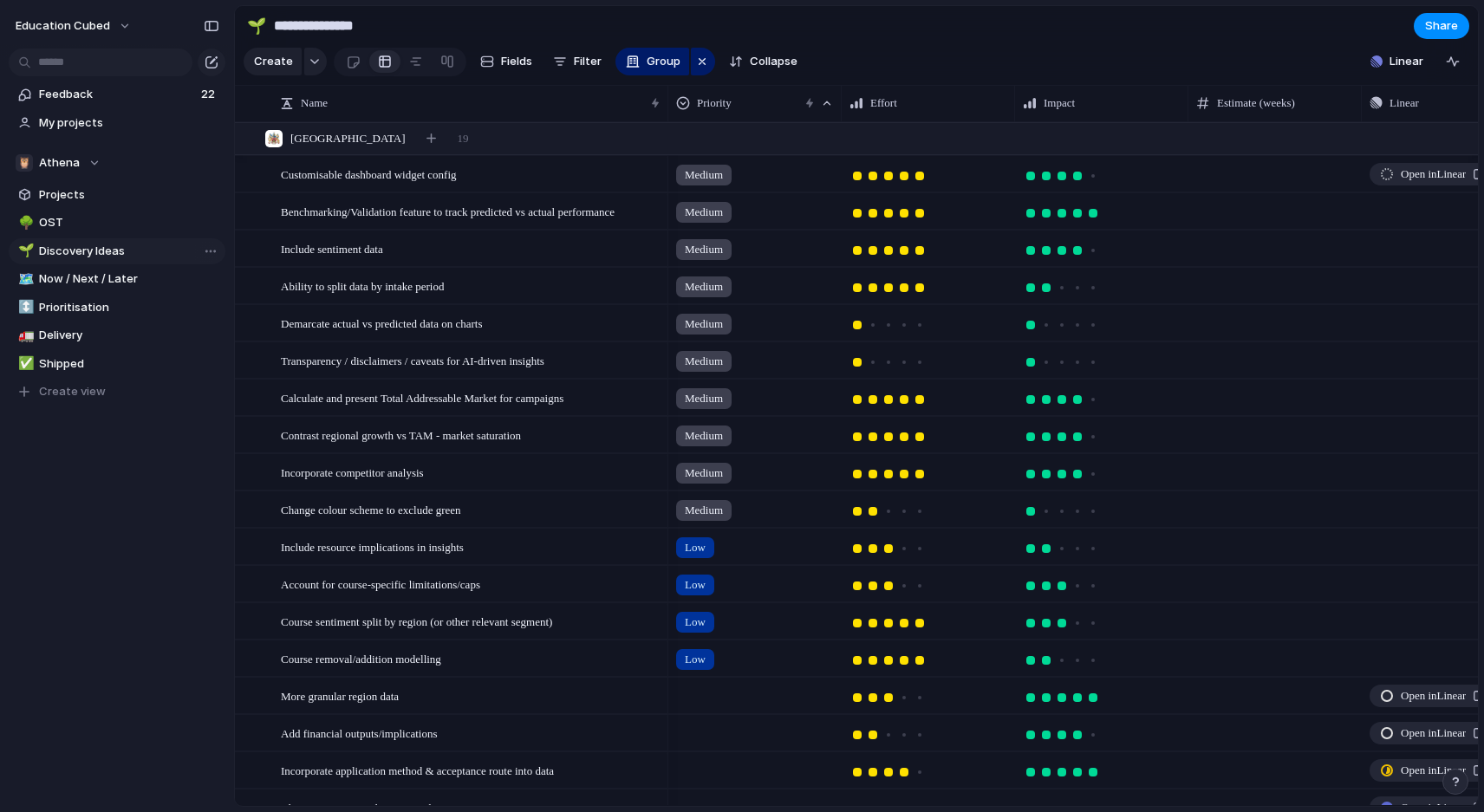
type input "**********"
click at [94, 246] on span "Discovery Ideas" at bounding box center [129, 252] width 180 height 18
click at [106, 251] on span "Discovery Ideas" at bounding box center [129, 252] width 180 height 18
click at [113, 253] on input "**********" at bounding box center [129, 252] width 180 height 18
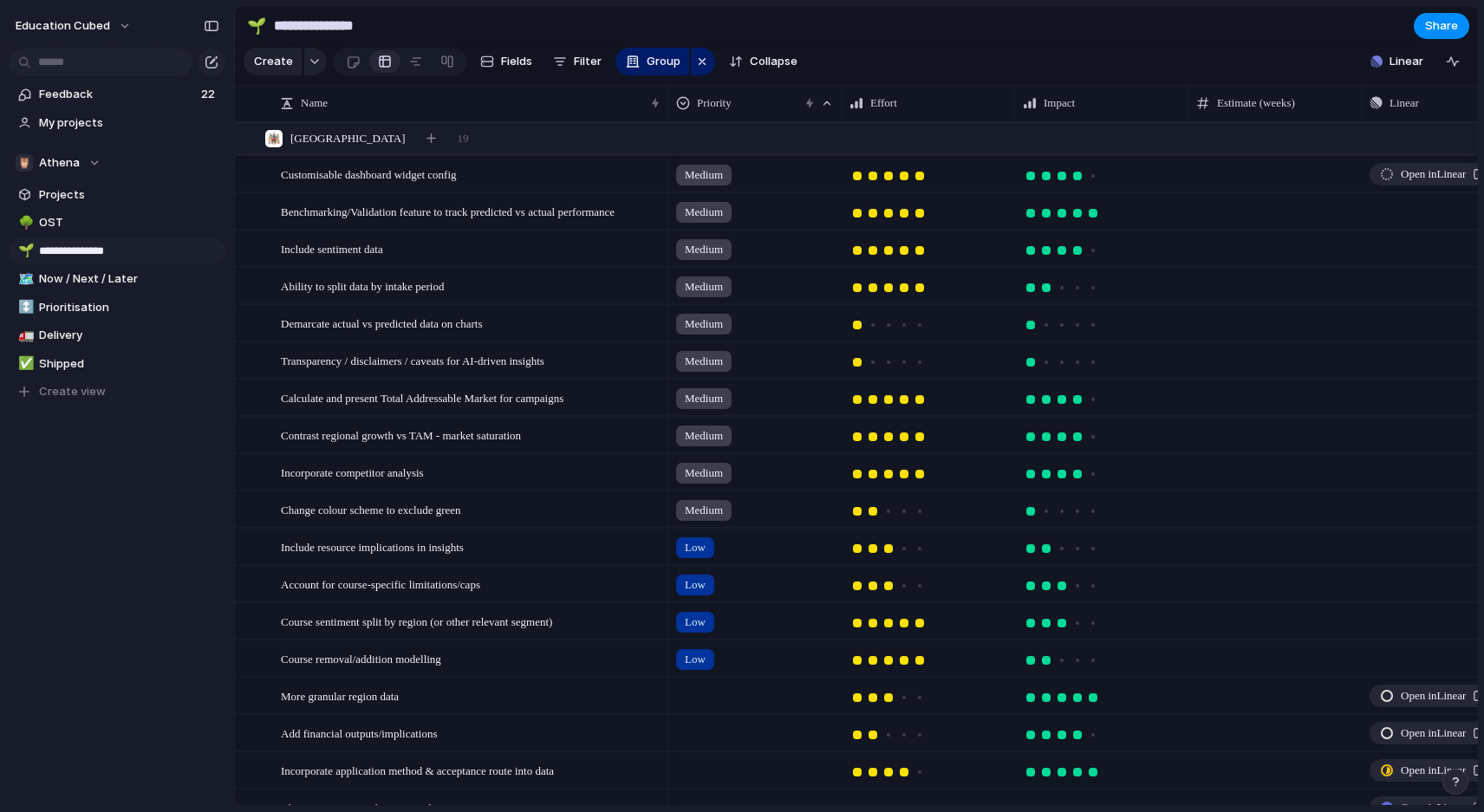
click at [113, 253] on input "**********" at bounding box center [129, 252] width 180 height 18
type input "**********"
click at [84, 282] on span "Now / Next / Later" at bounding box center [129, 279] width 180 height 18
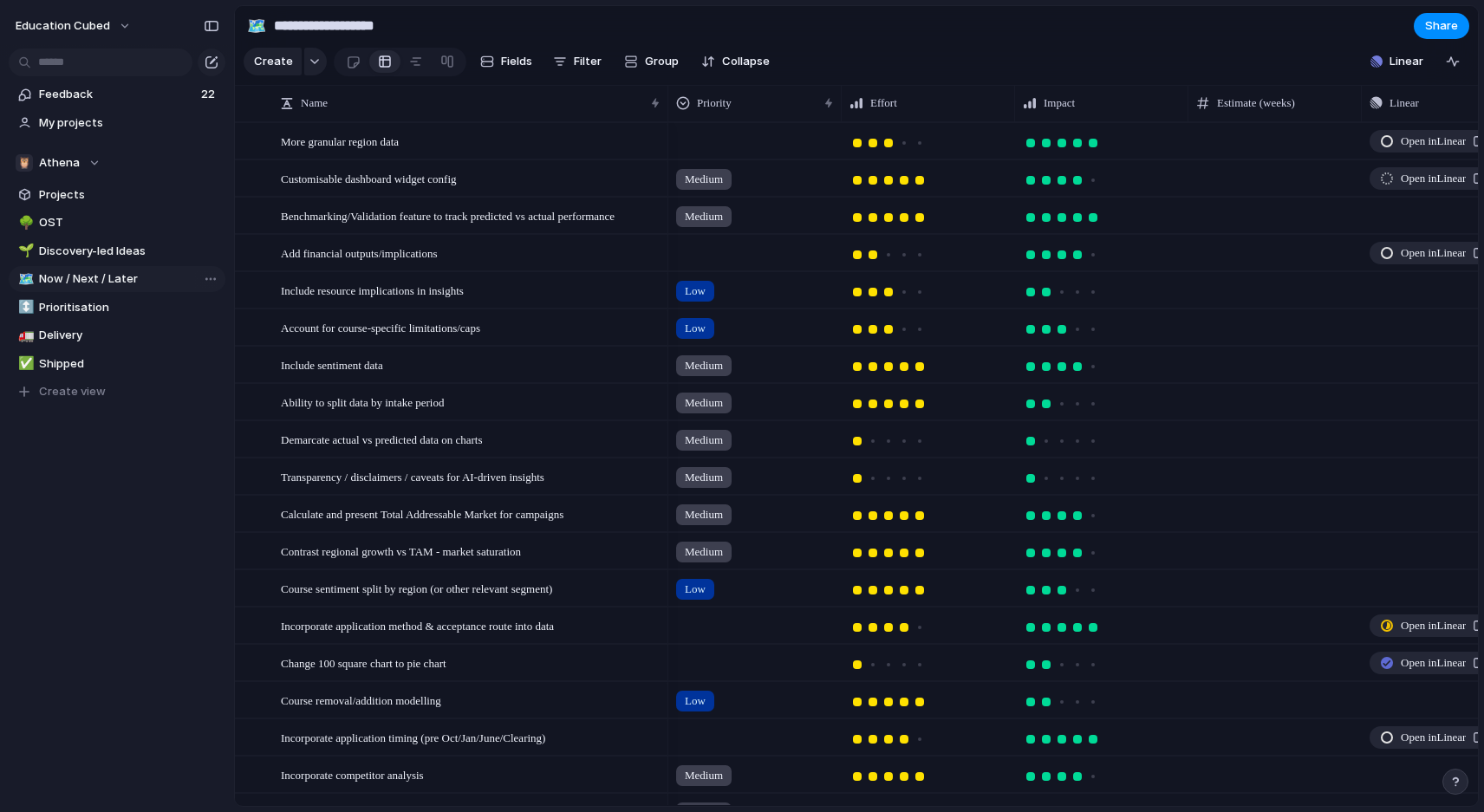
type input "**********"
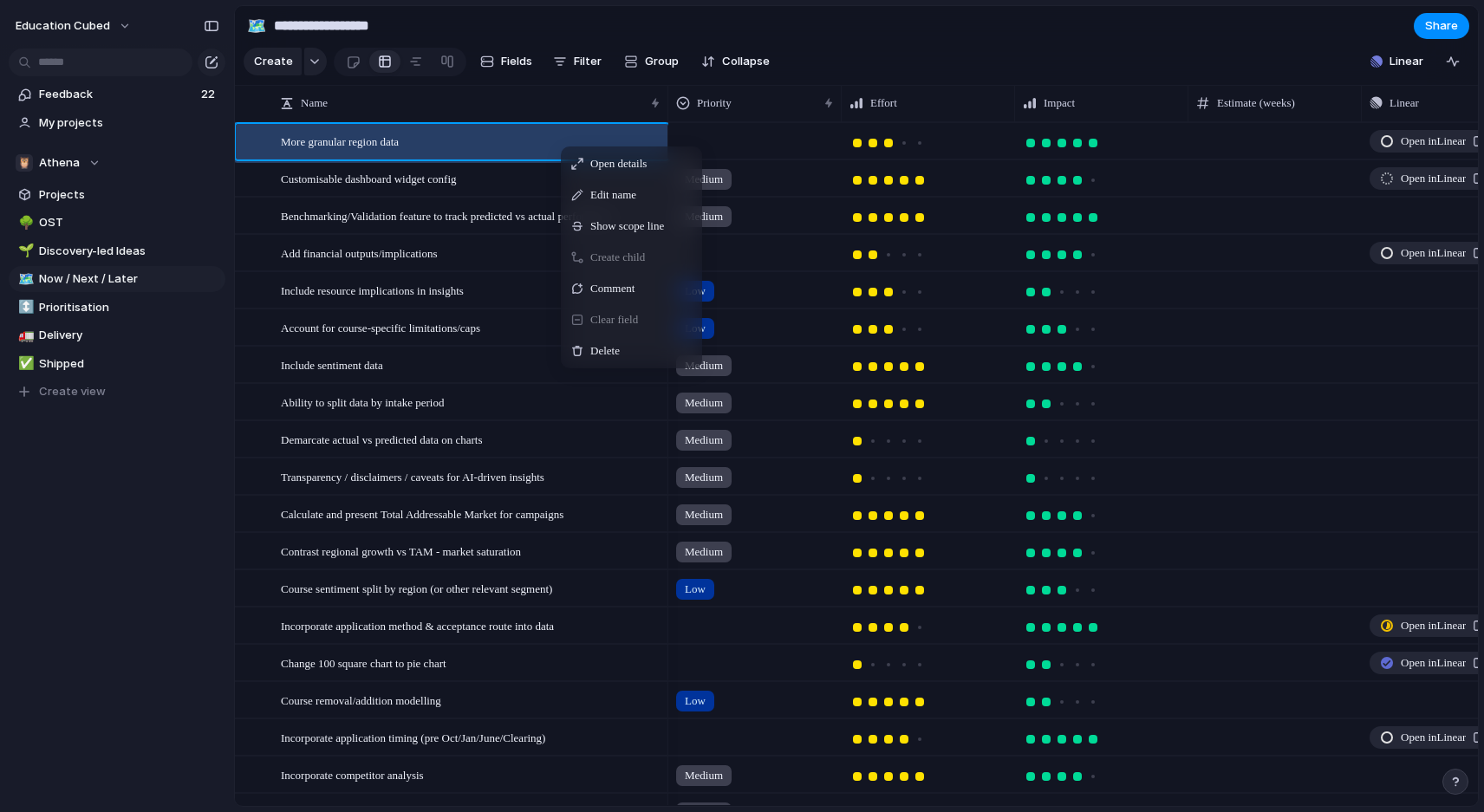
click at [582, 151] on div "Open details" at bounding box center [631, 163] width 135 height 28
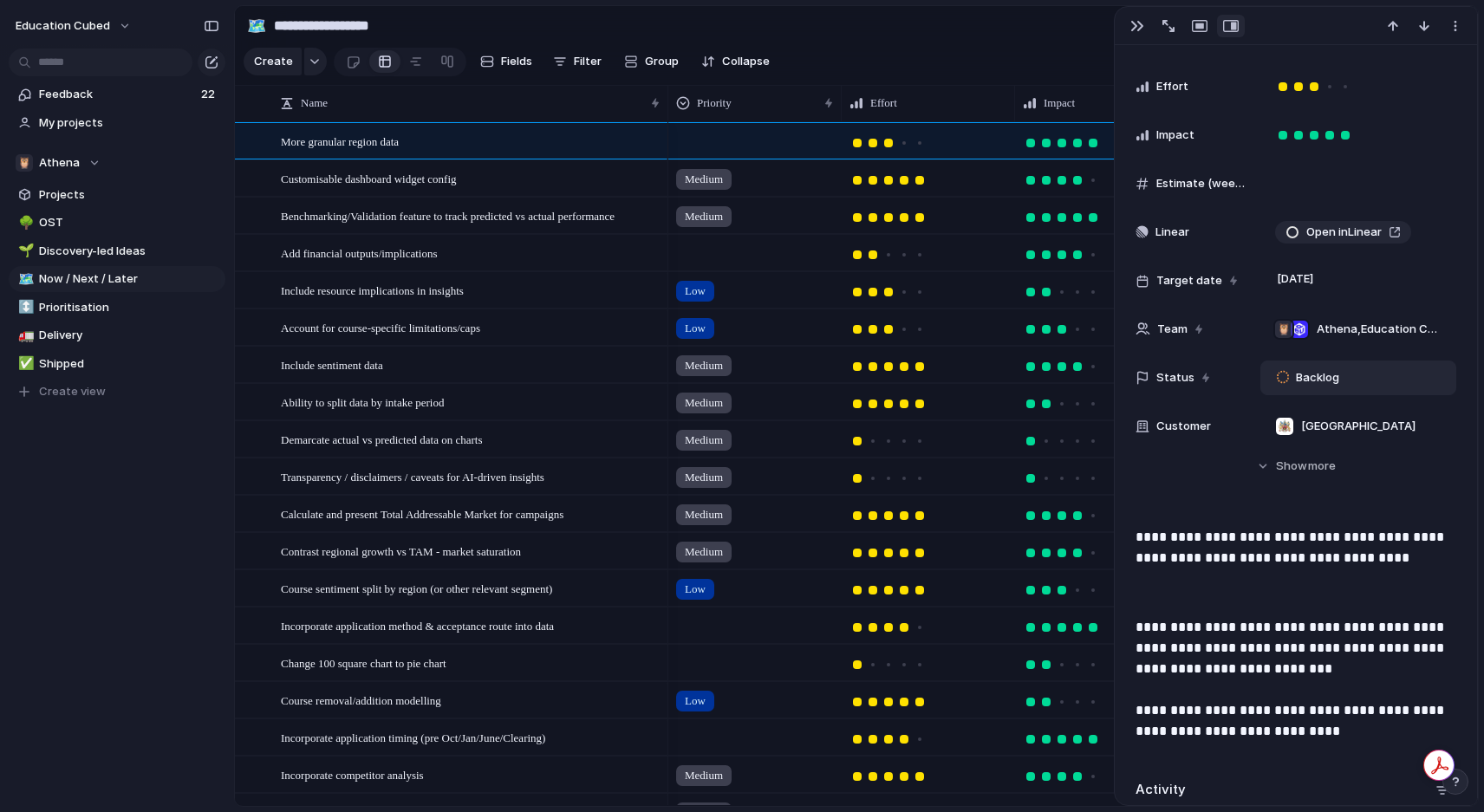
click at [1335, 369] on span "Backlog" at bounding box center [1317, 377] width 43 height 18
click at [1366, 376] on div "Backlog" at bounding box center [1357, 377] width 180 height 19
click at [1313, 385] on div "No results found" at bounding box center [742, 406] width 1484 height 812
click at [1307, 376] on span "Backlog" at bounding box center [1317, 377] width 43 height 18
click at [1306, 459] on span "No results found" at bounding box center [1342, 450] width 142 height 28
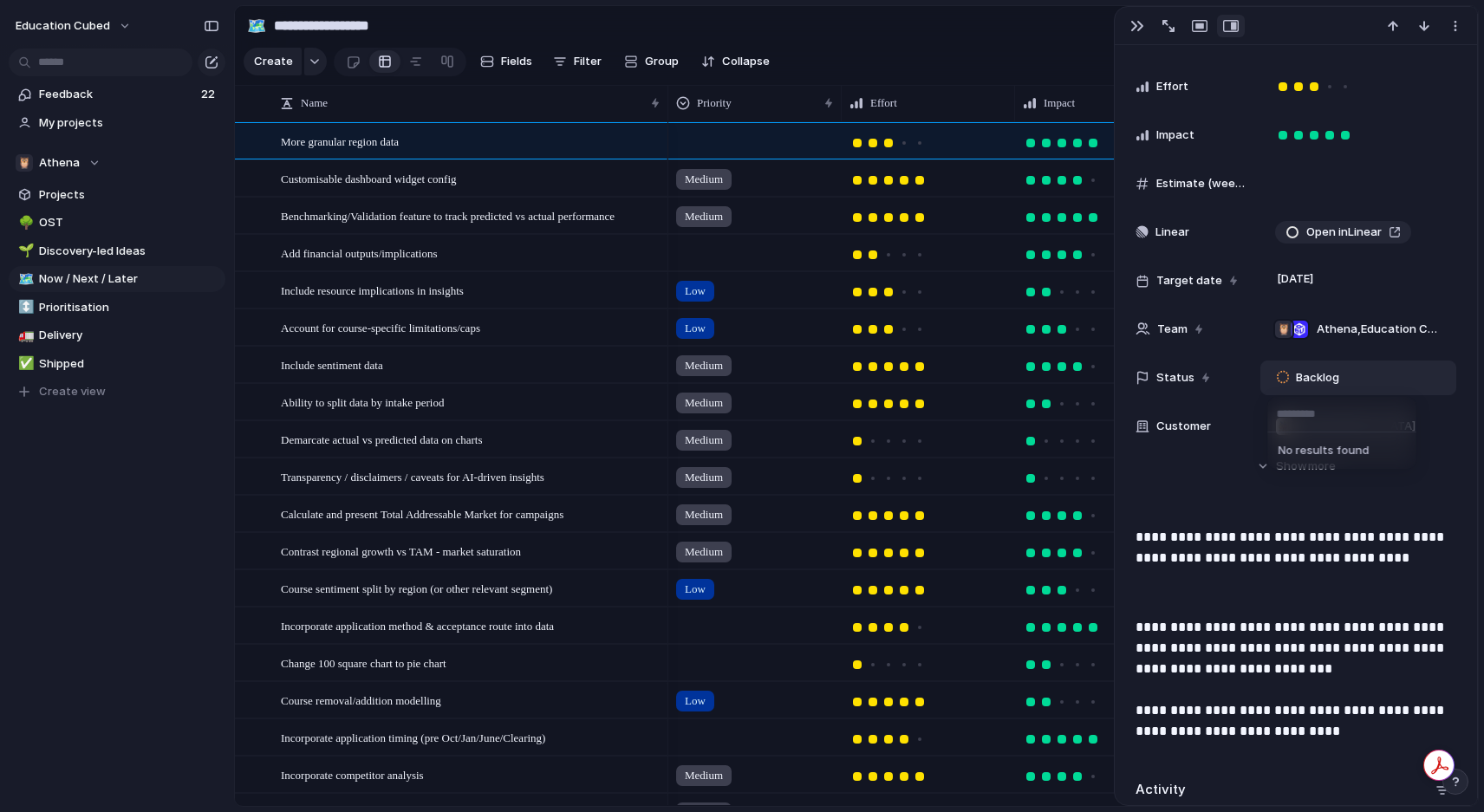
click at [1165, 362] on div "No results found" at bounding box center [742, 406] width 1484 height 812
click at [1171, 383] on span "Status" at bounding box center [1175, 377] width 38 height 18
click at [1193, 378] on div "Status" at bounding box center [1190, 377] width 111 height 18
click at [1179, 384] on span "Status" at bounding box center [1175, 377] width 38 height 18
click at [1166, 376] on div "No results found" at bounding box center [742, 406] width 1484 height 812
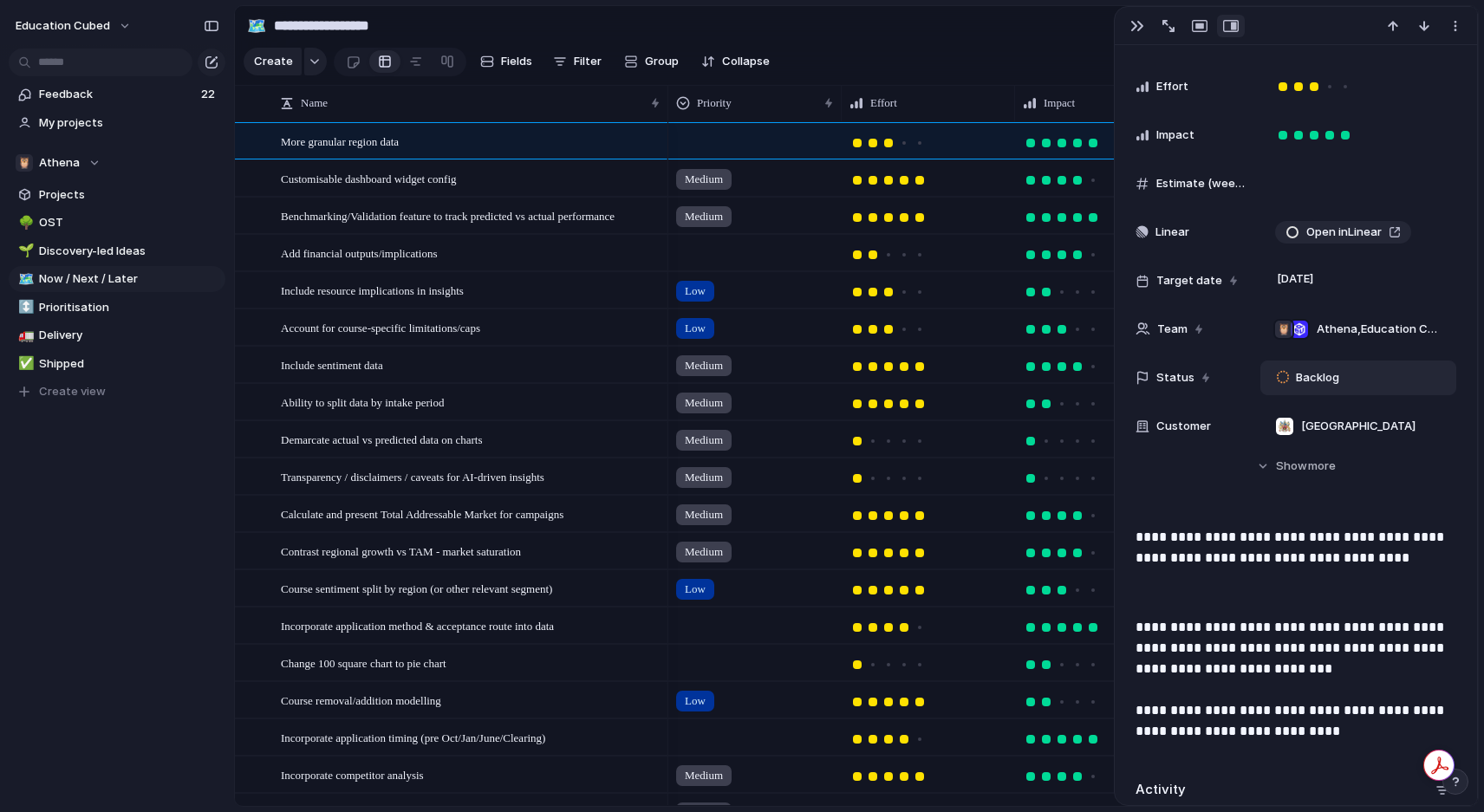
click at [1166, 376] on span "Status" at bounding box center [1175, 377] width 38 height 18
click at [1332, 383] on span "Backlog" at bounding box center [1317, 377] width 43 height 18
click at [1319, 380] on div "No results found" at bounding box center [742, 406] width 1484 height 812
click at [1133, 25] on div "button" at bounding box center [1137, 26] width 14 height 14
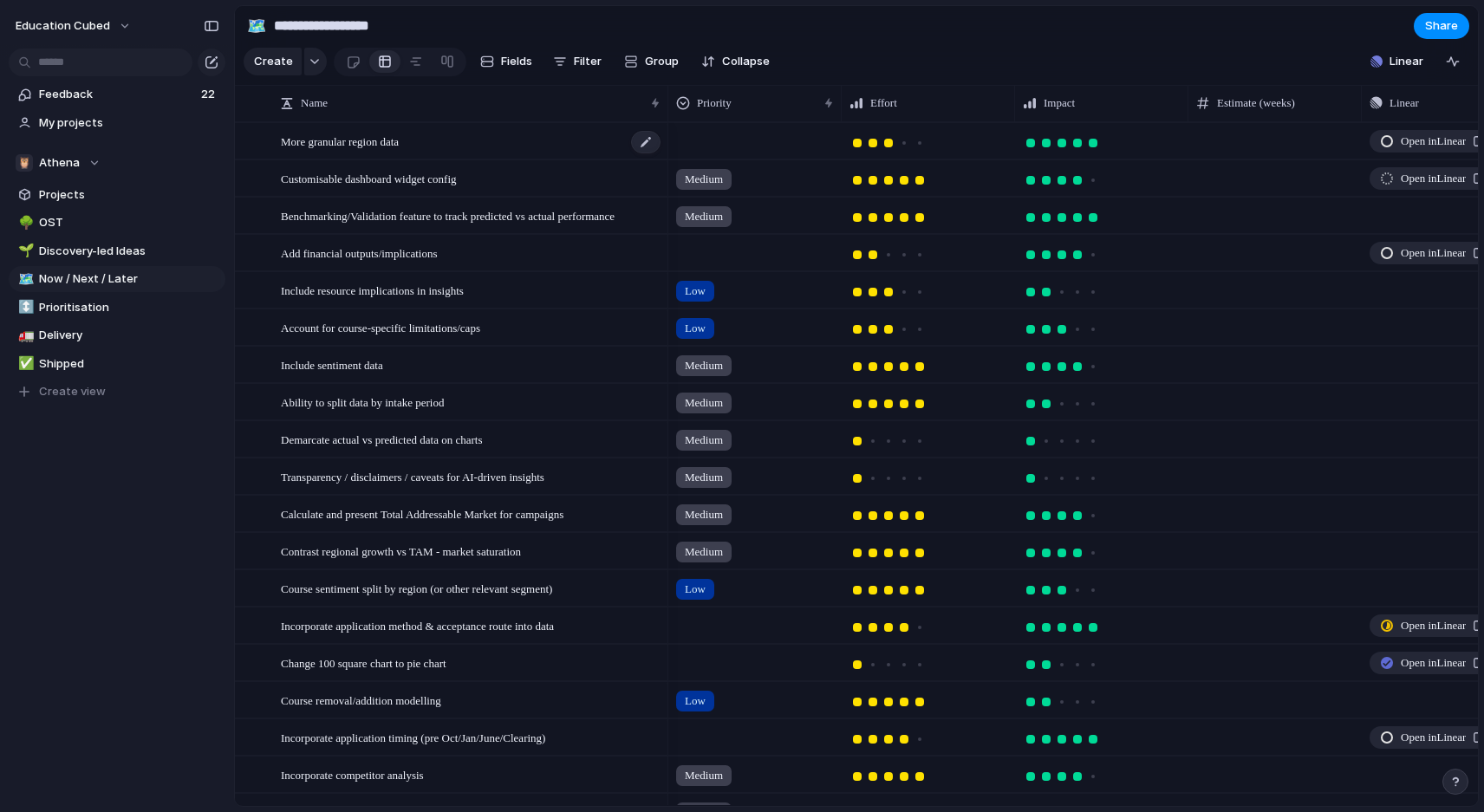
click at [526, 154] on div "More granular region data" at bounding box center [472, 142] width 382 height 35
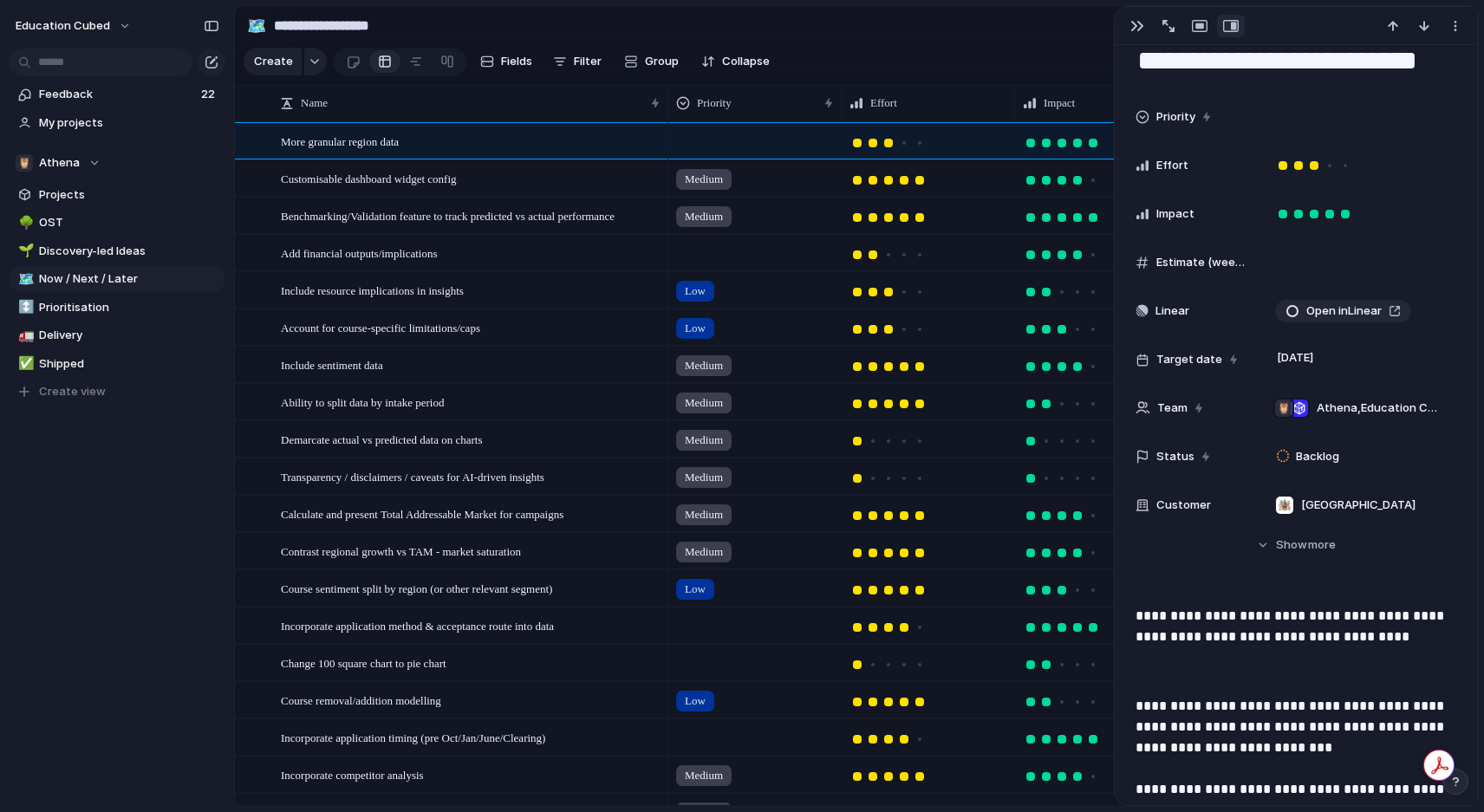
scroll to position [68, 0]
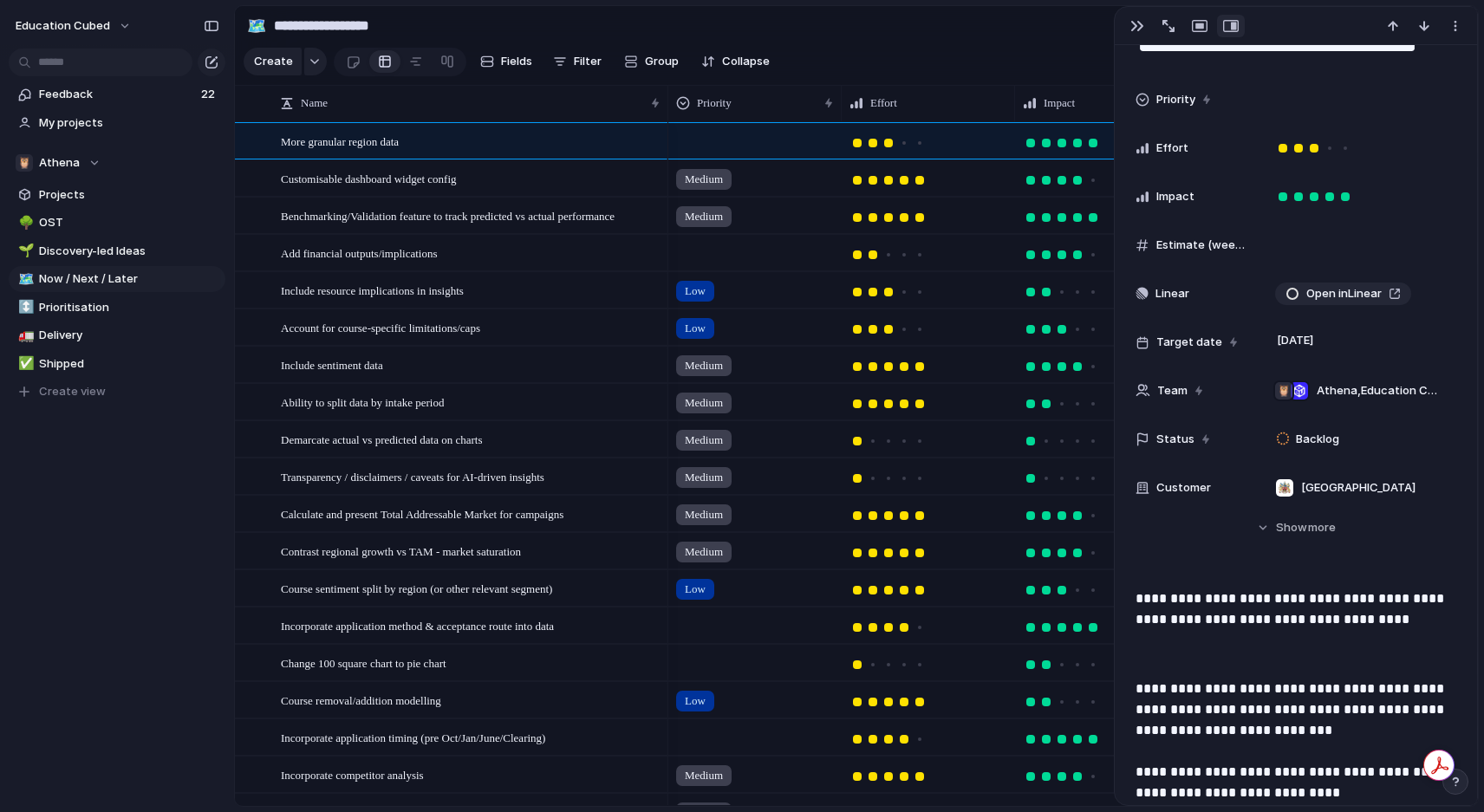
click at [1163, 439] on span "Status" at bounding box center [1175, 439] width 38 height 18
type input "***"
click at [1293, 566] on div "*** No results found" at bounding box center [742, 406] width 1484 height 812
click at [1133, 30] on div "button" at bounding box center [1137, 26] width 14 height 14
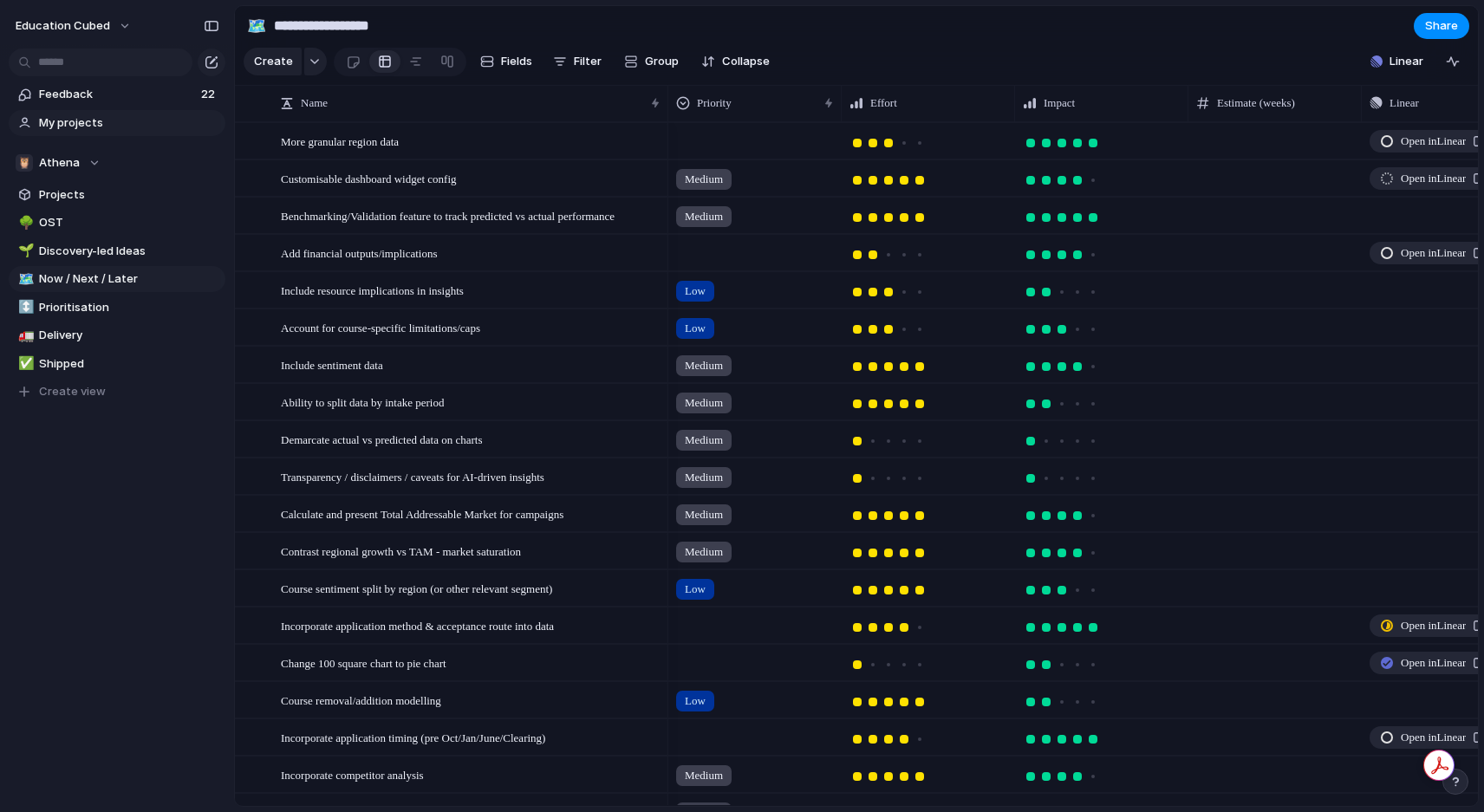
click at [96, 128] on span "My projects" at bounding box center [129, 123] width 180 height 18
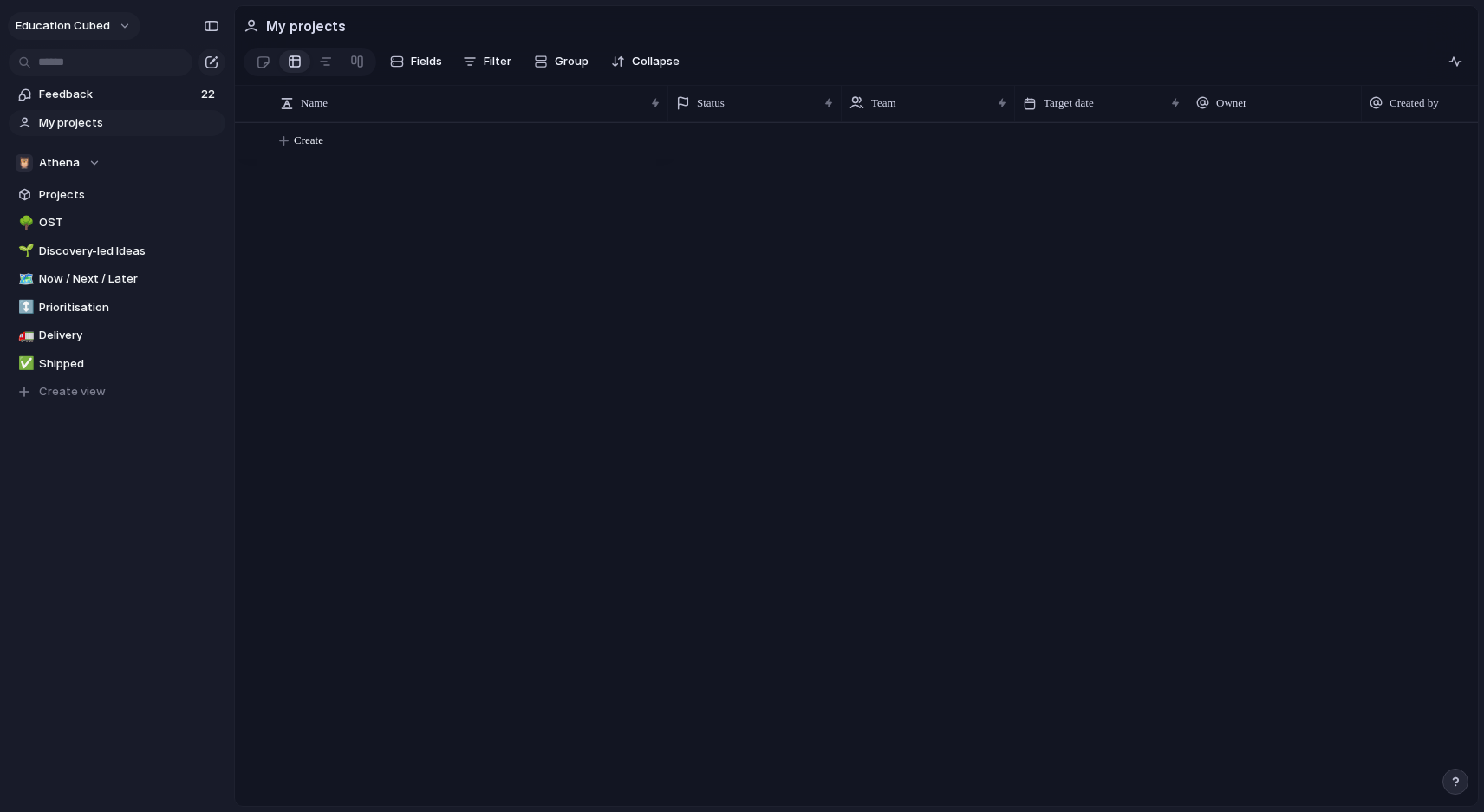
click at [114, 28] on button "Education Cubed" at bounding box center [74, 26] width 133 height 28
click at [86, 65] on li "Settings" at bounding box center [84, 65] width 144 height 28
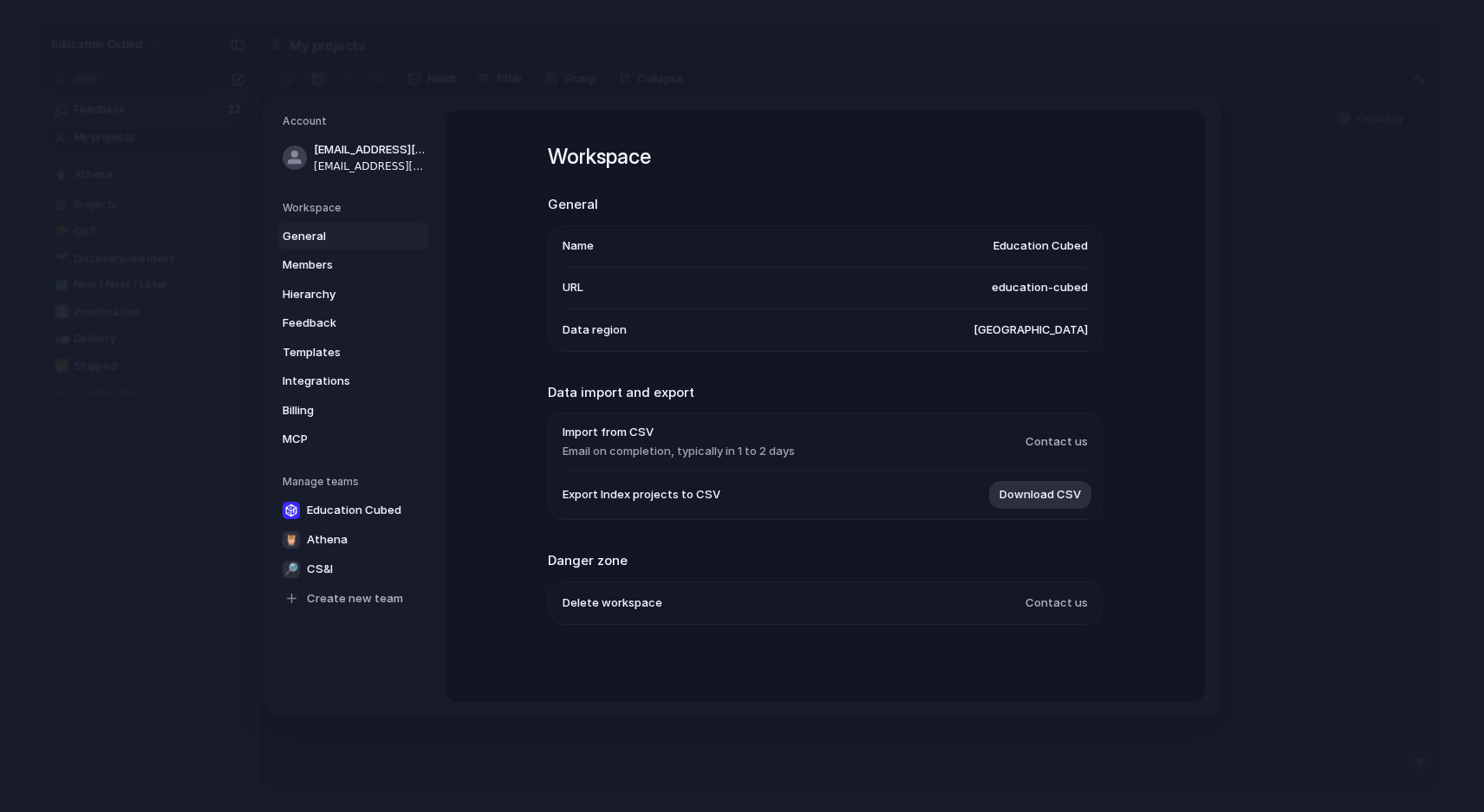
click at [318, 232] on span "General" at bounding box center [337, 237] width 111 height 18
click at [315, 264] on span "Members" at bounding box center [337, 265] width 111 height 18
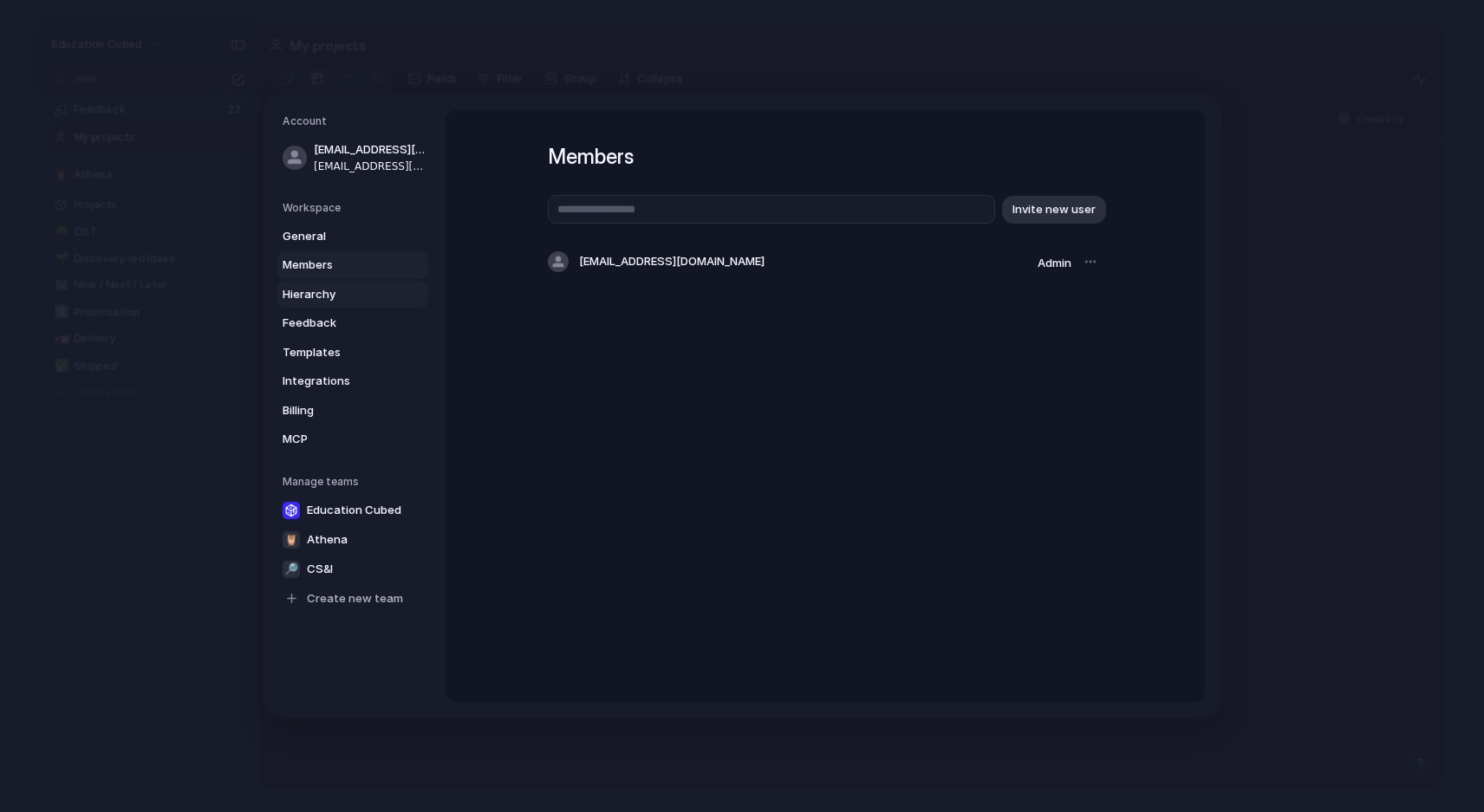
click at [314, 293] on span "Hierarchy" at bounding box center [337, 295] width 111 height 18
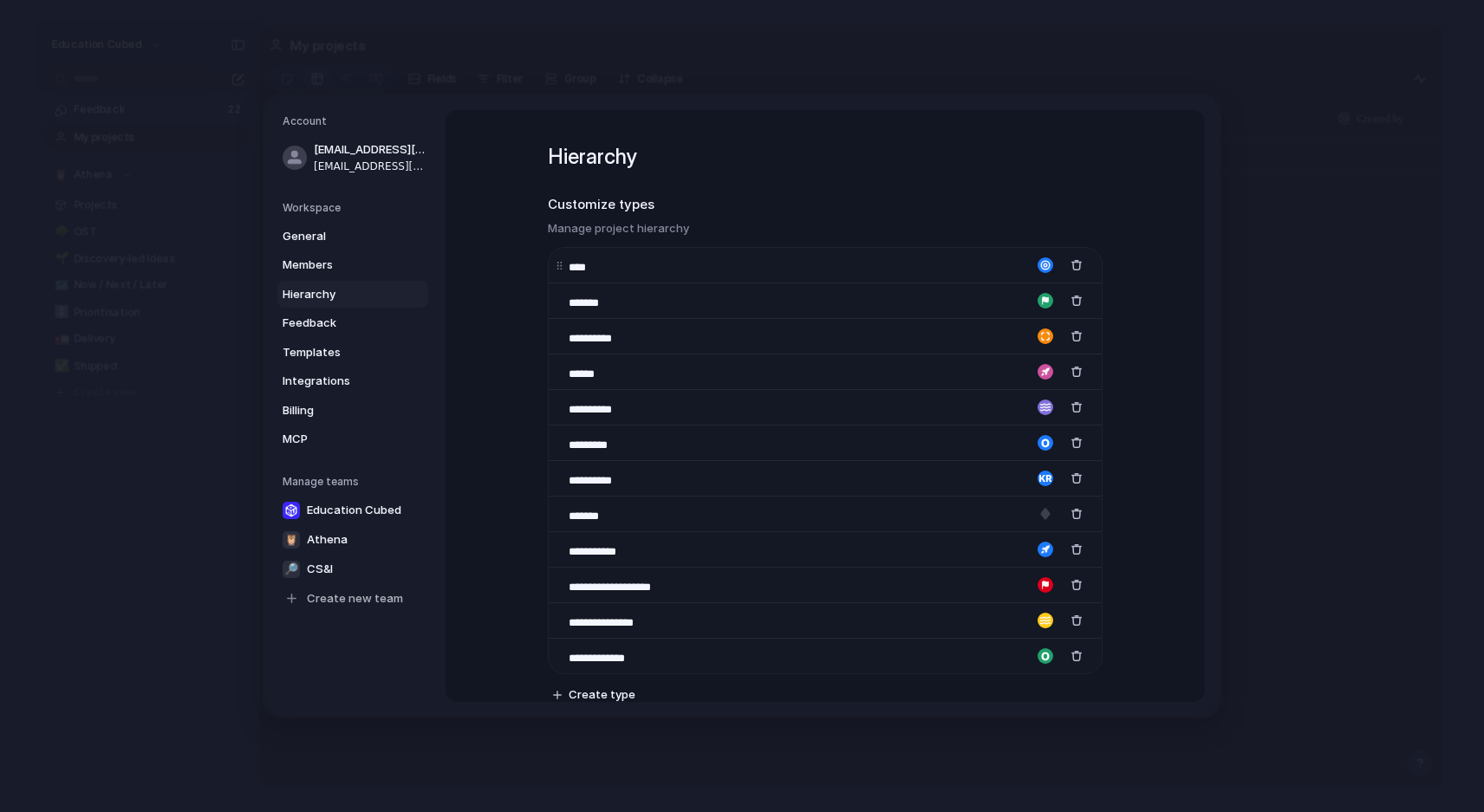
scroll to position [68, 0]
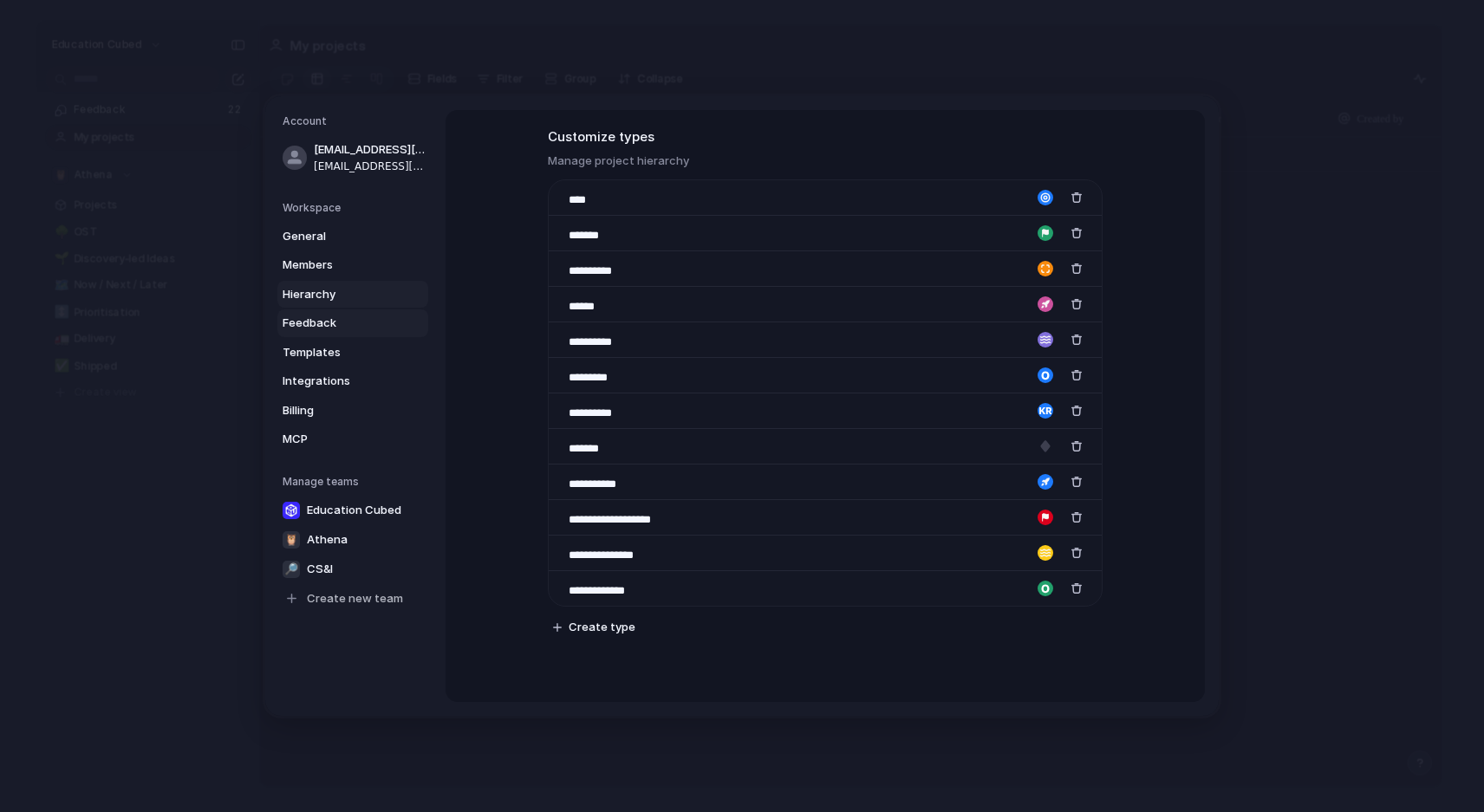
click at [327, 324] on span "Feedback" at bounding box center [337, 323] width 111 height 18
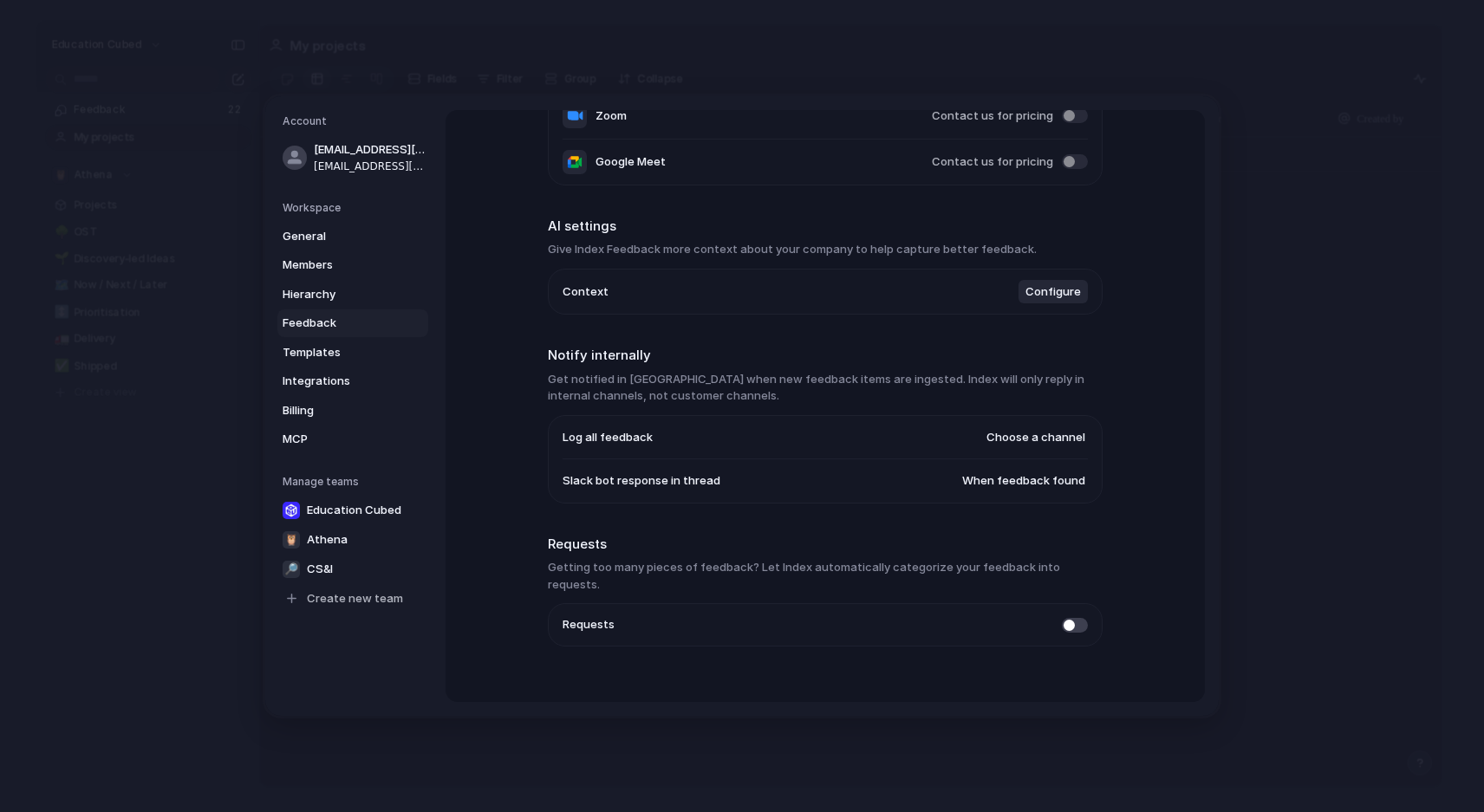
scroll to position [303, 0]
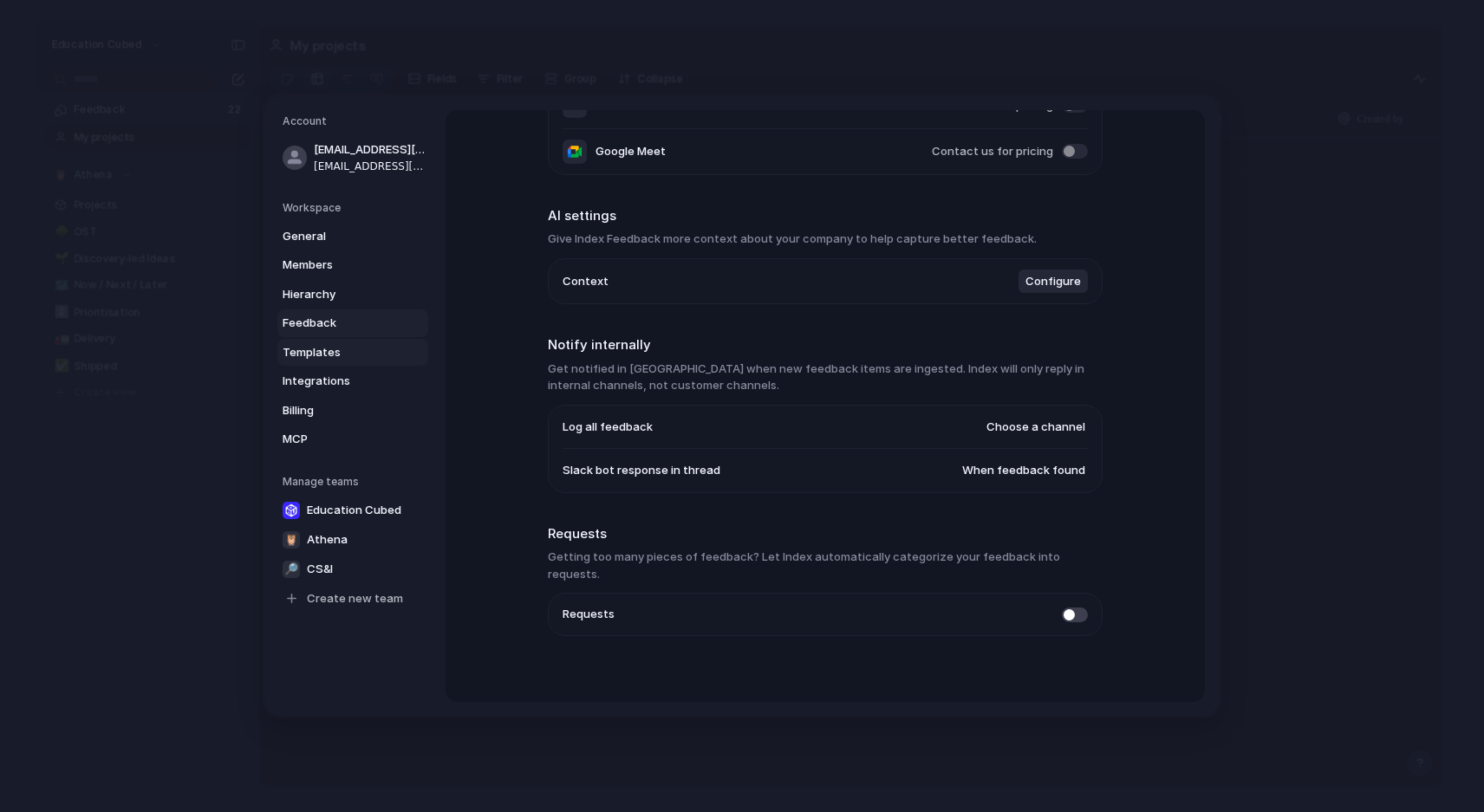
click at [326, 360] on span "Templates" at bounding box center [337, 353] width 111 height 18
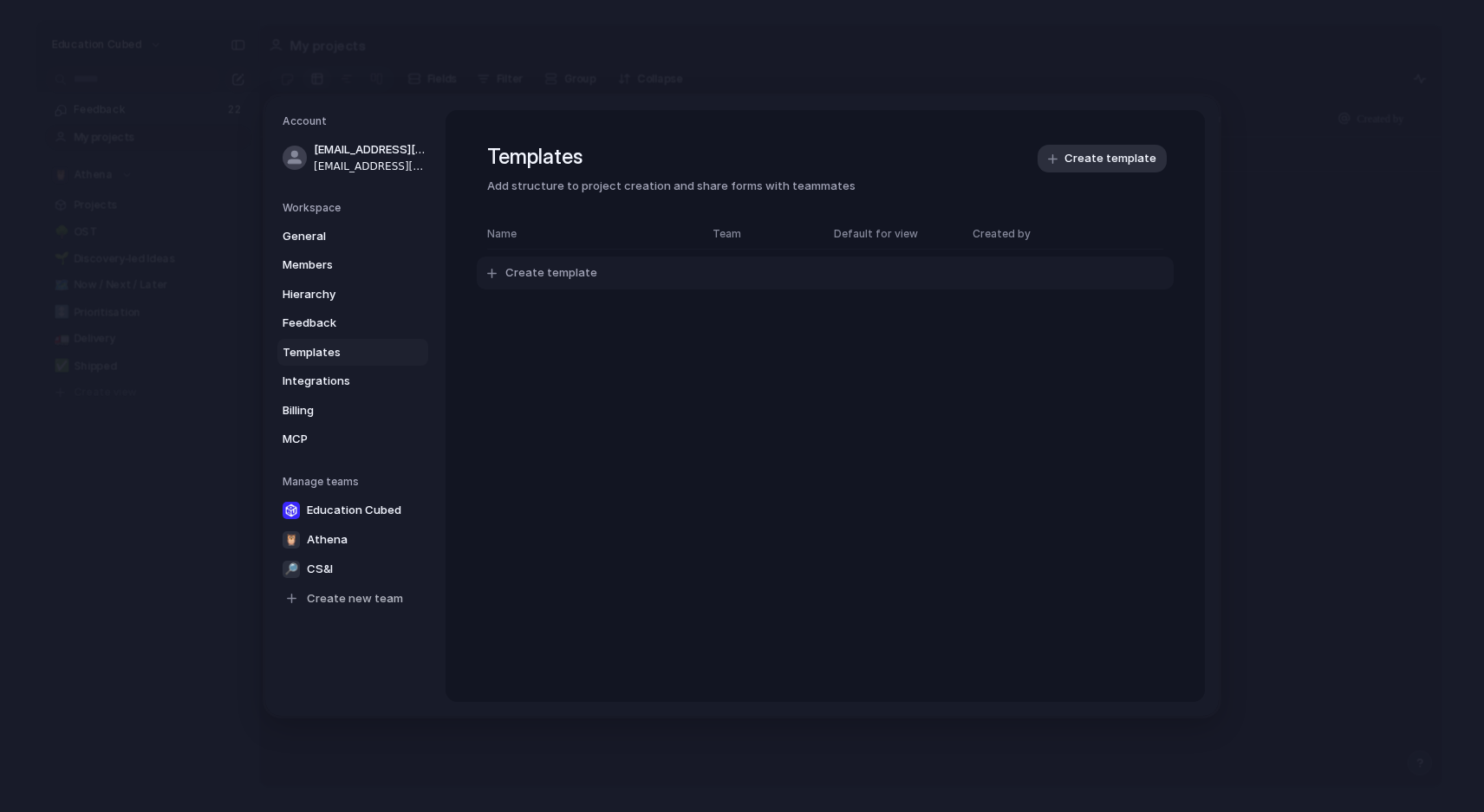
click at [521, 273] on span "Create template" at bounding box center [551, 273] width 91 height 18
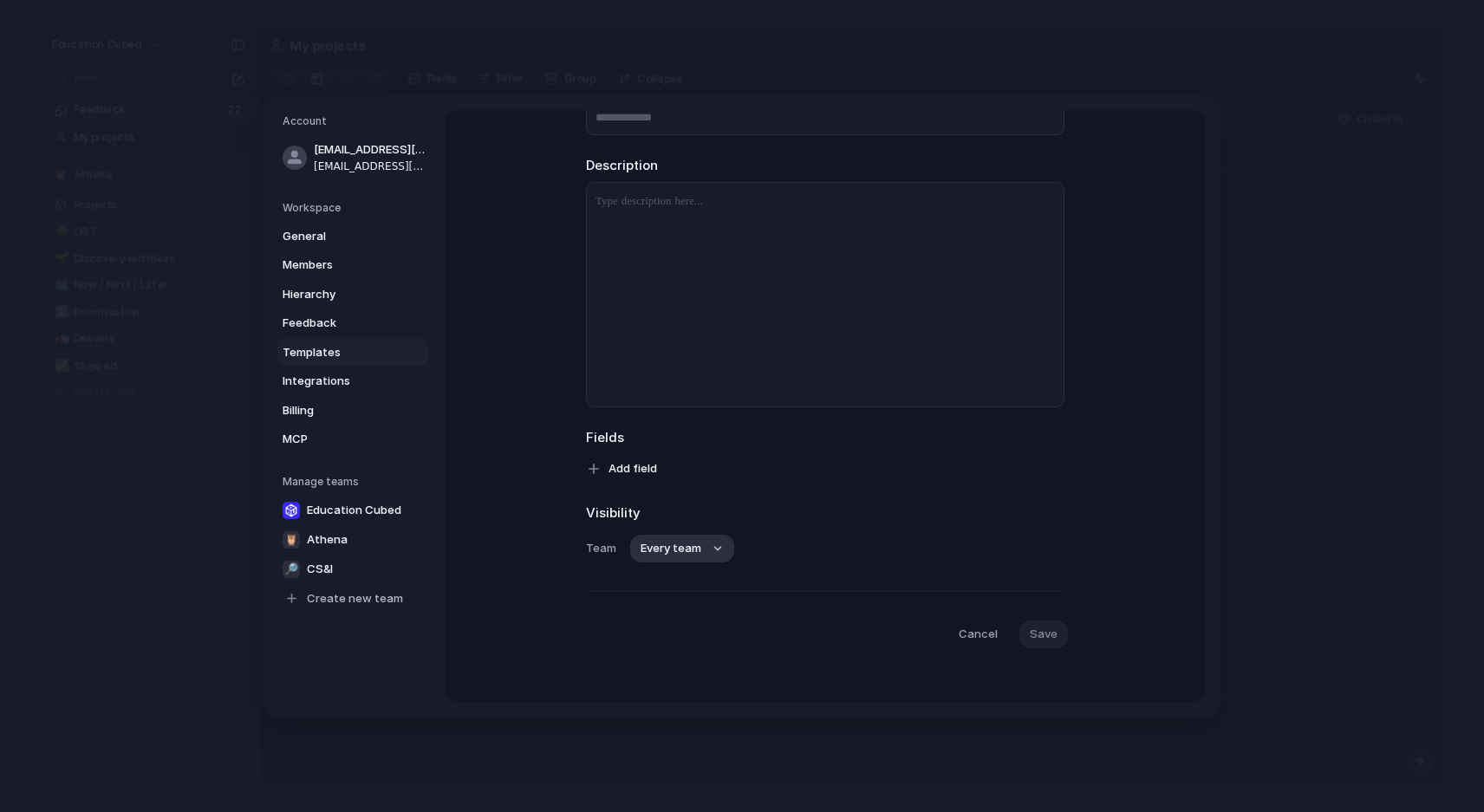
scroll to position [149, 0]
click at [635, 463] on span "Add field" at bounding box center [632, 460] width 48 height 18
click at [874, 516] on div "Customer Design ready Effort Estimate (weeks) Impact Owner Priority Start date …" at bounding box center [742, 406] width 1484 height 812
click at [697, 551] on button "Every team" at bounding box center [683, 540] width 104 height 28
click at [505, 520] on div "Every team Education Cubed 🦉 Athena 🔎 CS&I" at bounding box center [742, 406] width 1484 height 812
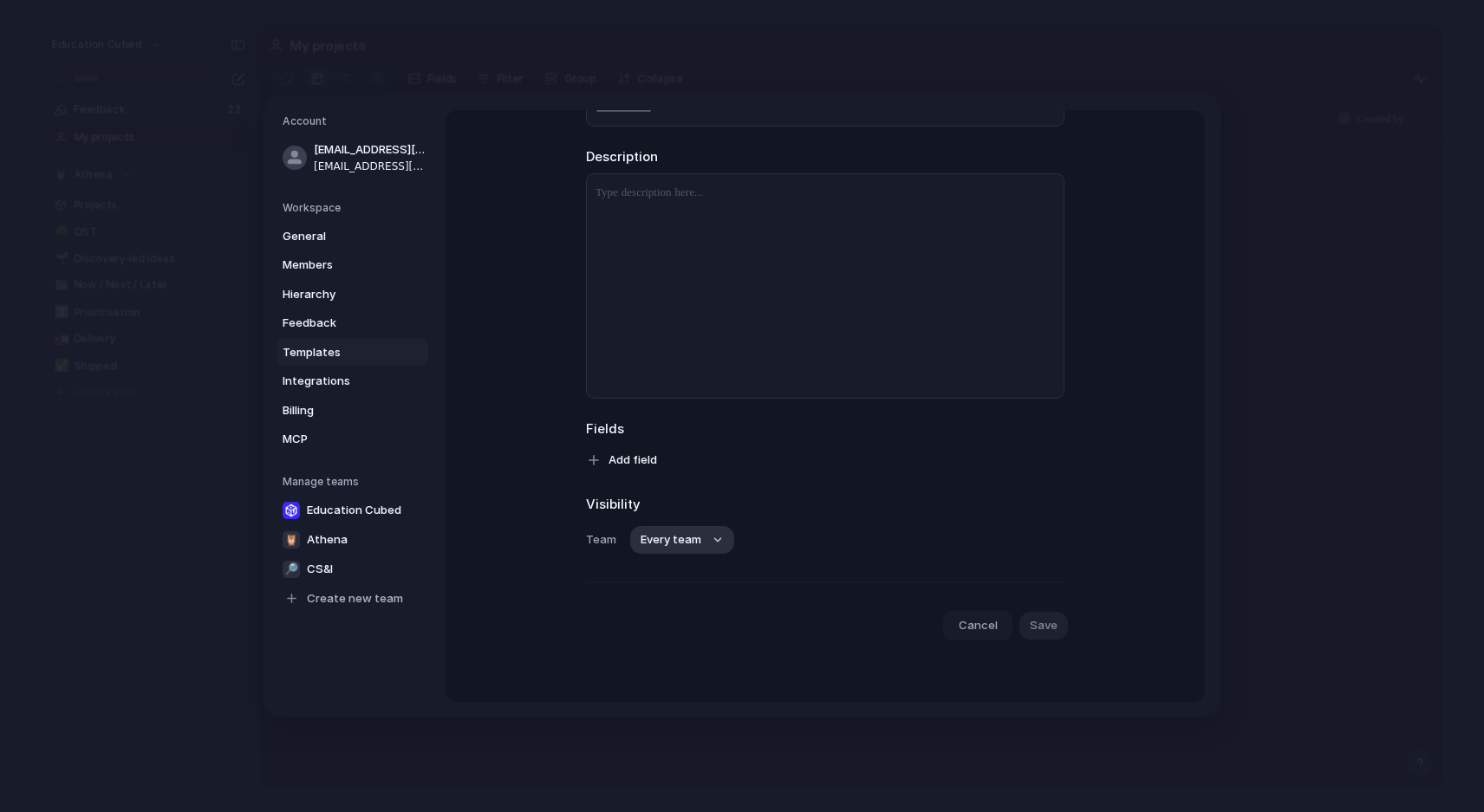
click at [967, 619] on span "Cancel" at bounding box center [979, 625] width 39 height 18
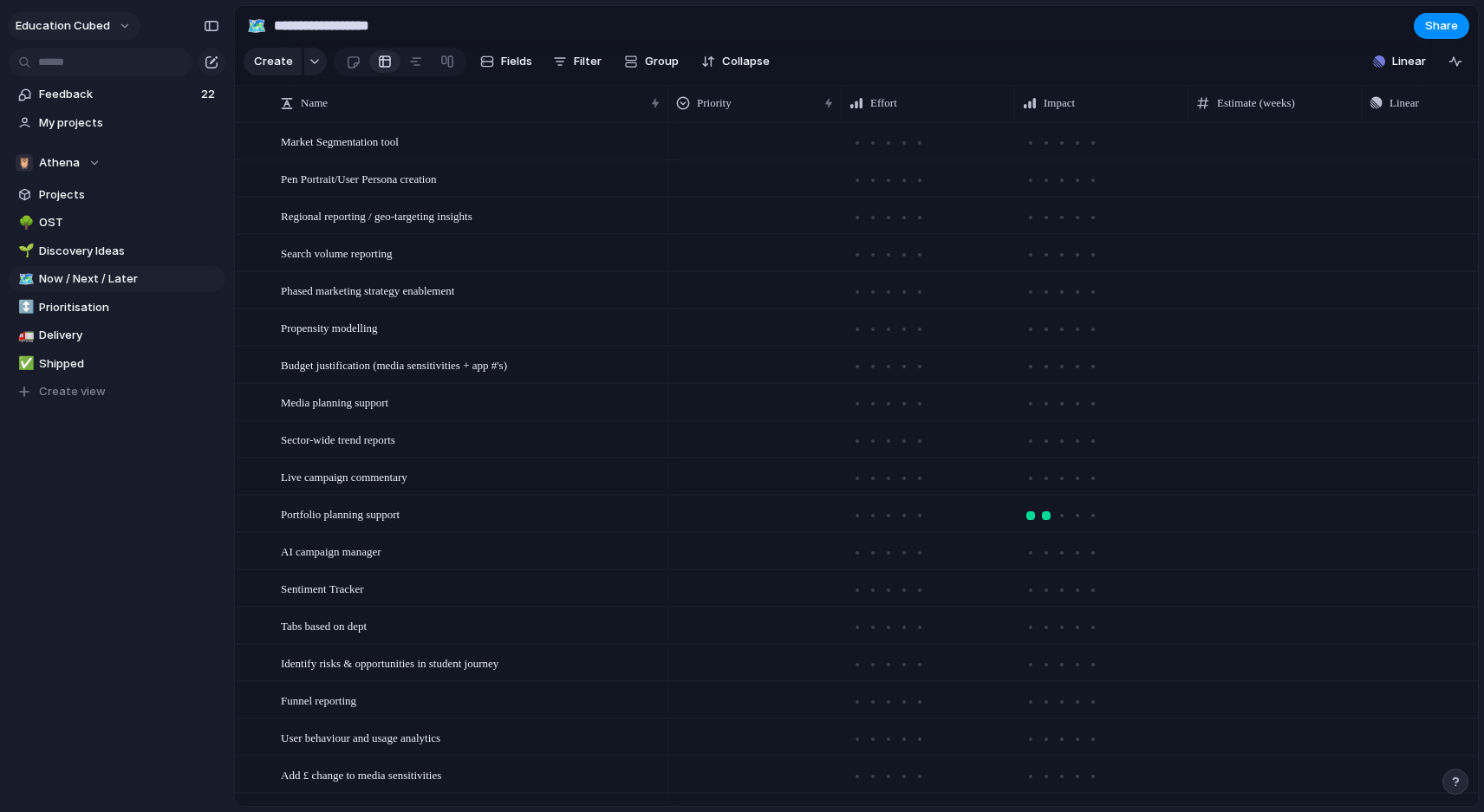
click at [120, 29] on button "Education Cubed" at bounding box center [74, 26] width 133 height 28
click at [81, 67] on span "Settings" at bounding box center [64, 65] width 47 height 18
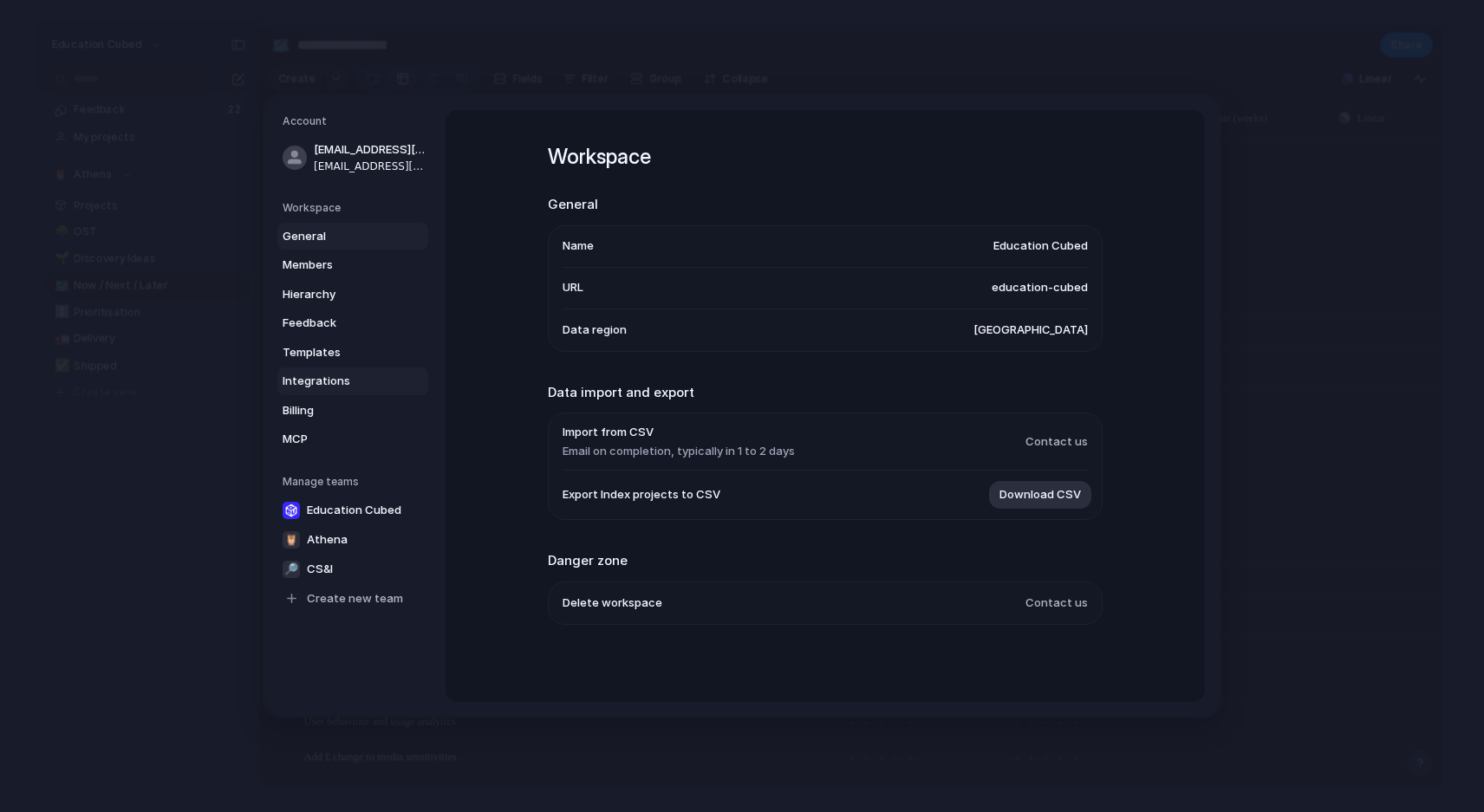
click at [325, 386] on span "Integrations" at bounding box center [337, 381] width 111 height 18
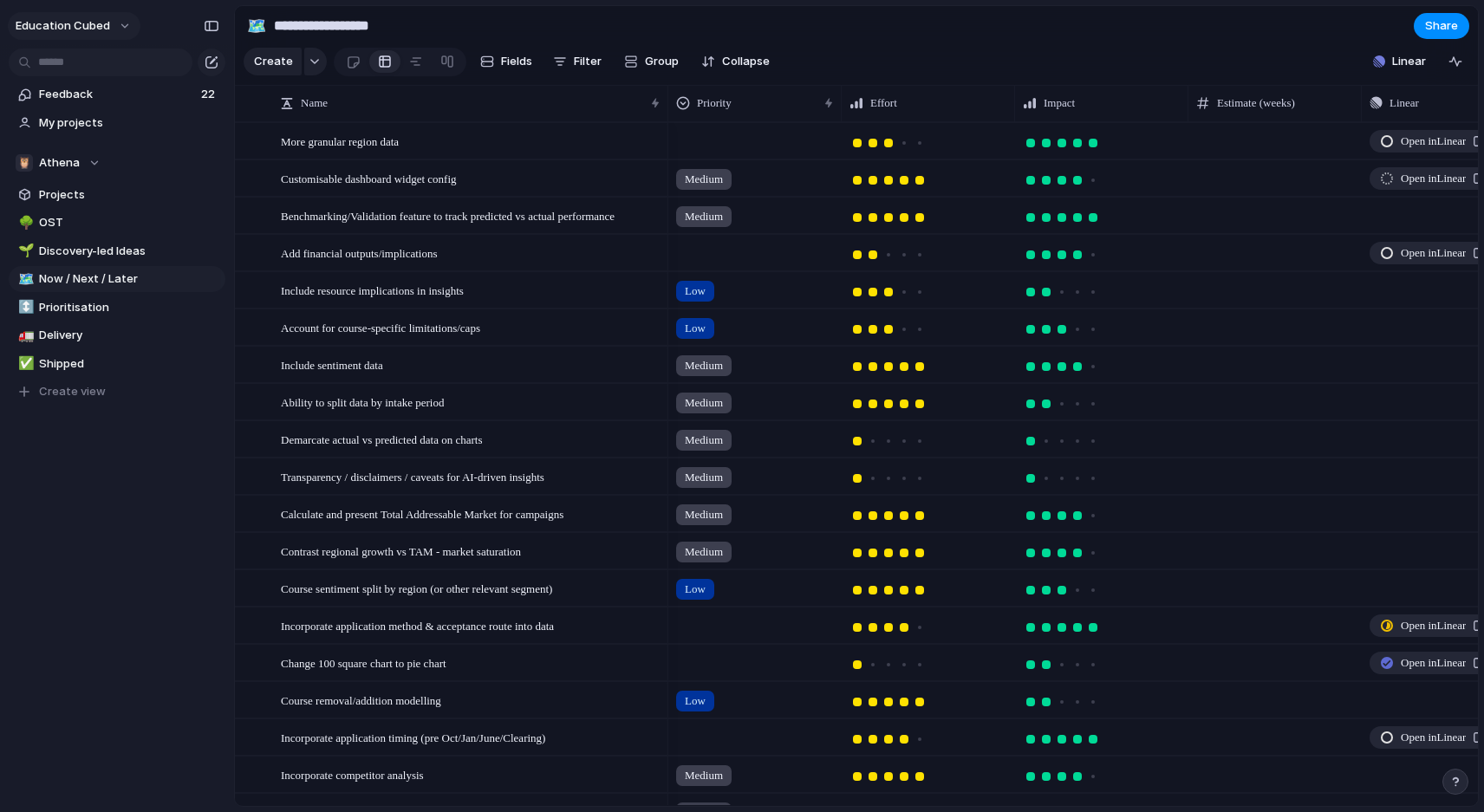
click at [123, 33] on button "Education Cubed" at bounding box center [74, 26] width 133 height 28
click at [120, 28] on div "Settings Invite members Change theme Sign out" at bounding box center [742, 406] width 1484 height 812
click at [1448, 782] on button "button" at bounding box center [1454, 782] width 26 height 26
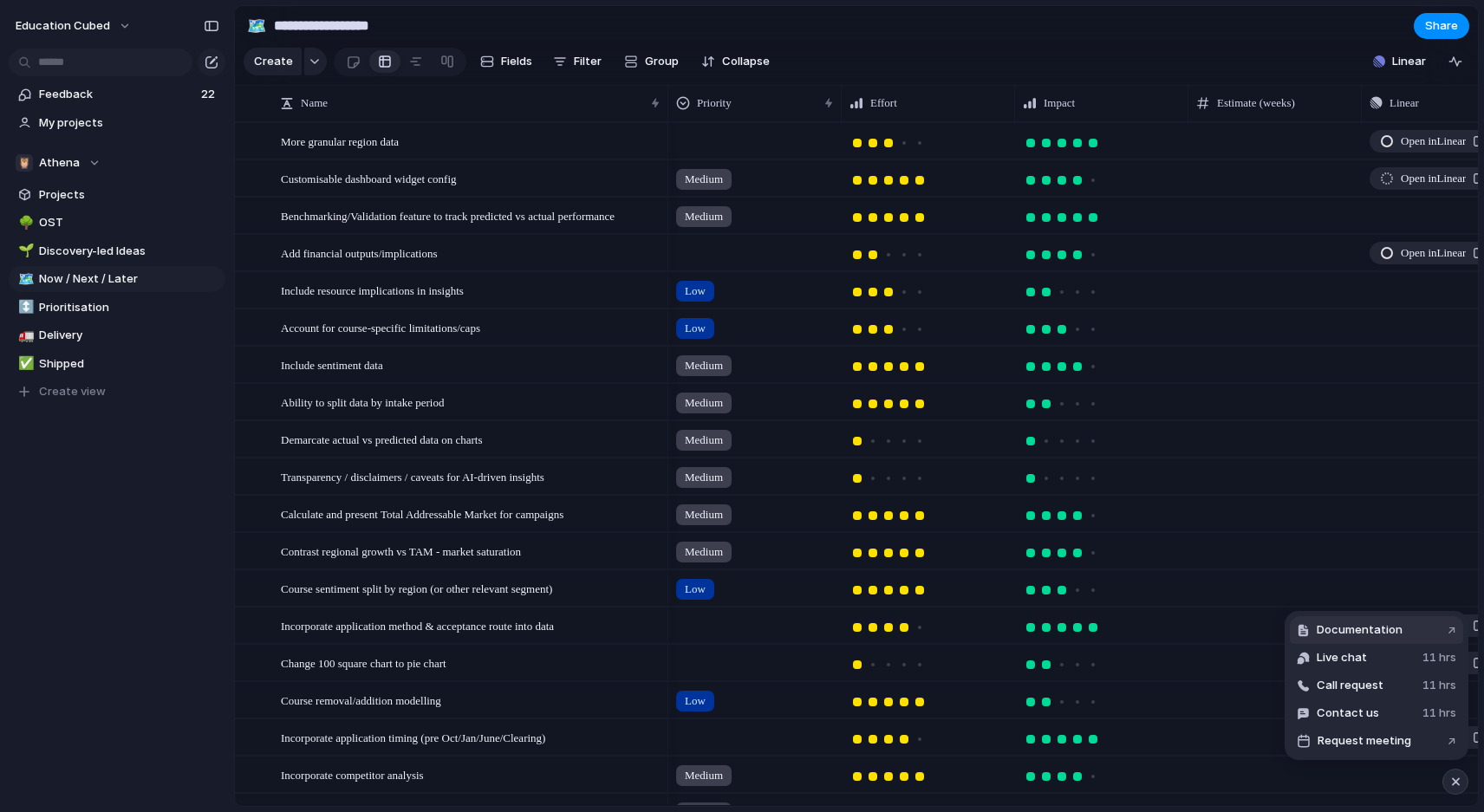
click at [1361, 628] on span "Documentation" at bounding box center [1359, 630] width 86 height 18
